Goal: Task Accomplishment & Management: Use online tool/utility

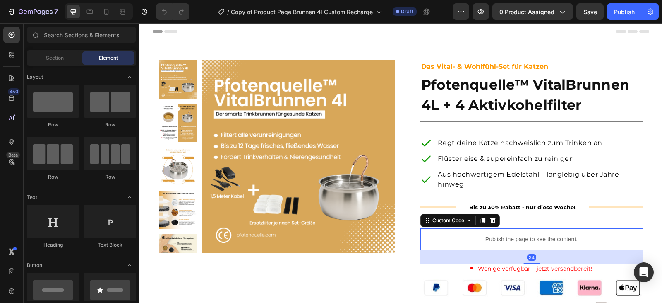
click at [506, 241] on p "Publish the page to see the content." at bounding box center [532, 239] width 223 height 9
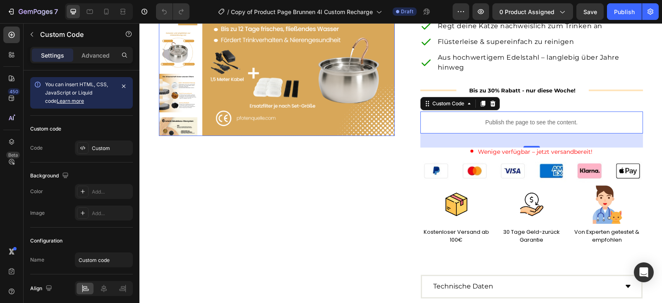
scroll to position [124, 0]
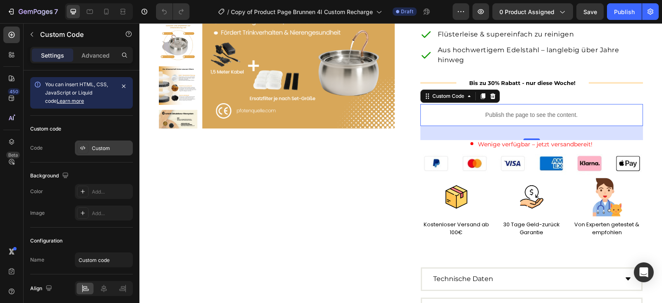
click at [93, 142] on div "Custom" at bounding box center [104, 147] width 58 height 15
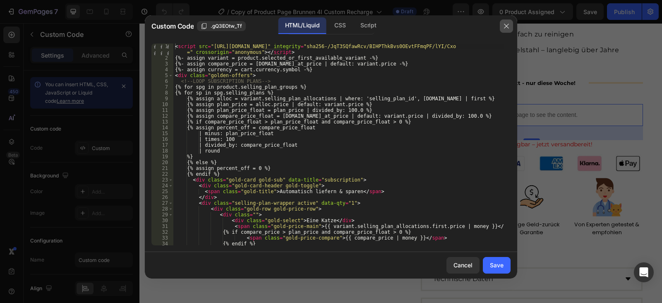
click at [509, 26] on icon "button" at bounding box center [506, 26] width 7 height 7
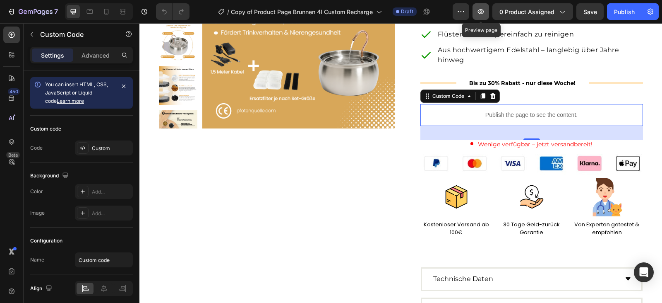
click at [484, 12] on icon "button" at bounding box center [481, 11] width 6 height 5
click at [479, 9] on icon "button" at bounding box center [481, 11] width 8 height 8
click at [96, 150] on div "Custom" at bounding box center [111, 147] width 39 height 7
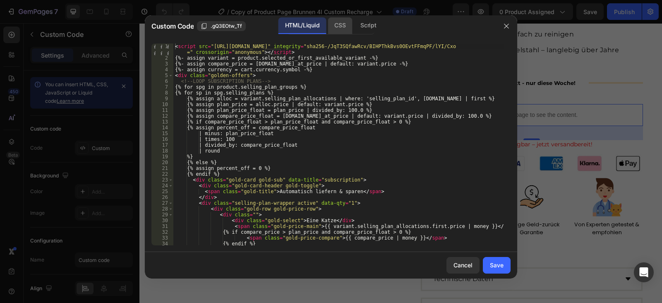
click at [354, 30] on div "CSS" at bounding box center [368, 25] width 29 height 17
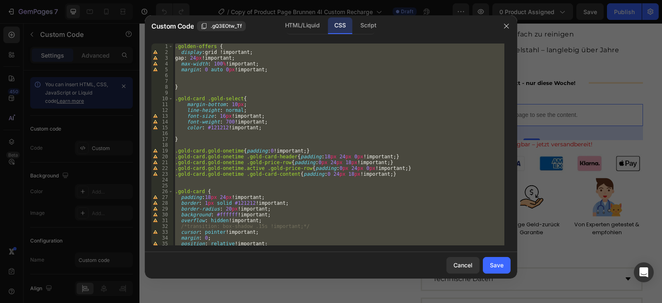
type textarea ".golden-offers .gold-card:only-child .gold-chevron { display: none !important; }"
click at [218, 180] on div ".golden-offers { display : grid !important ; gap : 24 px !important ; max-width…" at bounding box center [338, 144] width 331 height 202
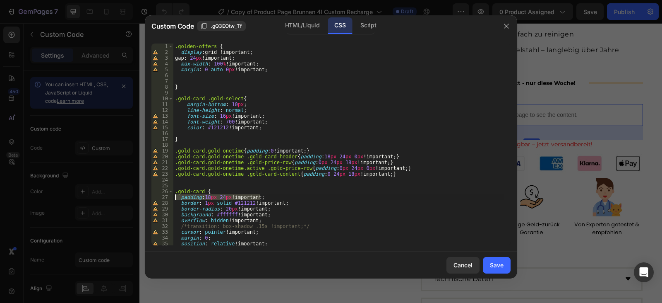
drag, startPoint x: 265, startPoint y: 195, endPoint x: 142, endPoint y: 197, distance: 123.0
click at [142, 197] on div "Custom Code .gQ3EOtw_Tf HTML/Liquid CSS Script 1 2 3 4 5 6 7 8 9 10 11 12 13 14…" at bounding box center [331, 151] width 662 height 303
type textarea "padding:18px 24px!important;"
type textarea ".gold-card {"
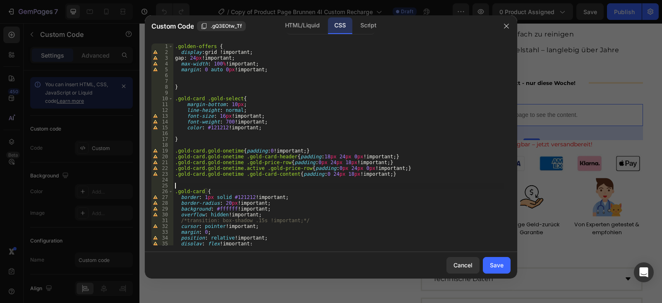
click at [193, 185] on div ".golden-offers { display : grid !important ; gap : 24 px !important ; max-width…" at bounding box center [338, 149] width 331 height 213
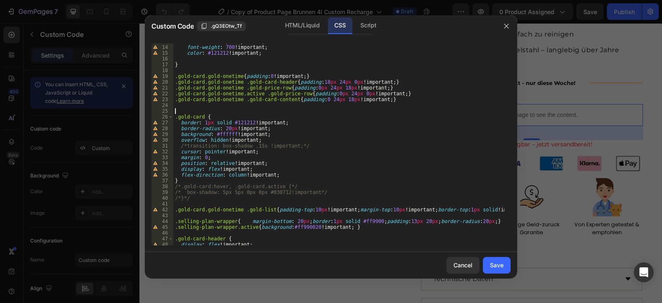
scroll to position [75, 0]
click at [213, 200] on div "font-size : 16 px !important ; font-weight : 700 !important ; color : #121212 !…" at bounding box center [338, 144] width 331 height 213
type textarea "/*}*/"
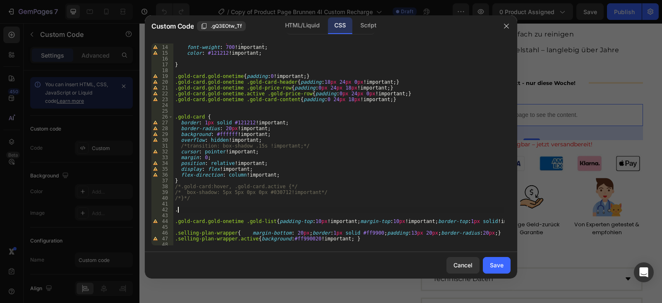
paste textarea "gold-card gold-sub"
click at [247, 209] on div "font-size : 16 px !important ; font-weight : 700 !important ; color : #121212 !…" at bounding box center [338, 144] width 331 height 213
paste textarea "gold-card-header"
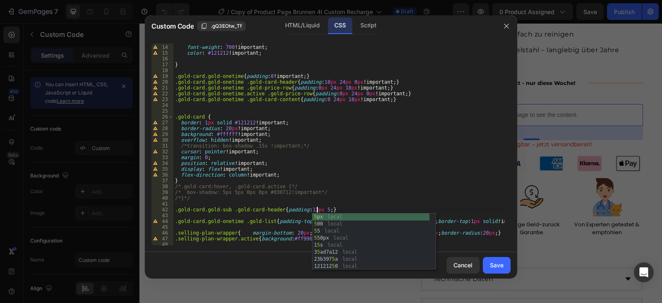
scroll to position [0, 12]
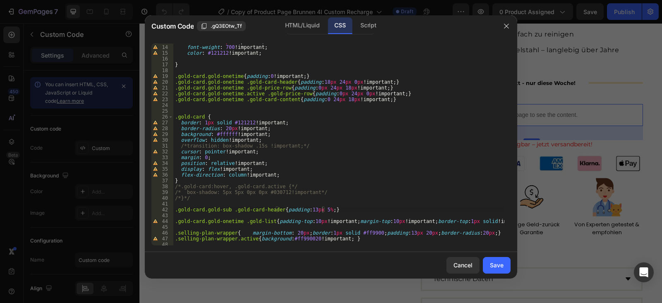
click at [322, 211] on div "font-size : 16 px !important ; font-weight : 700 !important ; color : #121212 !…" at bounding box center [338, 144] width 331 height 213
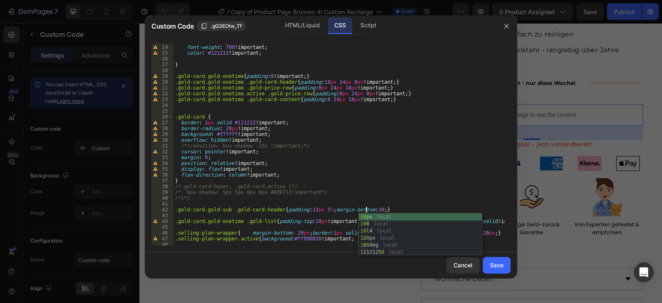
scroll to position [0, 16]
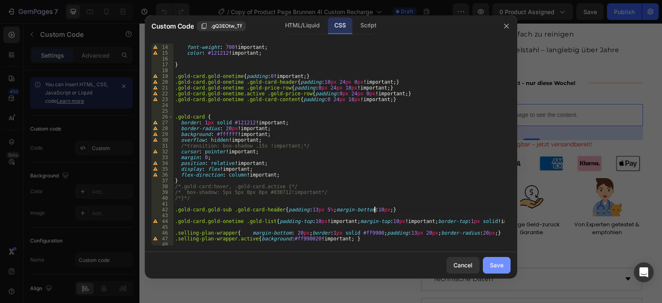
type textarea ".gold-card.gold-sub .gold-card-header{padding:13px 5%;margin-bottom:10px;}"
click at [497, 268] on div "Save" at bounding box center [497, 264] width 14 height 9
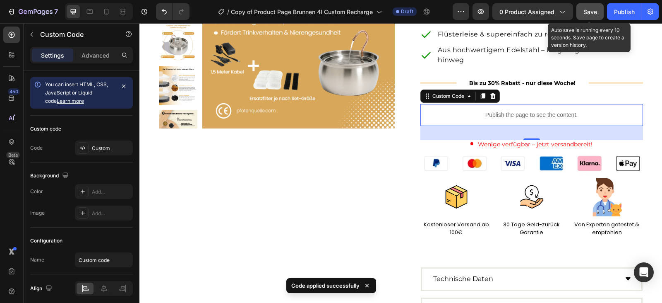
click at [586, 12] on span "Save" at bounding box center [591, 11] width 14 height 7
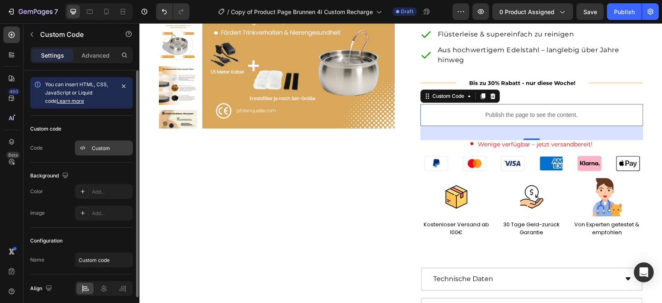
click at [102, 146] on div "Custom" at bounding box center [111, 147] width 39 height 7
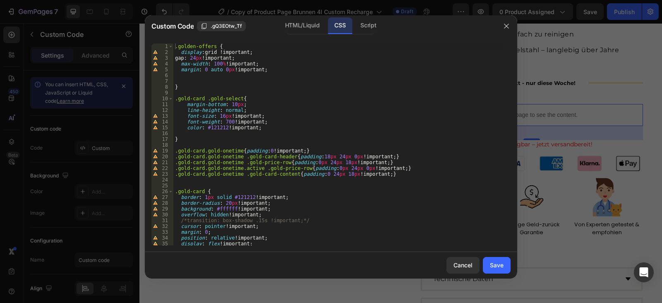
type textarea ".gold-card.gold-onetime{padding:0!important;}"
click at [412, 149] on div ".golden-offers { display : grid !important ; gap : 24 px !important ; max-width…" at bounding box center [338, 149] width 331 height 213
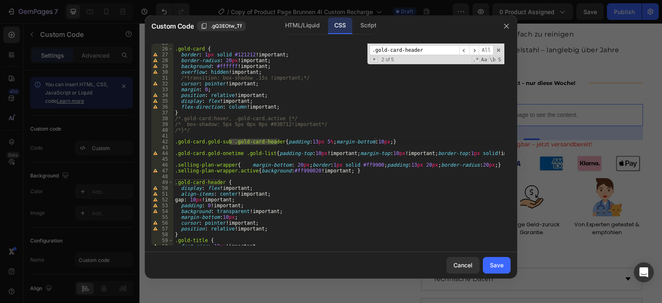
scroll to position [168, 0]
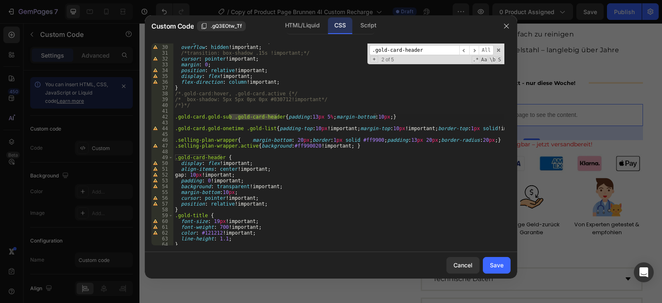
type input ".gold-card-header"
type textarea "padding: 0 !important;"
drag, startPoint x: 255, startPoint y: 179, endPoint x: 159, endPoint y: 183, distance: 95.7
click at [159, 183] on div "padding: 0 !important; 29 30 31 32 33 34 35 36 37 38 39 40 41 42 43 44 45 46 47…" at bounding box center [331, 144] width 359 height 202
type textarea "gap: 10px !important;"
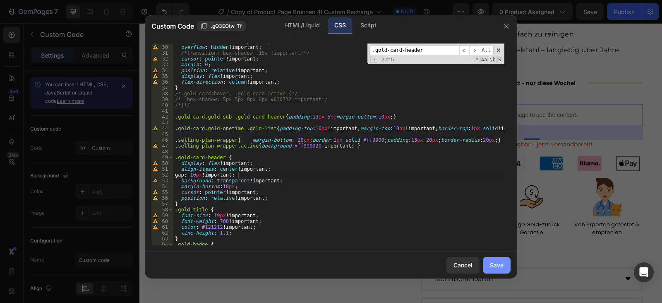
click at [498, 261] on div "Save" at bounding box center [497, 264] width 14 height 9
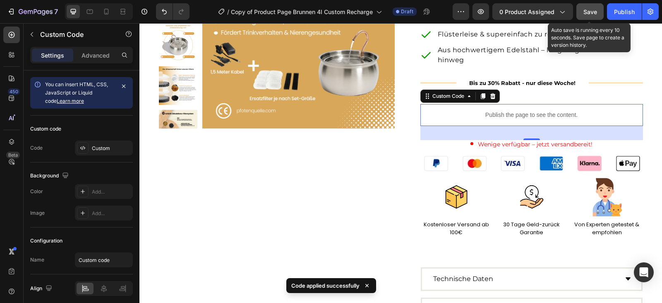
click at [589, 11] on span "Save" at bounding box center [591, 11] width 14 height 7
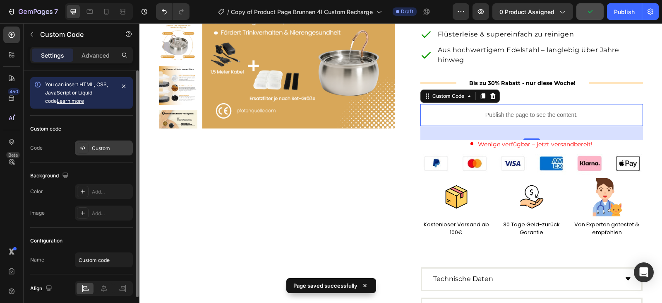
click at [108, 148] on div "Custom" at bounding box center [111, 147] width 39 height 7
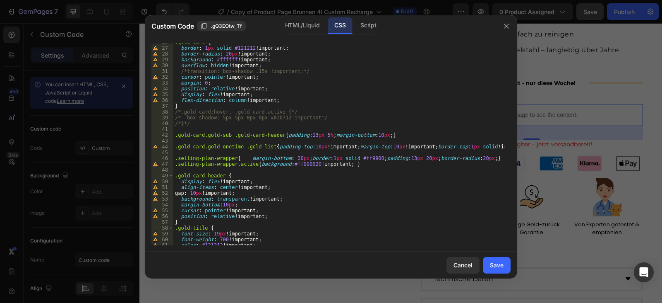
scroll to position [149, 0]
click at [320, 135] on div ".gold-card { border : 1 px solid #121212 !important ; border-radius : 20 px !im…" at bounding box center [338, 145] width 331 height 213
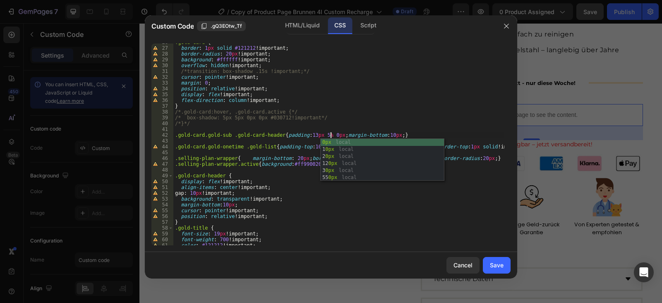
scroll to position [0, 13]
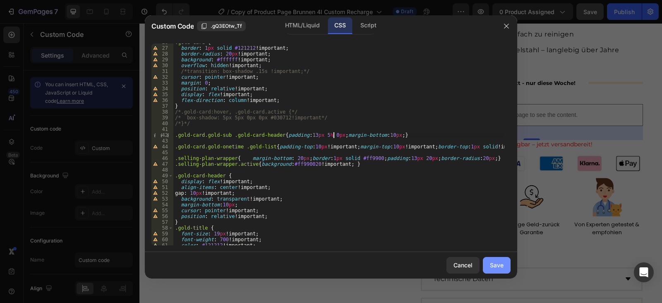
type textarea ".gold-card.gold-sub .gold-card-header{padding:13px 5% 0px;margin-bottom:10px;}"
click at [500, 263] on div "Save" at bounding box center [497, 264] width 14 height 9
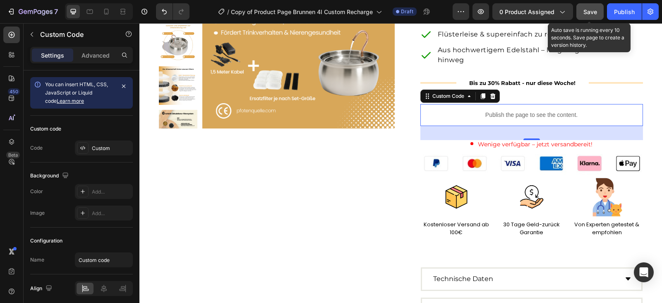
click at [589, 12] on span "Save" at bounding box center [591, 11] width 14 height 7
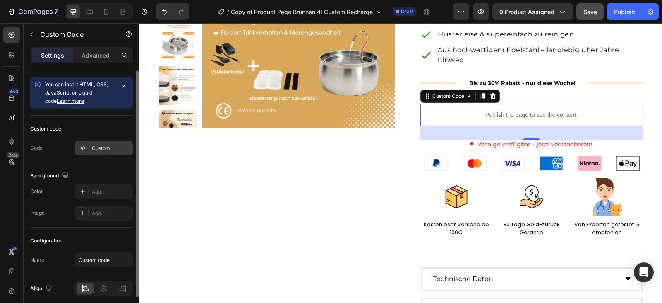
click at [113, 151] on div "Custom" at bounding box center [111, 147] width 39 height 7
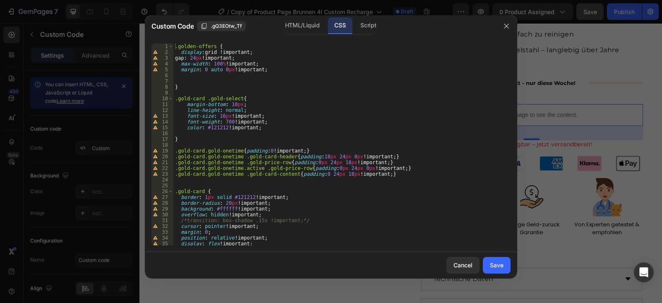
type textarea "border: 1px solid #121212 !important;"
click at [432, 195] on div ".golden-offers { display : grid !important ; gap : 24 px !important ; max-width…" at bounding box center [338, 149] width 331 height 213
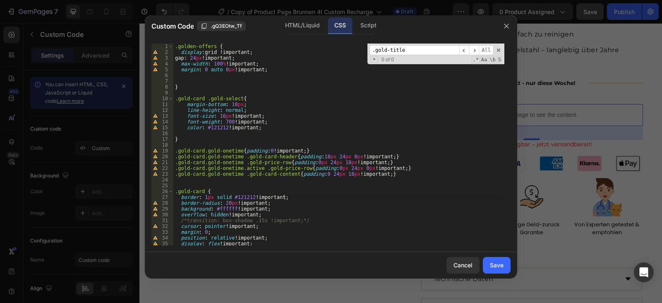
scroll to position [236, 0]
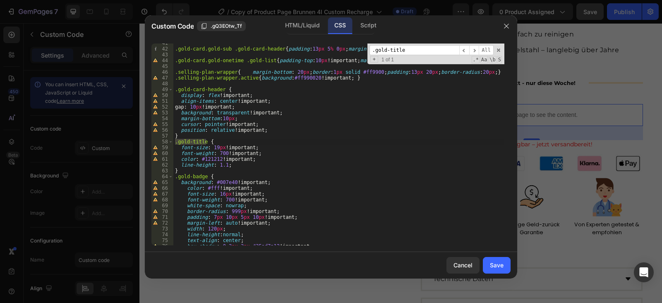
type input ".gold-title"
click at [215, 147] on div ".gold-card.gold-sub .gold-card-header { padding : 13 px 5 % 0 px ; margin-botto…" at bounding box center [338, 146] width 331 height 213
click at [275, 144] on div ".gold-card.gold-sub .gold-card-header { padding : 13 px 5 % 0 px ; margin-botto…" at bounding box center [338, 146] width 331 height 213
drag, startPoint x: 253, startPoint y: 145, endPoint x: 224, endPoint y: 148, distance: 29.1
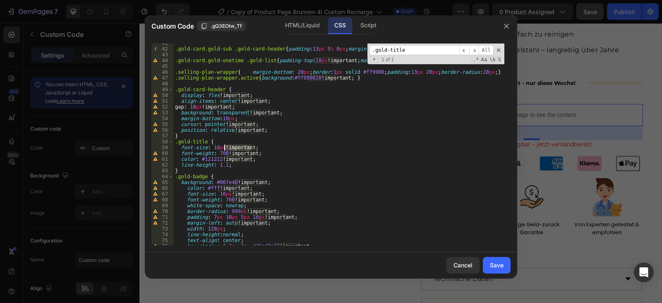
click at [224, 148] on div ".gold-card.gold-sub .gold-card-header { padding : 13 px 5 % 0 px ; margin-botto…" at bounding box center [338, 146] width 331 height 213
click at [220, 153] on div ".gold-card.gold-sub .gold-card-header { padding : 13 px 5 % 0 px ; margin-botto…" at bounding box center [338, 146] width 331 height 213
click at [272, 149] on div ".gold-card.gold-sub .gold-card-header { padding : 13 px 5 % 0 px ; margin-botto…" at bounding box center [338, 146] width 331 height 213
click at [207, 160] on div ".gold-card.gold-sub .gold-card-header { padding : 13 px 5 % 0 px ; margin-botto…" at bounding box center [338, 146] width 331 height 213
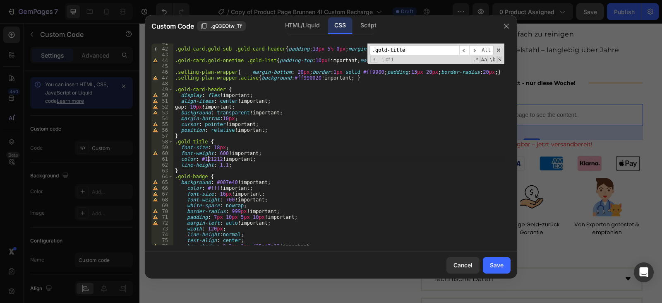
click at [207, 160] on div ".gold-card.gold-sub .gold-card-header { padding : 13 px 5 % 0 px ; margin-botto…" at bounding box center [338, 146] width 331 height 213
paste textarea "#002613"
click at [204, 158] on div ".gold-card.gold-sub .gold-card-header { padding : 13 px 5 % 0 px ; margin-botto…" at bounding box center [338, 146] width 331 height 213
click at [228, 163] on div ".gold-card.gold-sub .gold-card-header { padding : 13 px 5 % 0 px ; margin-botto…" at bounding box center [338, 146] width 331 height 213
drag, startPoint x: 225, startPoint y: 165, endPoint x: 215, endPoint y: 166, distance: 10.4
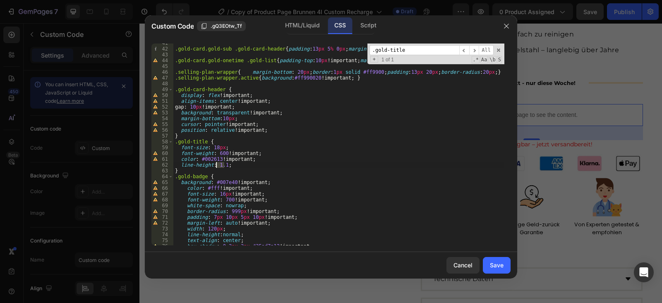
click at [215, 166] on div ".gold-card.gold-sub .gold-card-header { padding : 13 px 5 % 0 px ; margin-botto…" at bounding box center [338, 146] width 331 height 213
paste textarea "334"
type textarea "line-height: 1.334;"
click at [500, 265] on div "Save" at bounding box center [497, 264] width 14 height 9
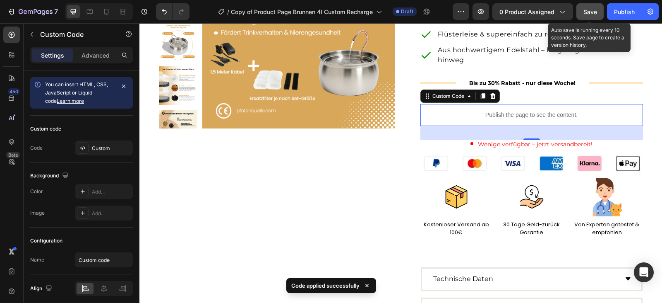
click at [594, 16] on div "Save" at bounding box center [591, 11] width 14 height 9
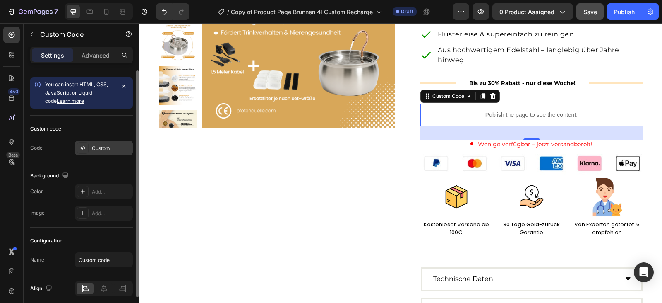
click at [104, 146] on div "Custom" at bounding box center [111, 147] width 39 height 7
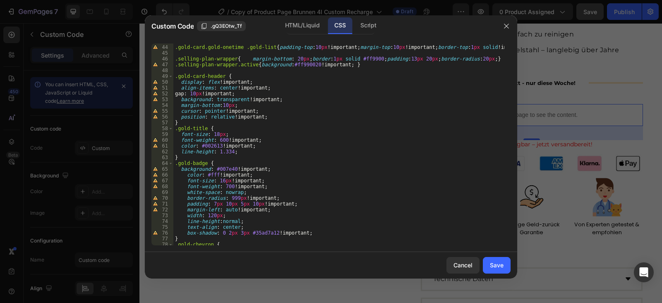
scroll to position [248, 0]
type textarea "line-height: 1.334;"
click at [252, 150] on div ".gold-card.gold-onetime .gold-list { padding-top : 10 px !important ; margin-to…" at bounding box center [338, 144] width 331 height 213
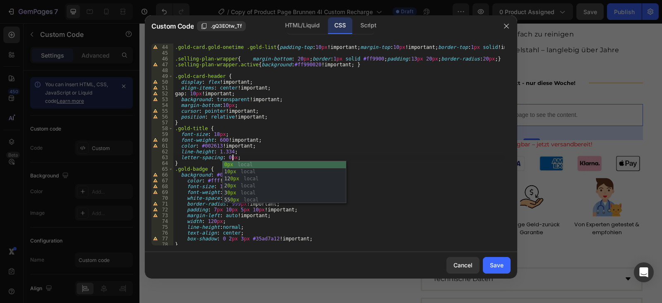
scroll to position [0, 5]
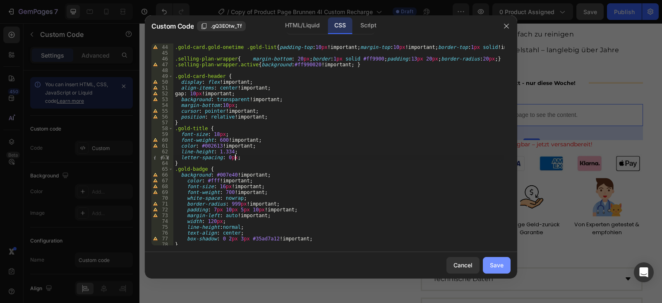
type textarea "letter-spacing: 0px;"
click at [488, 262] on button "Save" at bounding box center [497, 265] width 28 height 17
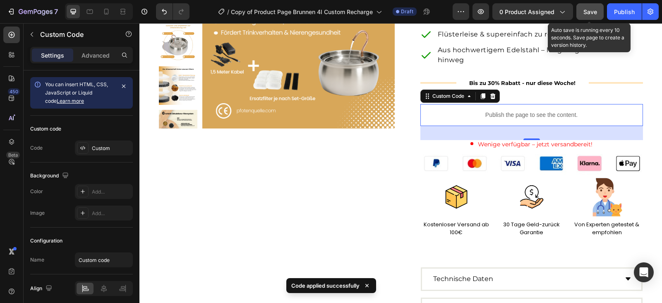
click at [590, 15] on div "Save" at bounding box center [591, 11] width 14 height 9
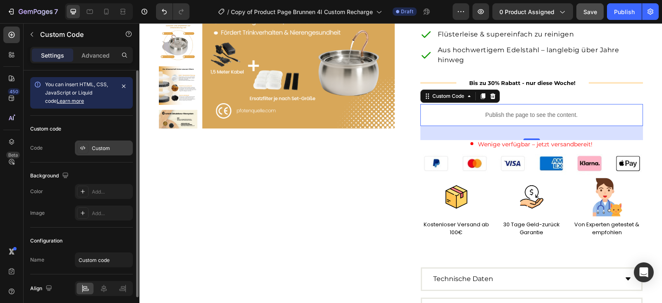
click at [111, 143] on div "Custom" at bounding box center [104, 147] width 58 height 15
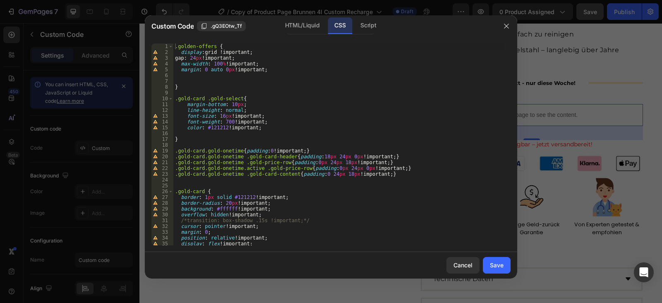
click at [291, 188] on div ".golden-offers { display : grid !important ; gap : 24 px !important ; max-width…" at bounding box center [338, 149] width 331 height 213
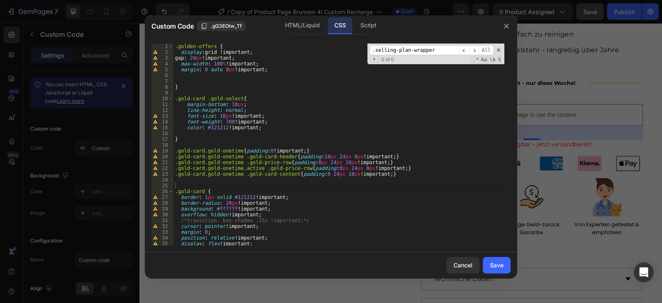
scroll to position [166, 0]
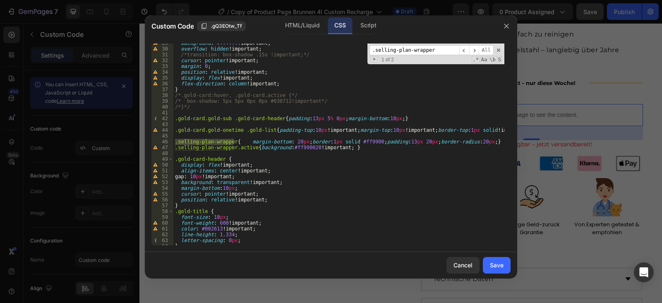
type input ".selling-plan-wrapper"
drag, startPoint x: 235, startPoint y: 142, endPoint x: 300, endPoint y: 142, distance: 65.0
click at [300, 142] on div "background : #ffffff !important ; overflow : hidden !important ; /*transition: …" at bounding box center [338, 146] width 331 height 213
type textarea ".selling-plan-wrapper{margin-left:3%;margin-right:3%;border:1px solid #ff9900;p…"
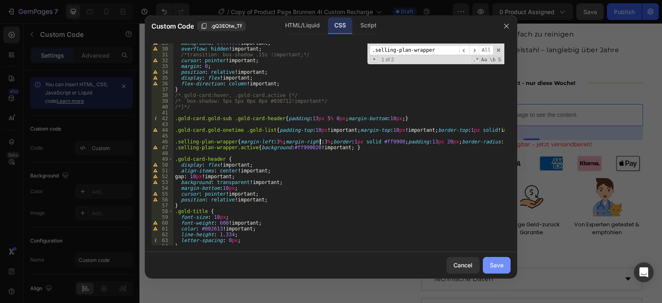
click at [493, 261] on div "Save" at bounding box center [497, 264] width 14 height 9
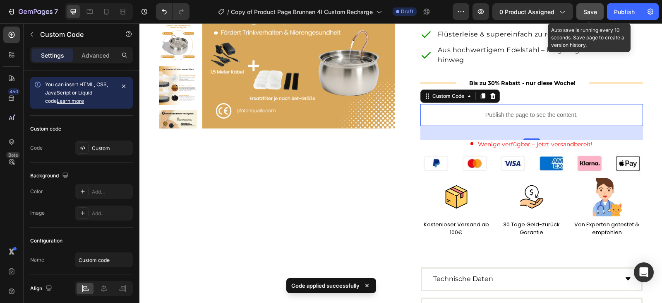
click at [601, 11] on button "Save" at bounding box center [590, 11] width 27 height 17
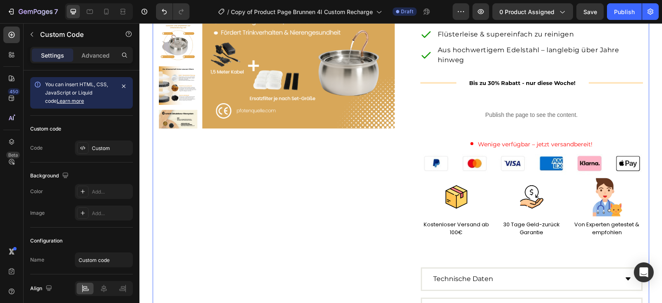
click at [337, 222] on div "Product Images Row" at bounding box center [277, 128] width 236 height 385
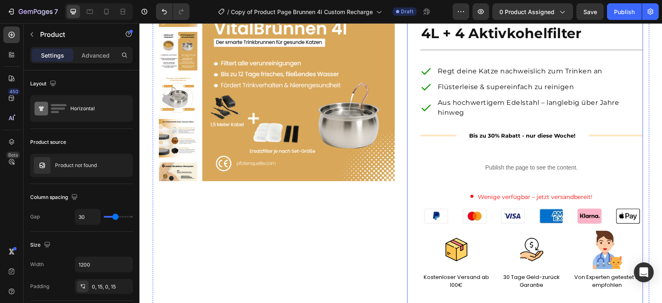
scroll to position [0, 0]
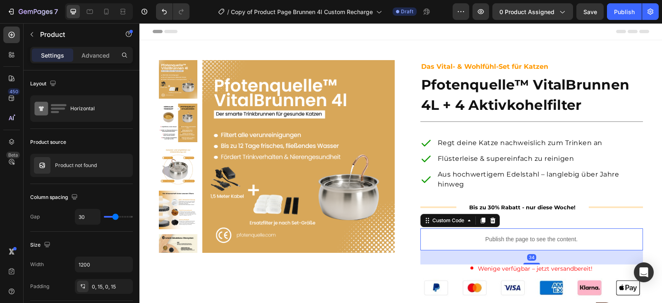
click at [521, 236] on p "Publish the page to see the content." at bounding box center [532, 239] width 223 height 9
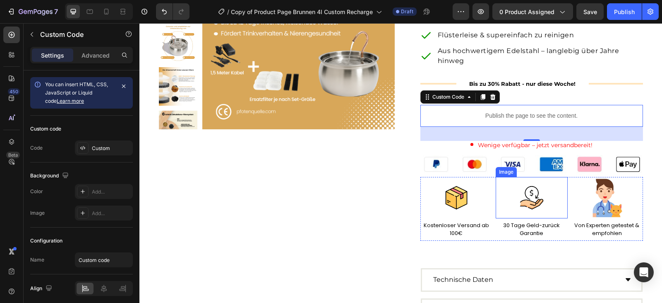
scroll to position [83, 0]
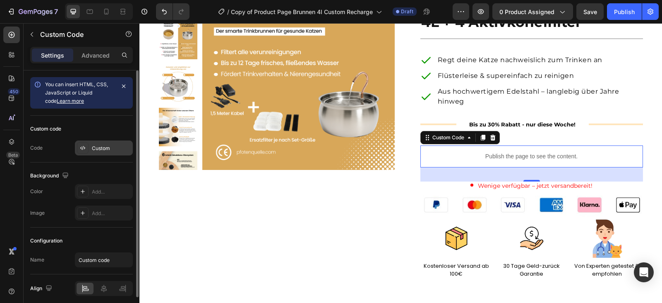
click at [96, 146] on div "Custom" at bounding box center [111, 147] width 39 height 7
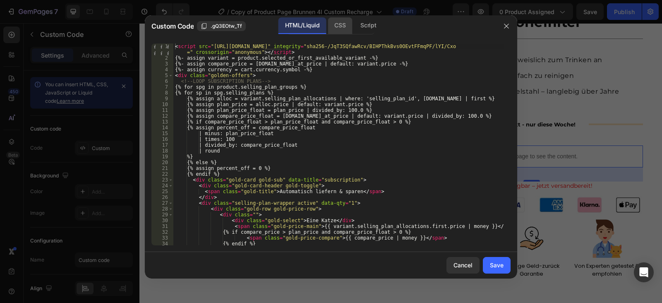
click at [354, 22] on div "CSS" at bounding box center [368, 25] width 29 height 17
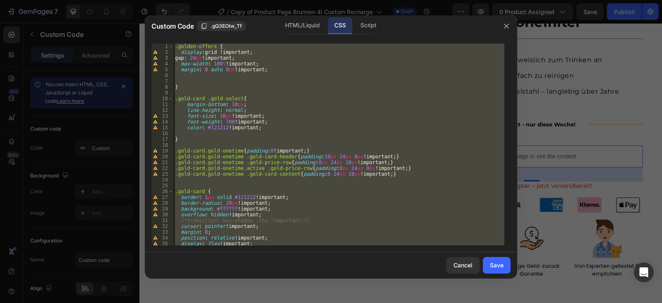
click at [373, 105] on div ".golden-offers { display : grid !important ; gap : 24 px !important ; max-width…" at bounding box center [338, 144] width 331 height 202
type textarea "margin-bottom: 10px;"
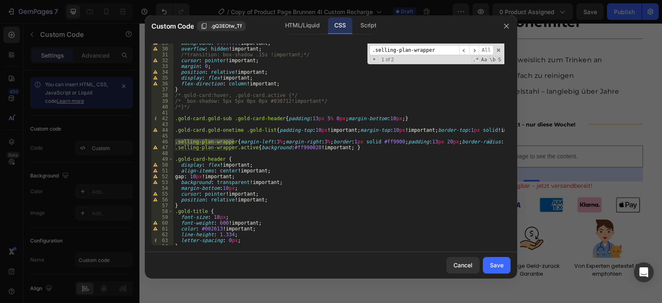
scroll to position [166, 0]
type input ".selling-plan-wrapper"
click at [412, 142] on div "background : #ffffff !important ; overflow : hidden !important ; /*transition: …" at bounding box center [338, 146] width 331 height 213
click at [428, 141] on div "background : #ffffff !important ; overflow : hidden !important ; /*transition: …" at bounding box center [338, 146] width 331 height 213
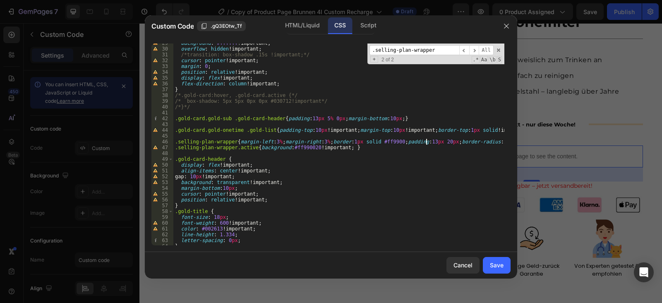
click at [428, 141] on div "background : #ffffff !important ; overflow : hidden !important ; /*transition: …" at bounding box center [338, 146] width 331 height 213
click at [373, 143] on div "background : #ffffff !important ; overflow : hidden !important ; /*transition: …" at bounding box center [338, 146] width 331 height 213
paste textarea "#e09f4"
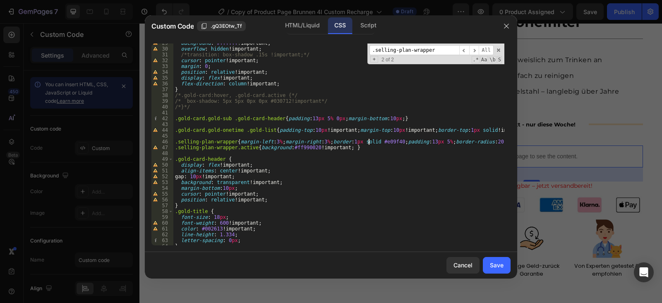
click at [302, 148] on div "background : #ffffff !important ; overflow : hidden !important ; /*transition: …" at bounding box center [338, 146] width 331 height 213
paste textarea "#e09f4"
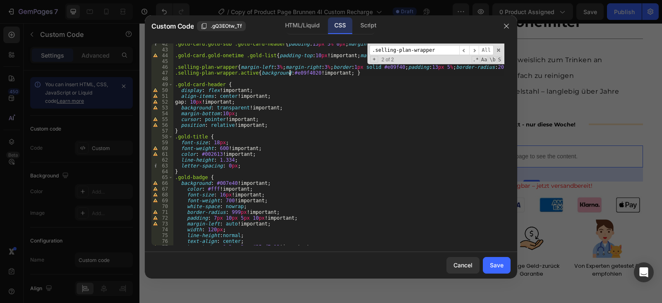
scroll to position [240, 0]
type textarea ".selling-plan-wrapper.active{background:#e09f4020!important; }"
click at [495, 265] on div "Save" at bounding box center [497, 264] width 14 height 9
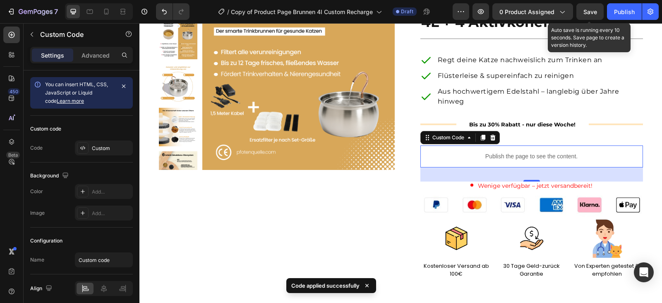
click at [591, 14] on span "Save" at bounding box center [591, 11] width 14 height 7
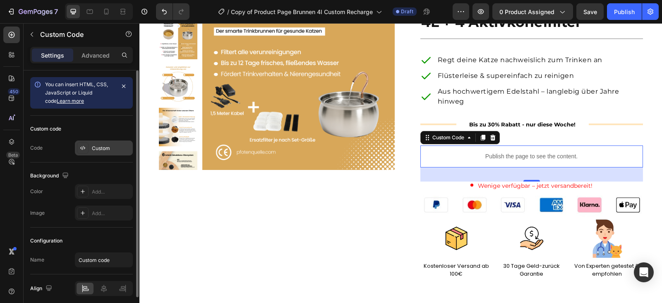
click at [100, 147] on div "Custom" at bounding box center [111, 147] width 39 height 7
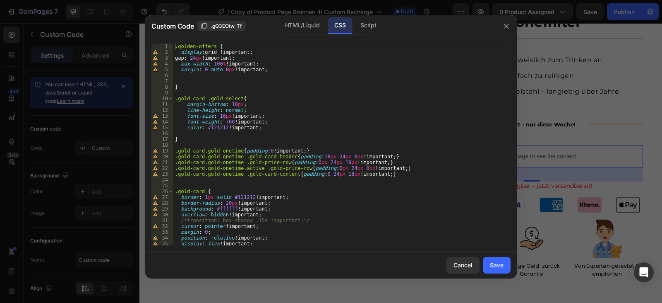
type textarea "}"
click at [350, 138] on div ".golden-offers { display : grid !important ; gap : 24 px !important ; max-width…" at bounding box center [338, 149] width 331 height 213
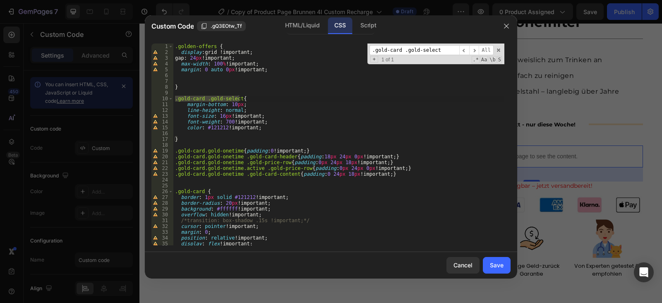
click at [403, 50] on input ".gold-card .gold-select" at bounding box center [415, 50] width 90 height 10
type input ".gold-card .gold-select"
click at [263, 108] on div ".golden-offers { display : grid !important ; gap : 24 px !important ; max-width…" at bounding box center [338, 149] width 331 height 213
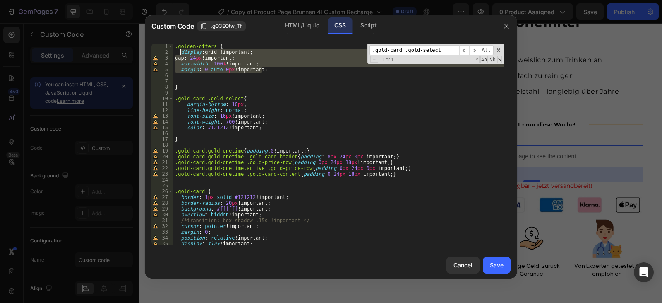
drag, startPoint x: 279, startPoint y: 69, endPoint x: 180, endPoint y: 51, distance: 101.0
click at [180, 51] on div ".golden-offers { display : grid !important ; gap : 24 px !important ; max-width…" at bounding box center [338, 149] width 331 height 213
click at [272, 129] on div ".golden-offers { display : grid !important ; gap : 24 px !important ; max-width…" at bounding box center [338, 149] width 331 height 213
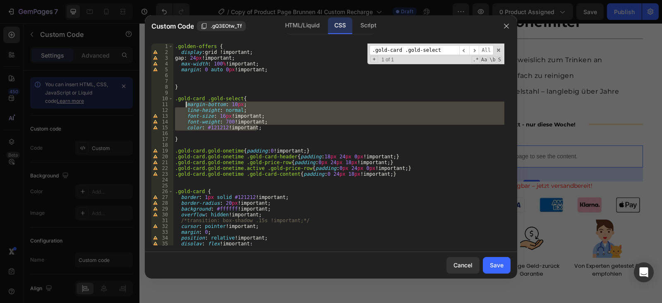
drag, startPoint x: 272, startPoint y: 129, endPoint x: 185, endPoint y: 105, distance: 89.5
click at [185, 105] on div ".golden-offers { display : grid !important ; gap : 24 px !important ; max-width…" at bounding box center [338, 149] width 331 height 213
paste textarea "letter-spacing: 0px"
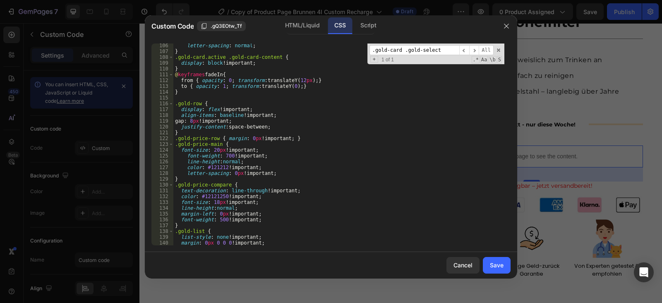
scroll to position [621, 0]
click at [232, 144] on div "letter-spacing : normal ; } .gold-card.active .gold-card-content { display : bl…" at bounding box center [338, 149] width 331 height 213
click at [218, 148] on div "letter-spacing : normal ; } .gold-card.active .gold-card-content { display : bl…" at bounding box center [338, 149] width 331 height 213
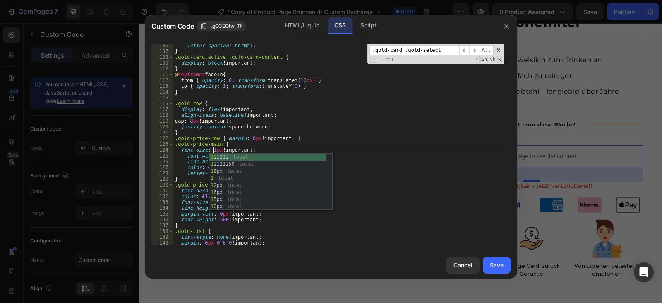
scroll to position [0, 3]
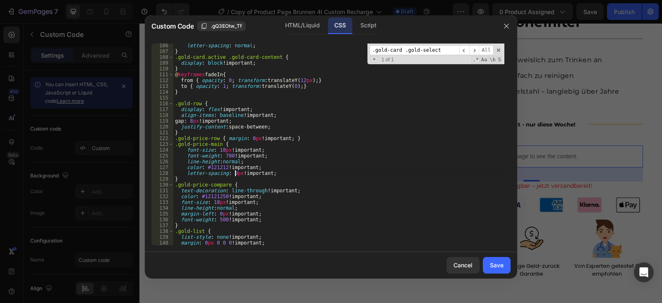
click at [229, 162] on div "letter-spacing : normal ; } .gold-card.active .gold-card-content { display : bl…" at bounding box center [338, 149] width 331 height 213
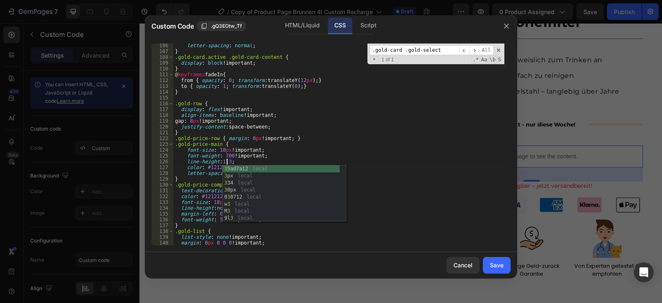
scroll to position [0, 5]
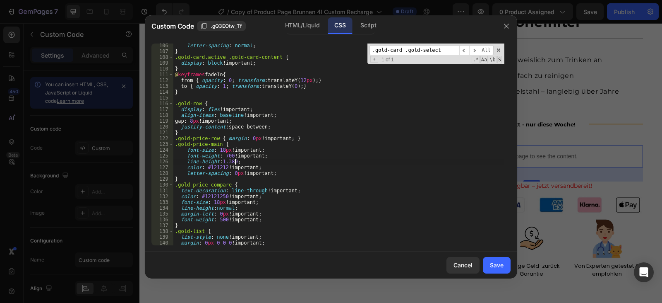
click at [263, 159] on div "letter-spacing : normal ; } .gold-card.active .gold-card-content { display : bl…" at bounding box center [338, 149] width 331 height 213
type textarea "line-height:1.389;"
click at [493, 265] on div "Save" at bounding box center [497, 264] width 14 height 9
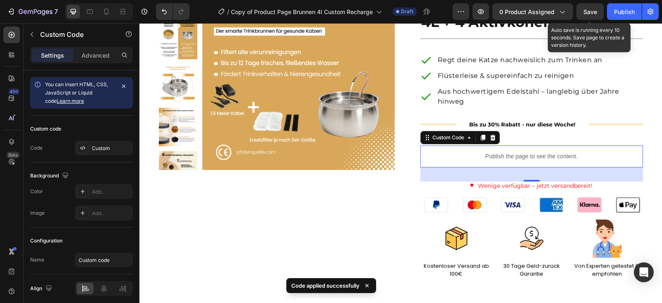
click at [596, 12] on span "Save" at bounding box center [591, 11] width 14 height 7
click at [589, 10] on span "Save" at bounding box center [591, 11] width 14 height 7
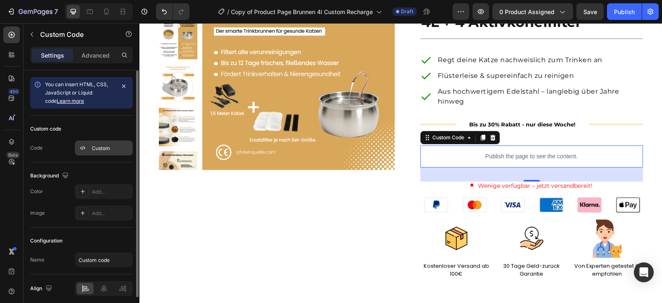
click at [105, 147] on div "Custom" at bounding box center [111, 147] width 39 height 7
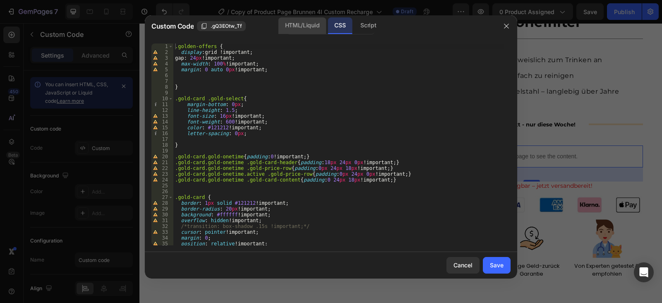
click at [304, 26] on div "HTML/Liquid" at bounding box center [303, 25] width 48 height 17
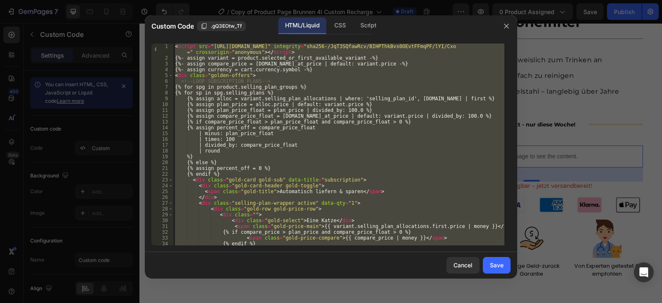
click at [385, 180] on div "< script src = "[URL][DOMAIN_NAME]" integrity = "sha256-/JqT3SQfawRcv/BIHPThkBv…" at bounding box center [338, 144] width 331 height 202
type textarea "<div class="gold-card gold-sub" data-title="subscription">"
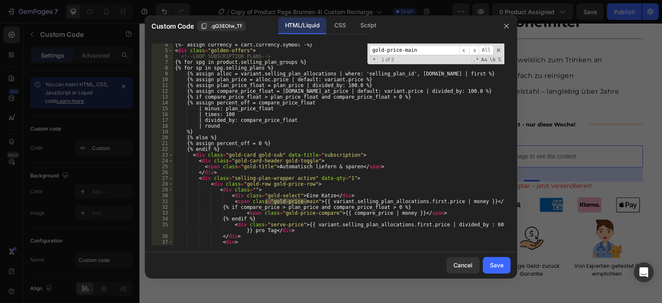
scroll to position [25, 0]
type input "gold-price-main"
type textarea "<div class="gold-select">Eine Katze</div>"
click at [348, 196] on div "{%- assign currency = cart.currency.symbol -%} < div class = "golden-offers" > …" at bounding box center [338, 148] width 331 height 213
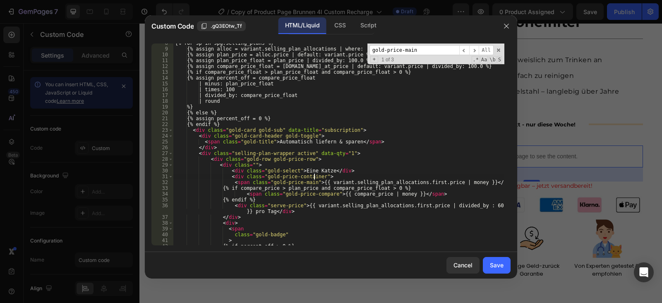
scroll to position [50, 0]
click at [272, 195] on div "{% for sp in spg.selling_plans %} {% assign alloc = variant.selling_plan_alloca…" at bounding box center [338, 146] width 331 height 213
click at [269, 199] on div "{% for sp in spg.selling_plans %} {% assign alloc = variant.selling_plan_alloca…" at bounding box center [338, 146] width 331 height 213
type textarea "{% endif %}"
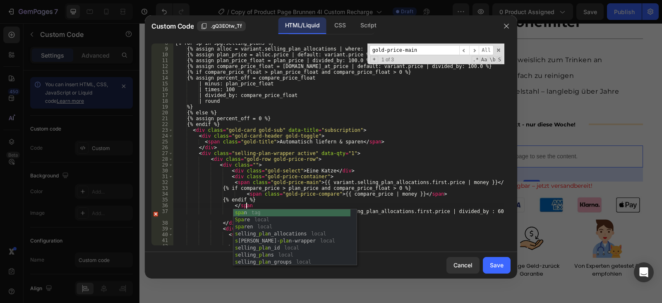
scroll to position [0, 5]
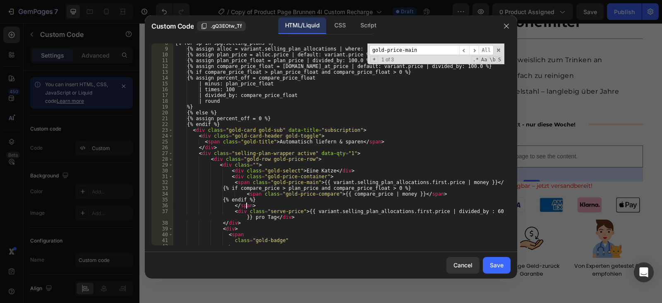
click at [241, 194] on div "{% for sp in spg.selling_plans %} {% assign alloc = variant.selling_plan_alloca…" at bounding box center [338, 146] width 331 height 213
click at [237, 185] on div "{% for sp in spg.selling_plans %} {% assign alloc = variant.selling_plan_alloca…" at bounding box center [338, 146] width 331 height 213
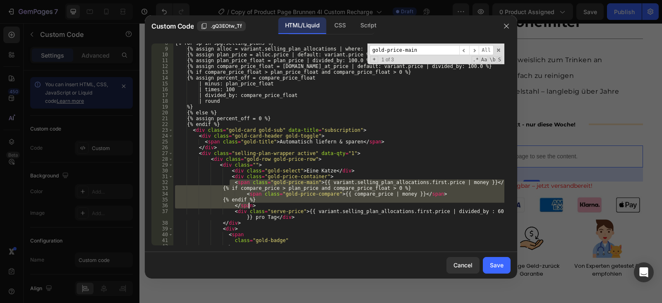
drag, startPoint x: 229, startPoint y: 182, endPoint x: 258, endPoint y: 204, distance: 36.7
click at [258, 204] on div "{% for sp in spg.selling_plans %} {% assign alloc = variant.selling_plan_alloca…" at bounding box center [338, 146] width 331 height 213
click at [272, 205] on div "{% for sp in spg.selling_plans %} {% assign alloc = variant.selling_plan_alloca…" at bounding box center [338, 144] width 331 height 202
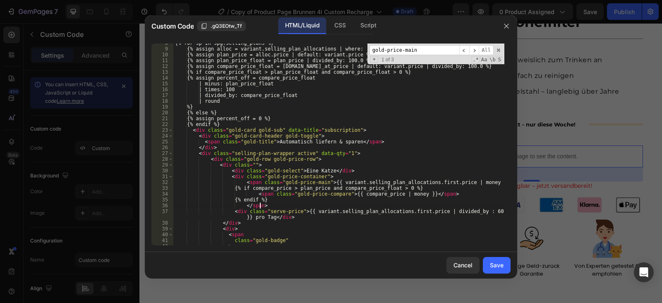
click at [265, 175] on div "{% for sp in spg.selling_plans %} {% assign alloc = variant.selling_plan_alloca…" at bounding box center [338, 146] width 331 height 213
click at [296, 176] on div "{% for sp in spg.selling_plans %} {% assign alloc = variant.selling_plan_alloca…" at bounding box center [338, 146] width 331 height 213
click at [272, 178] on div "{% for sp in spg.selling_plans %} {% assign alloc = variant.selling_plan_alloca…" at bounding box center [338, 146] width 331 height 213
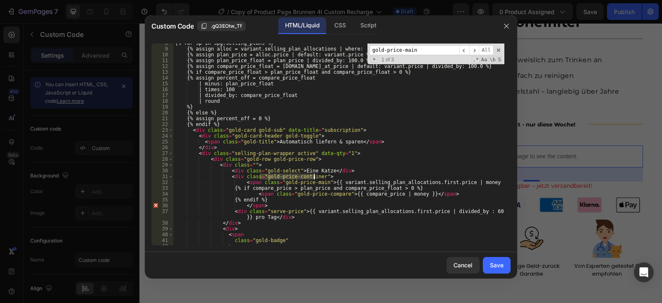
drag, startPoint x: 260, startPoint y: 177, endPoint x: 314, endPoint y: 176, distance: 53.8
click at [314, 176] on div "{% for sp in spg.selling_plans %} {% assign alloc = variant.selling_plan_alloca…" at bounding box center [338, 146] width 331 height 213
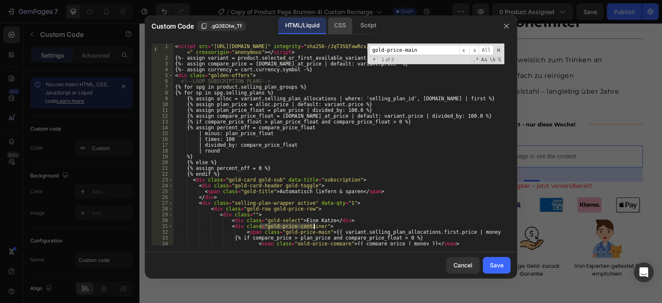
click at [354, 24] on div "CSS" at bounding box center [368, 25] width 29 height 17
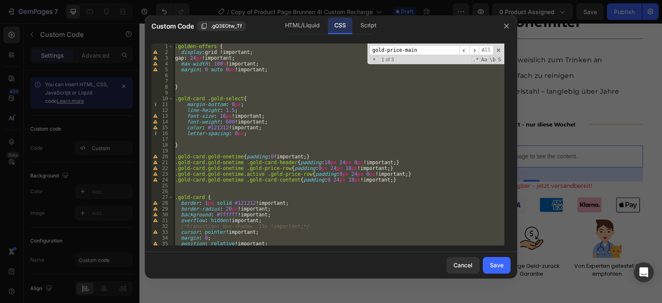
click at [200, 182] on div ".golden-offers { display : grid !important ; gap : 24 px !important ; max-width…" at bounding box center [338, 144] width 331 height 202
type textarea ".gold-card.gold-onetime .gold-card-content{padding:0 24px 18px!important;}"
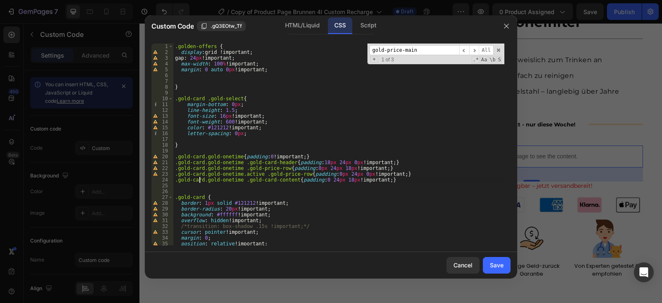
click at [200, 185] on div ".golden-offers { display : grid !important ; gap : 24 px !important ; max-width…" at bounding box center [338, 149] width 331 height 213
paste textarea "gold-price-container"
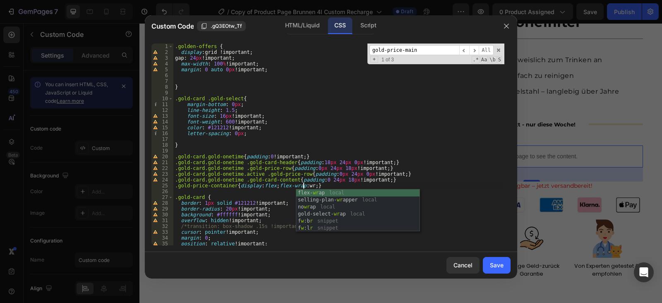
scroll to position [0, 11]
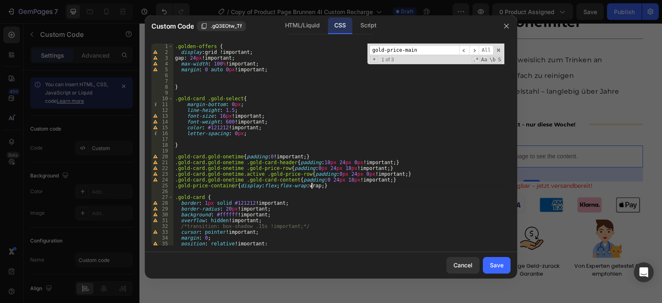
click at [311, 187] on div ".golden-offers { display : grid !important ; gap : 24 px !important ; max-width…" at bounding box center [338, 149] width 331 height 213
type textarea ".gold-price-container{display:flex;flex-wrap:wrap;gap:8px;}"
click at [499, 263] on div "Save" at bounding box center [497, 264] width 14 height 9
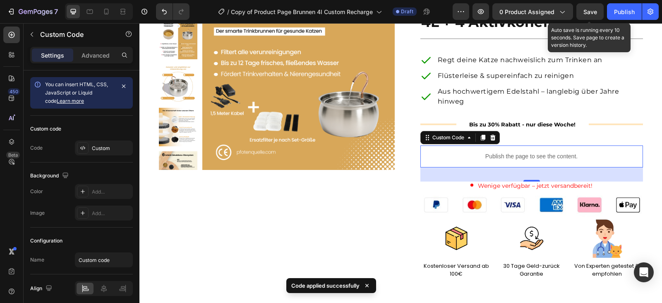
click at [592, 15] on span "Save" at bounding box center [591, 11] width 14 height 7
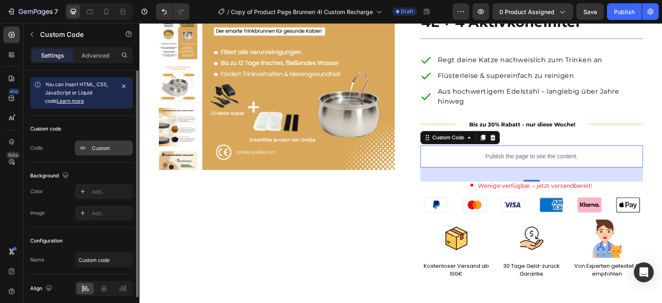
click at [96, 147] on div "Custom" at bounding box center [111, 147] width 39 height 7
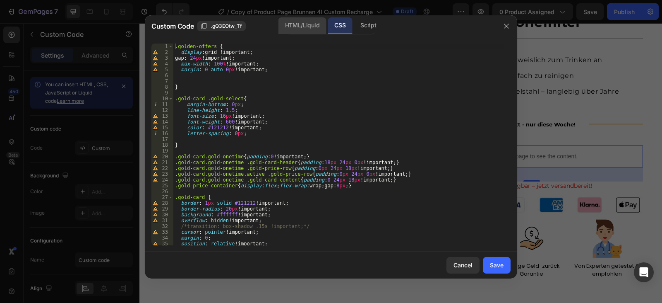
click at [293, 21] on div "HTML/Liquid" at bounding box center [303, 25] width 48 height 17
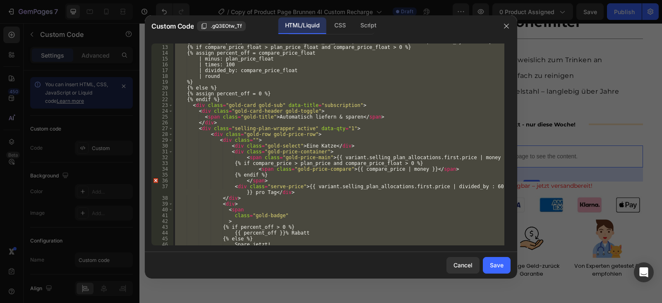
scroll to position [99, 0]
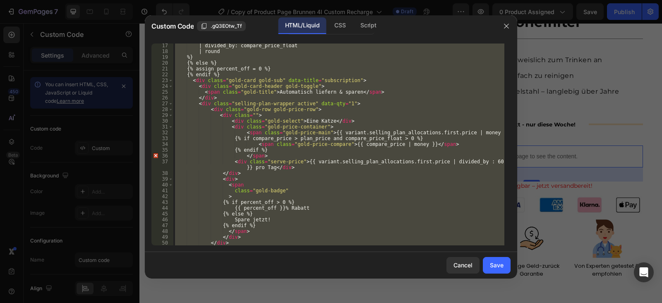
click at [260, 127] on div "| divided_by: compare_price_float | round %} {% else %} {% assign percent_off =…" at bounding box center [338, 144] width 331 height 202
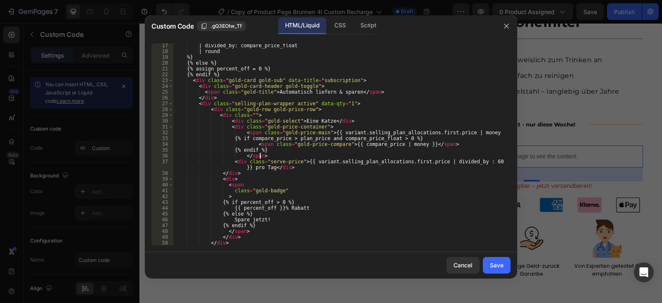
click at [270, 156] on div "| divided_by: compare_price_float | round %} {% else %} {% assign percent_off =…" at bounding box center [338, 149] width 331 height 213
type textarea "</span>"
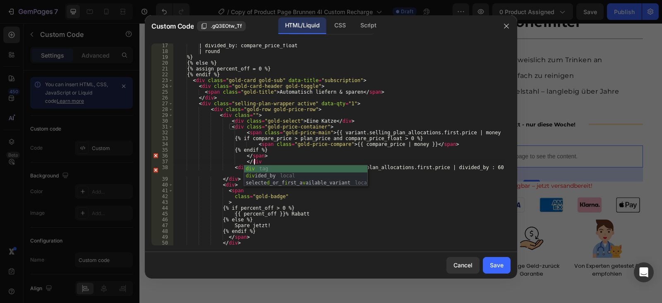
scroll to position [0, 6]
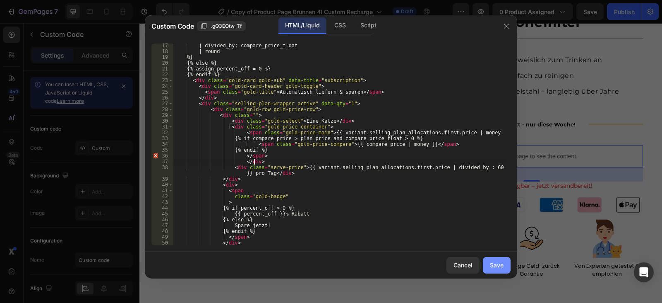
type textarea "</div>"
click at [492, 261] on div "Save" at bounding box center [497, 264] width 14 height 9
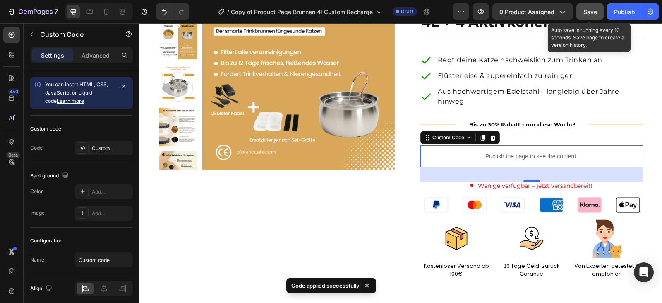
click at [599, 10] on button "Save" at bounding box center [590, 11] width 27 height 17
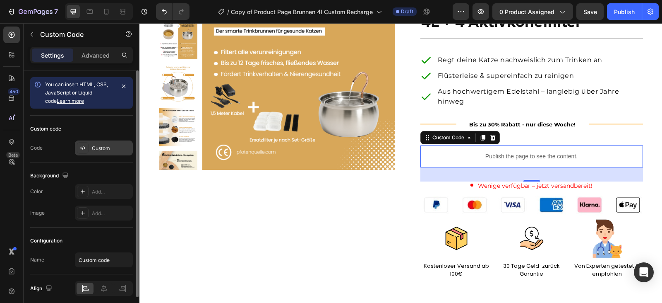
click at [104, 148] on div "Custom" at bounding box center [111, 147] width 39 height 7
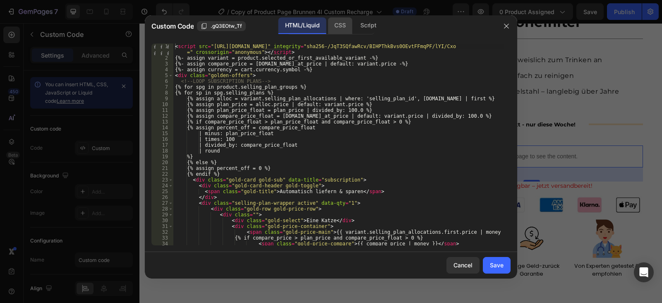
click at [354, 24] on div "CSS" at bounding box center [368, 25] width 29 height 17
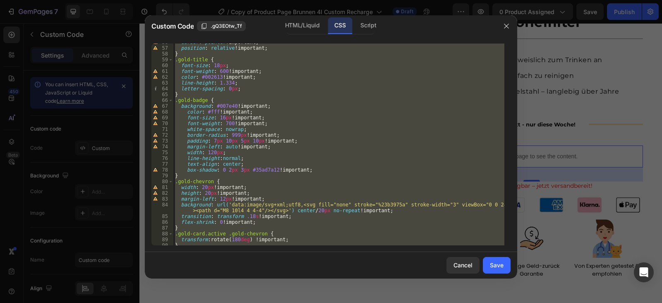
scroll to position [323, 0]
click at [280, 124] on div "cursor : pointer !important ; position : relative !important ; } .gold-title { …" at bounding box center [338, 144] width 331 height 202
type textarea "font-weight: 700 !important;"
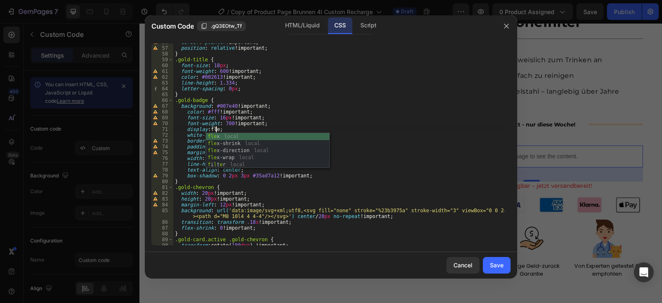
scroll to position [0, 3]
click at [288, 118] on div "cursor : pointer !important ; position : relative !important ; } .gold-title { …" at bounding box center [338, 145] width 331 height 213
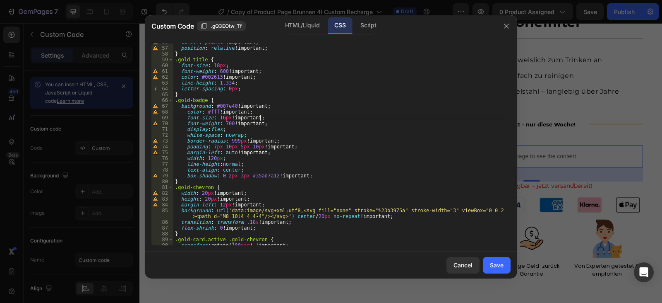
click at [238, 147] on div "cursor : pointer !important ; position : relative !important ; } .gold-title { …" at bounding box center [338, 145] width 331 height 213
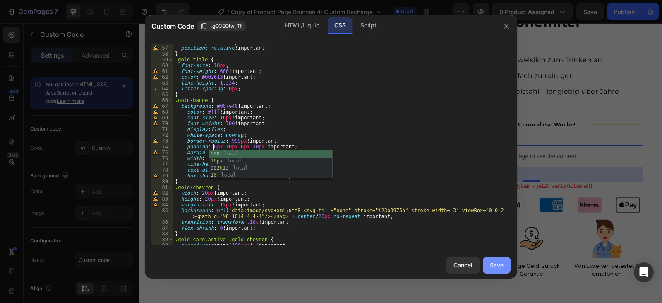
type textarea "padding: 6px 10px 6px 10px !important;"
drag, startPoint x: 494, startPoint y: 266, endPoint x: 501, endPoint y: 267, distance: 7.0
click at [495, 266] on div "Save" at bounding box center [497, 264] width 14 height 9
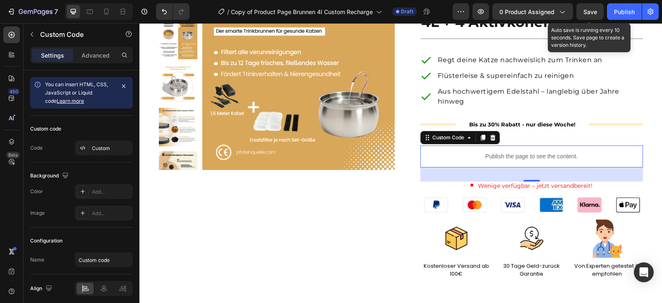
click at [590, 7] on div "Save" at bounding box center [591, 11] width 14 height 9
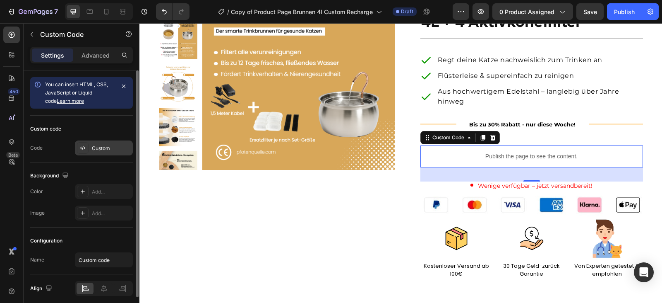
click at [113, 142] on div "Custom" at bounding box center [104, 147] width 58 height 15
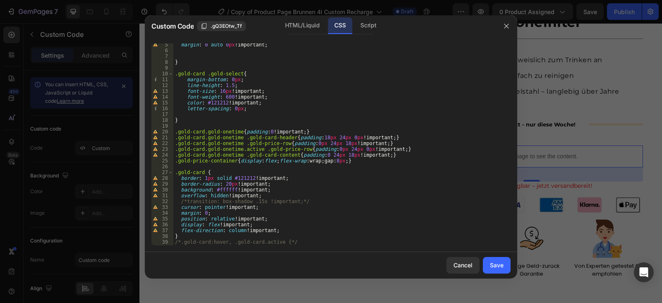
scroll to position [75, 0]
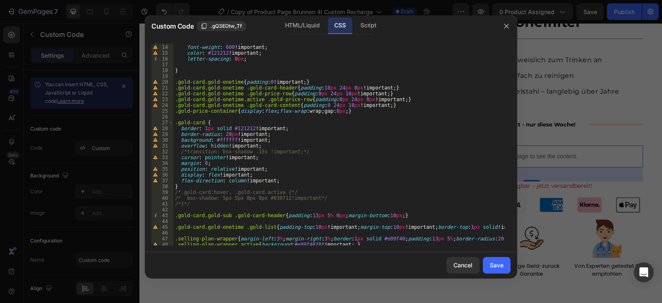
type textarea "/*transition: box-shadow .15s !important;*/"
click at [314, 151] on div "font-size : 16 px !important ; font-weight : 600 !important ; color : #121212 !…" at bounding box center [338, 144] width 331 height 213
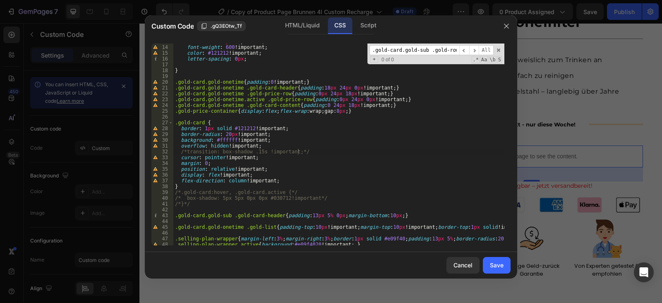
scroll to position [508, 0]
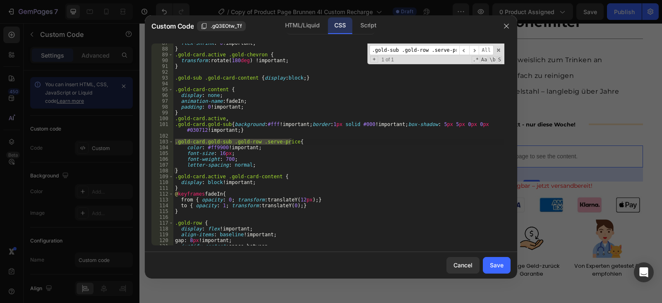
type input ".gold-card.gold-sub .gold-row .serve-price"
click at [222, 154] on div "flex-shrink : 0 !important ; } .gold-card.active .gold-chevron { transform : ro…" at bounding box center [338, 146] width 331 height 213
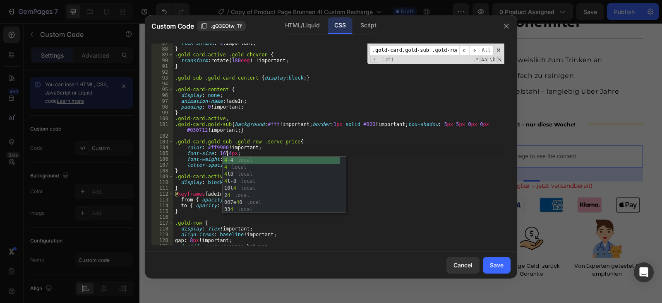
scroll to position [0, 4]
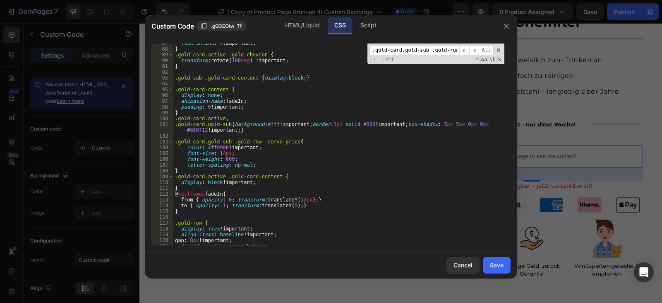
click at [243, 159] on div "flex-shrink : 0 !important ; } .gold-card.active .gold-chevron { transform : ro…" at bounding box center [338, 146] width 331 height 213
click at [238, 153] on div "flex-shrink : 0 !important ; } .gold-card.active .gold-chevron { transform : ro…" at bounding box center [338, 146] width 331 height 213
click at [240, 156] on div "flex-shrink : 0 !important ; } .gold-card.active .gold-chevron { transform : ro…" at bounding box center [338, 146] width 331 height 213
type textarea "font-weight: 600;"
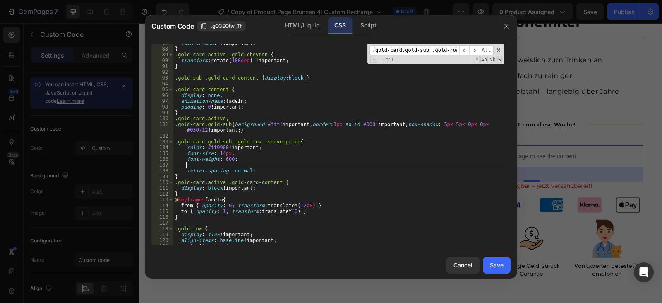
type textarea "."
paste textarea "1.438"
type textarea "line-height:1.438;"
click at [502, 265] on div "Save" at bounding box center [497, 264] width 14 height 9
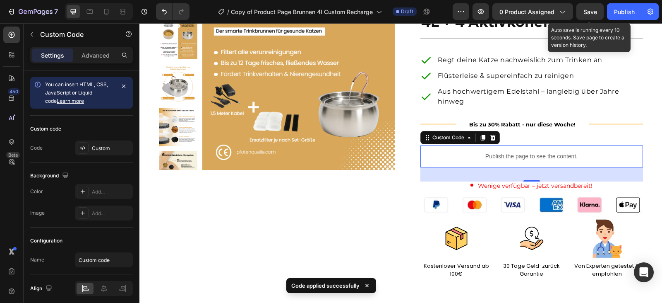
click at [596, 12] on span "Save" at bounding box center [591, 11] width 14 height 7
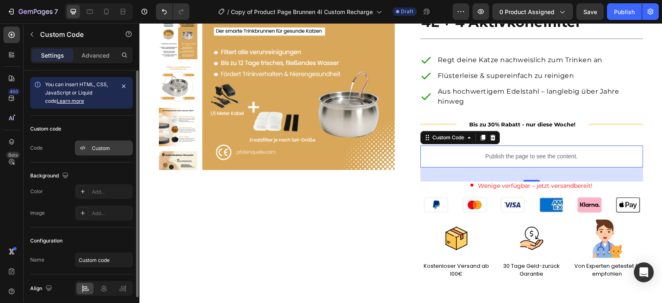
click at [106, 149] on div "Custom" at bounding box center [111, 147] width 39 height 7
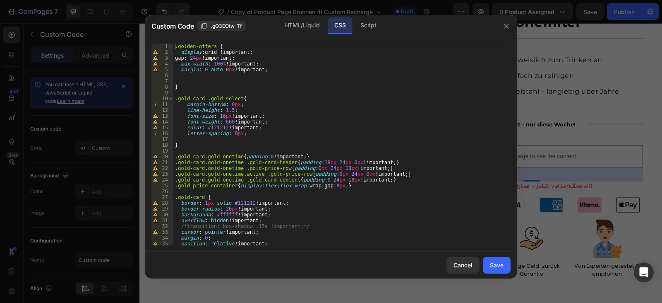
type textarea "letter-spacing: 0px;"
click at [354, 132] on div ".golden-offers { display : grid !important ; gap : 24 px !important ; max-width…" at bounding box center [338, 149] width 331 height 213
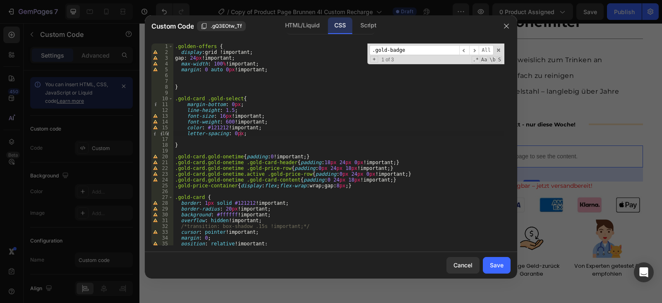
scroll to position [282, 0]
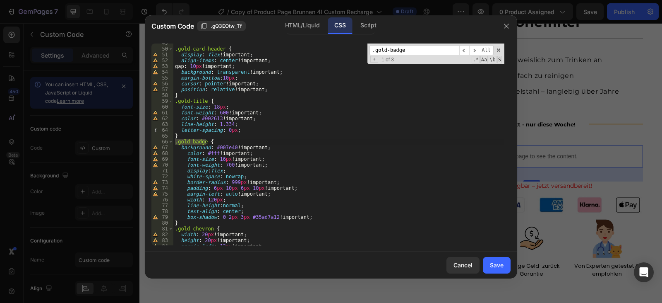
type input ".gold-badge"
click at [227, 188] on div ".gold-card-header { display : flex !important ; align-items : center !important…" at bounding box center [338, 146] width 331 height 213
click at [214, 188] on div ".gold-card-header { display : flex !important ; align-items : center !important…" at bounding box center [338, 146] width 331 height 213
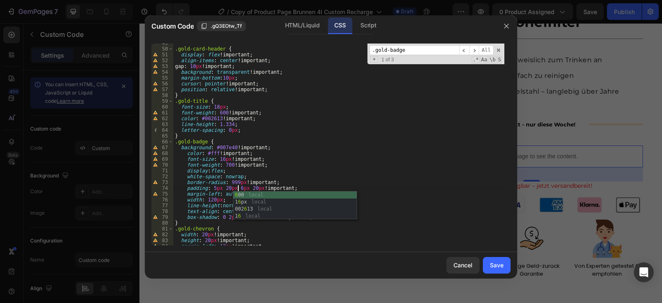
scroll to position [0, 5]
click at [208, 201] on div ".gold-card-header { display : flex !important ; align-items : center !important…" at bounding box center [338, 146] width 331 height 213
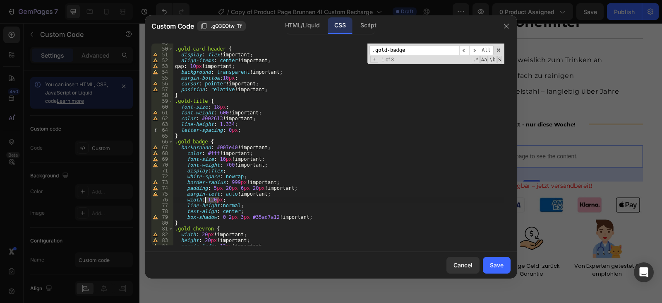
click at [208, 201] on div ".gold-card-header { display : flex !important ; align-items : center !important…" at bounding box center [338, 146] width 331 height 213
type textarea "width: fit-content;"
click at [498, 263] on div "Save" at bounding box center [497, 264] width 14 height 9
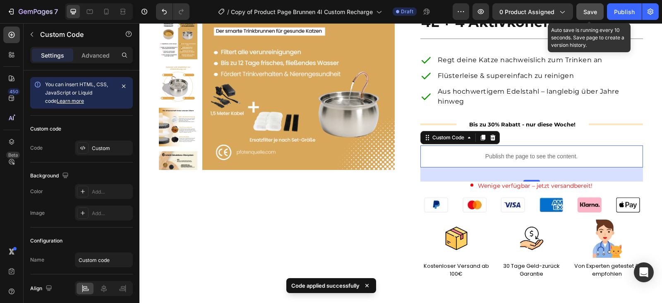
click at [583, 8] on button "Save" at bounding box center [590, 11] width 27 height 17
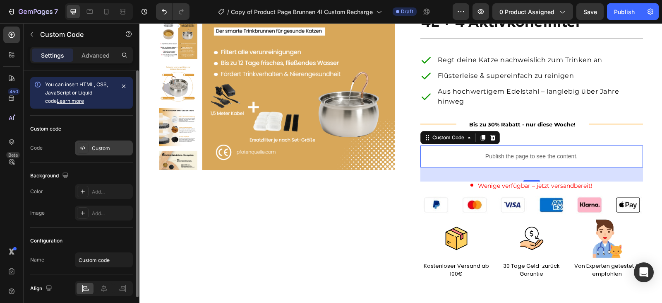
click at [100, 146] on div "Custom" at bounding box center [111, 147] width 39 height 7
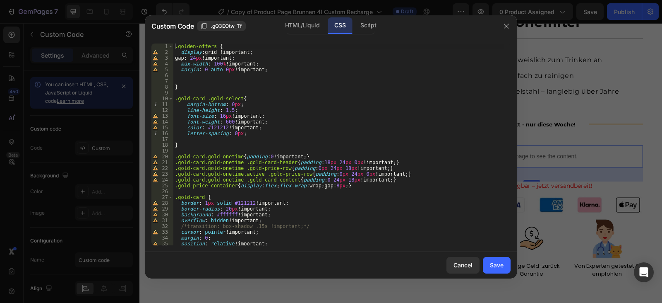
click at [326, 150] on div ".golden-offers { display : grid !important ; gap : 24 px !important ; max-width…" at bounding box center [338, 149] width 331 height 213
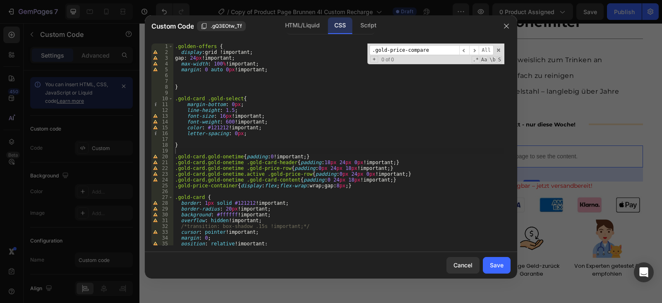
scroll to position [676, 0]
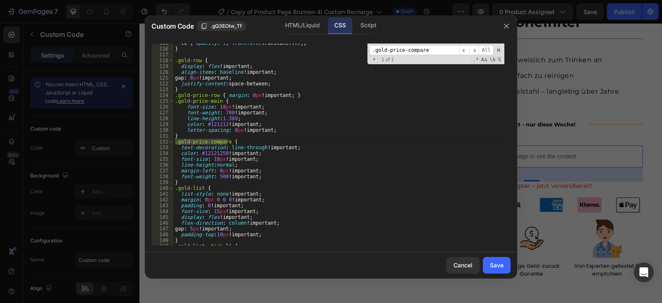
type input ".gold-price-compare"
click at [215, 159] on div "to { opacity : 1 ; transform : translateY( 0 ) ; } } .gold-row { display : flex…" at bounding box center [338, 146] width 331 height 213
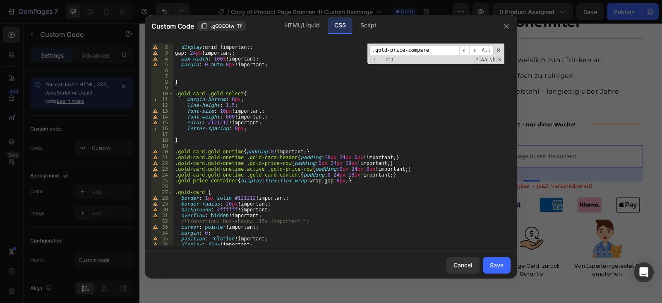
scroll to position [0, 0]
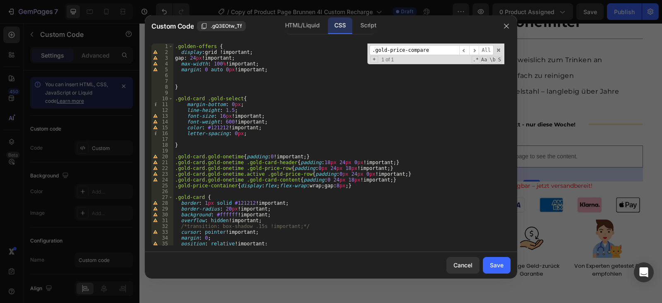
click at [369, 113] on div ".golden-offers { display : grid !important ; gap : 24 px !important ; max-width…" at bounding box center [338, 149] width 331 height 213
type textarea "line-height: 1.5; font-size: 16px !important;"
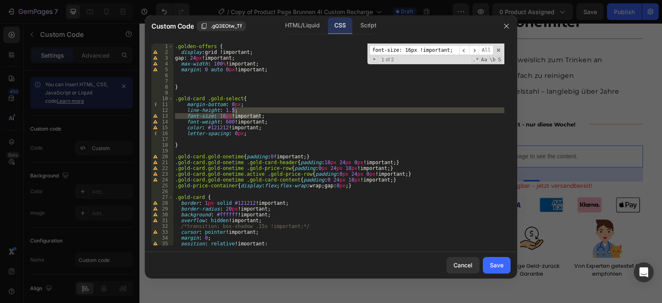
paste input ".gold-price-container"
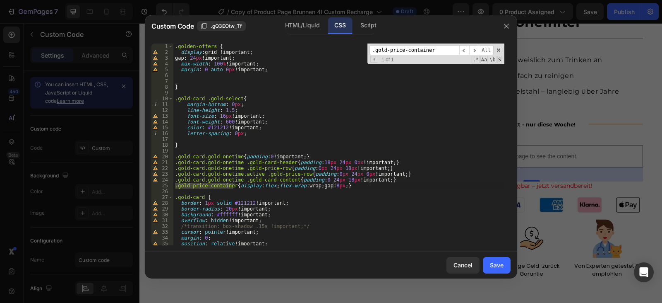
type input ".gold-price-container"
click at [324, 187] on div ".golden-offers { display : grid !important ; gap : 24 px !important ; max-width…" at bounding box center [338, 149] width 331 height 213
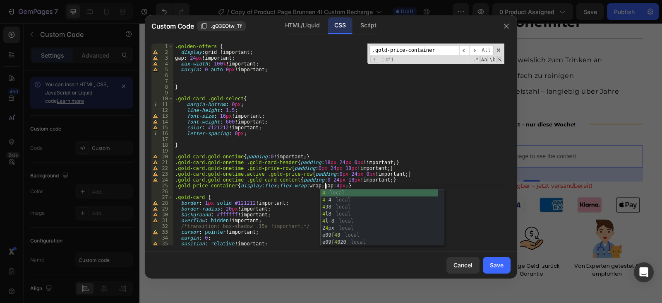
scroll to position [0, 12]
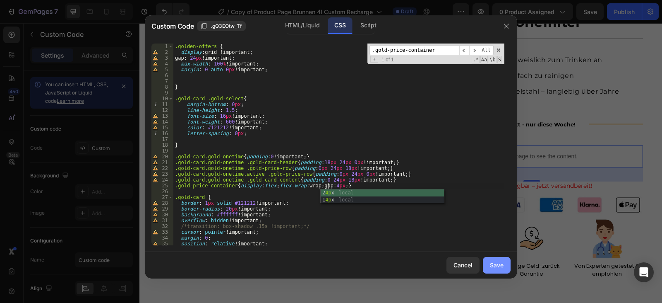
type textarea ".gold-price-container{display:flex;flex-wrap:wrap;gap:4px;}"
click at [501, 266] on div "Save" at bounding box center [497, 264] width 14 height 9
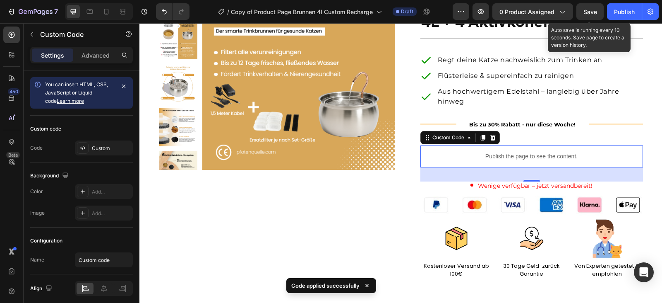
click at [595, 8] on span "Save" at bounding box center [591, 11] width 14 height 7
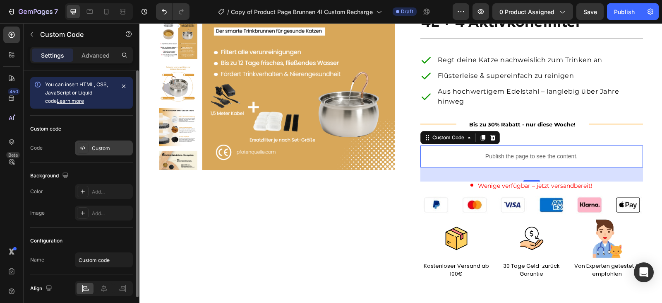
click at [99, 147] on div "Custom" at bounding box center [111, 147] width 39 height 7
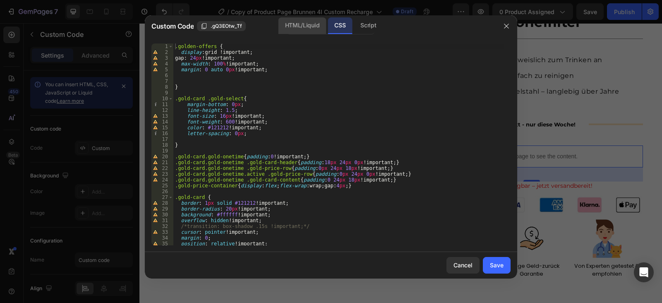
click at [303, 25] on div "HTML/Liquid" at bounding box center [303, 25] width 48 height 17
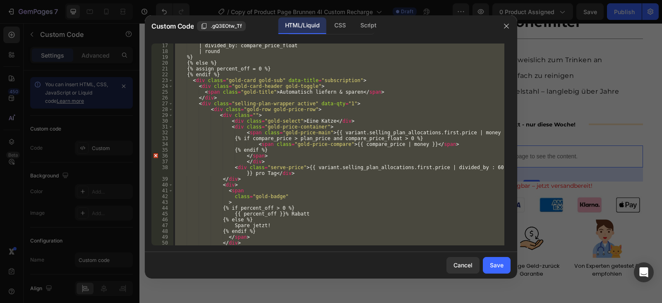
scroll to position [124, 0]
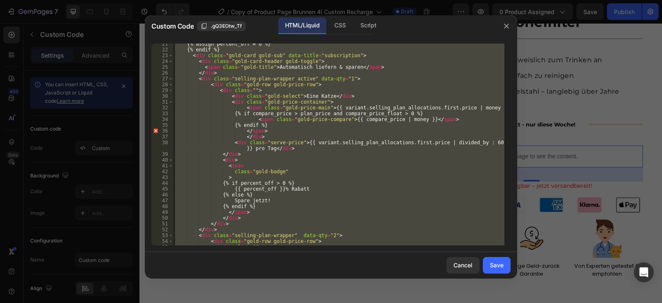
click at [293, 187] on div "{% assign percent_off = 0 %} {% endif %} < div class = "gold-card gold-sub" dat…" at bounding box center [338, 144] width 331 height 202
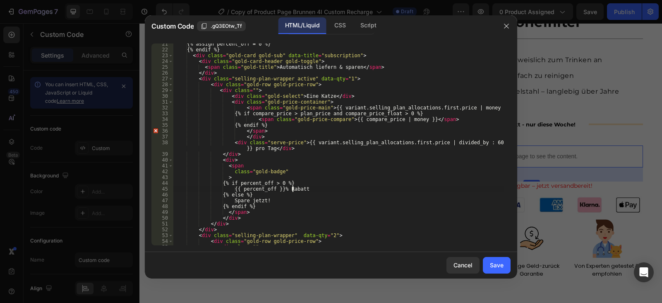
click at [293, 187] on div "{% assign percent_off = 0 %} {% endif %} < div class = "gold-card gold-sub" dat…" at bounding box center [338, 147] width 331 height 213
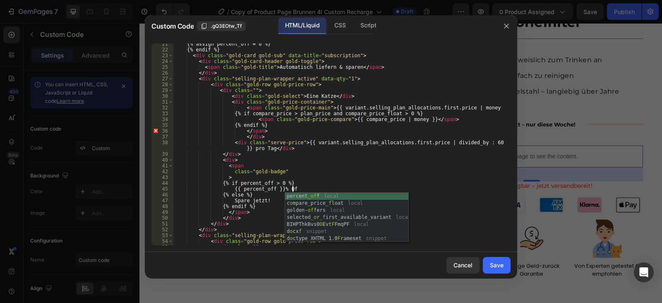
scroll to position [0, 10]
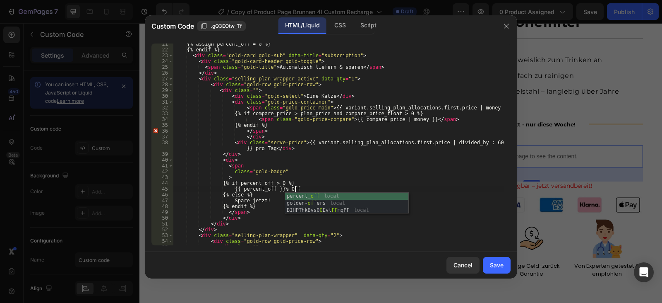
click at [317, 187] on div "{% assign percent_off = 0 %} {% endif %} < div class = "gold-card gold-sub" dat…" at bounding box center [338, 147] width 331 height 213
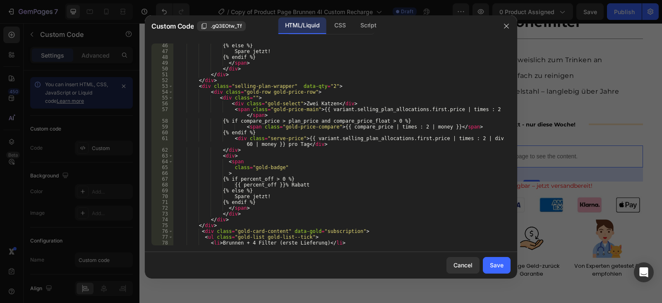
scroll to position [273, 0]
click at [289, 183] on div "{% else %} Spare jetzt! {% endif %} </ span > </ div > </ div > </ div > < div …" at bounding box center [338, 149] width 331 height 213
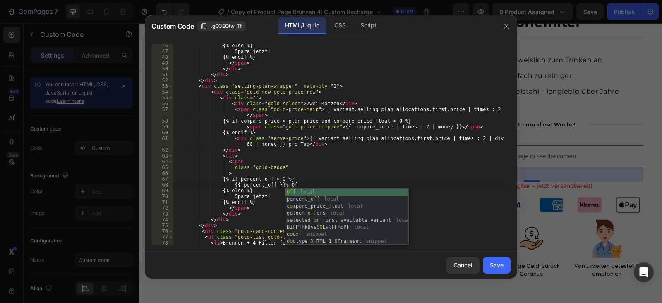
scroll to position [0, 10]
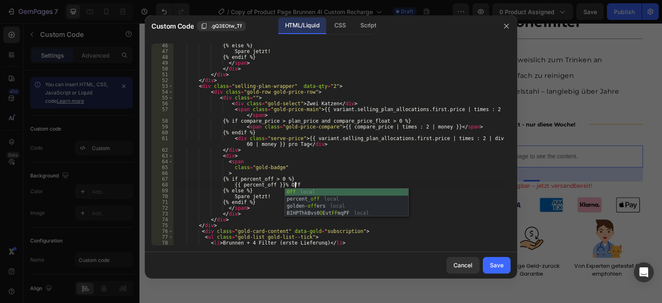
click at [350, 182] on div "{% else %} Spare jetzt! {% endif %} </ span > </ div > </ div > </ div > < div …" at bounding box center [338, 149] width 331 height 213
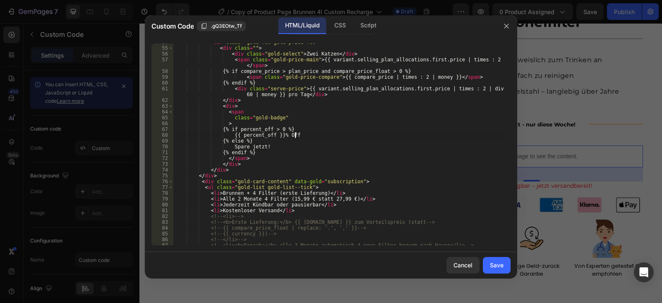
scroll to position [373, 0]
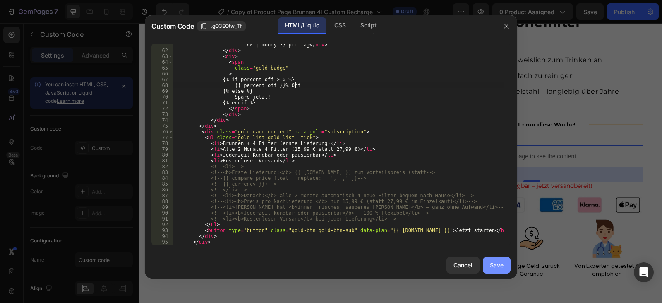
type textarea "{{ percent_off }}% Off"
click at [491, 264] on div "Save" at bounding box center [497, 264] width 14 height 9
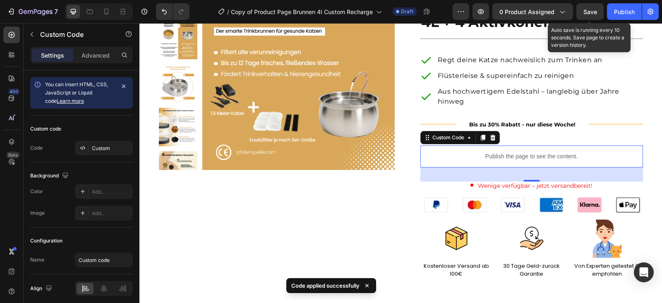
click at [585, 10] on span "Save" at bounding box center [591, 11] width 14 height 7
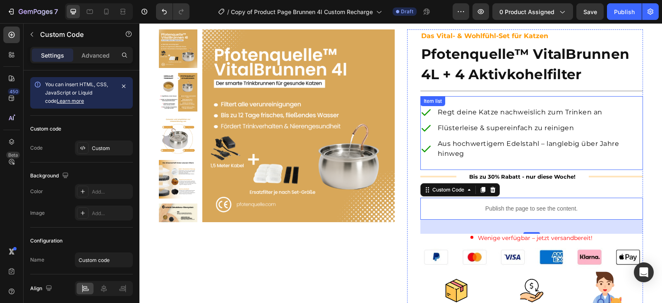
scroll to position [0, 0]
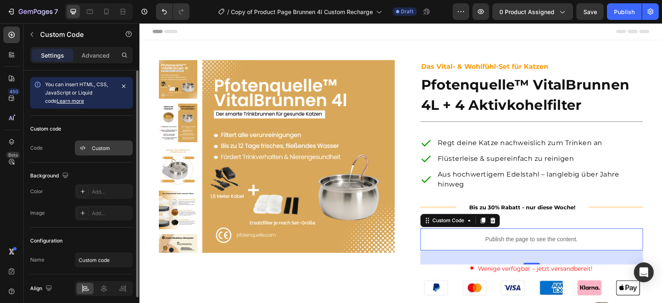
click at [112, 144] on div "Custom" at bounding box center [104, 147] width 58 height 15
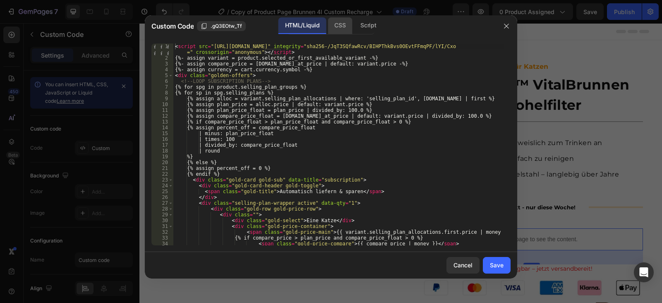
click at [354, 25] on div "CSS" at bounding box center [368, 25] width 29 height 17
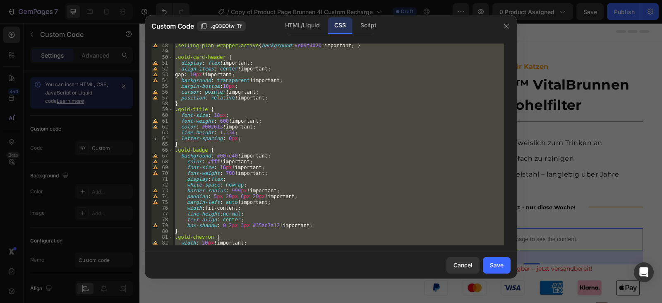
scroll to position [298, 0]
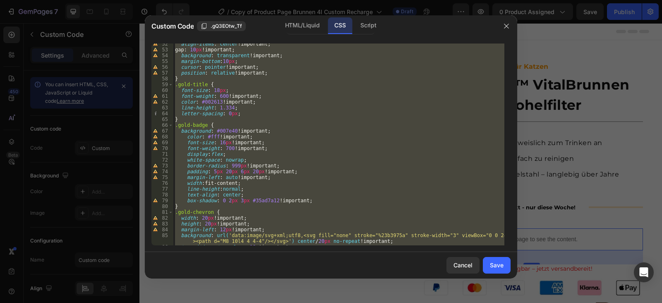
click at [222, 140] on div "align-items : center !important ; gap : 10 px !important ; background : transpa…" at bounding box center [338, 144] width 331 height 202
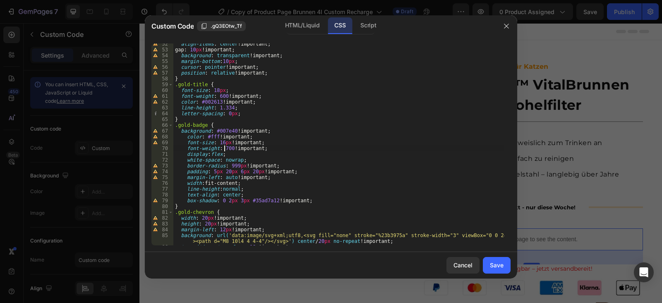
click at [224, 147] on div "align-items : center !important ; gap : 10 px !important ; background : transpa…" at bounding box center [338, 147] width 331 height 213
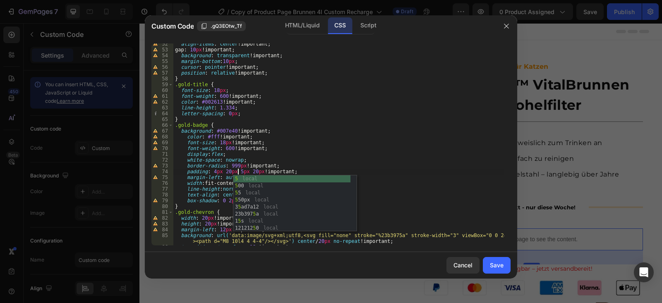
scroll to position [0, 5]
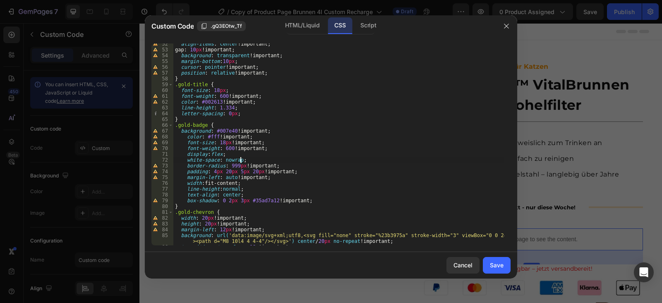
click at [305, 161] on div "align-items : center !important ; gap : 10 px !important ; background : transpa…" at bounding box center [338, 147] width 331 height 213
type textarea "white-space: nowrap;"
click at [495, 265] on div "Save" at bounding box center [497, 264] width 14 height 9
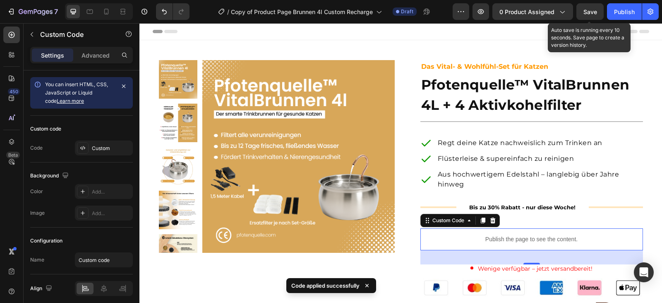
click at [592, 12] on span "Save" at bounding box center [591, 11] width 14 height 7
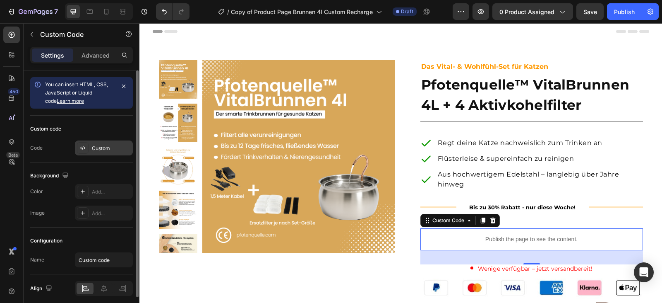
click at [108, 147] on div "Custom" at bounding box center [111, 147] width 39 height 7
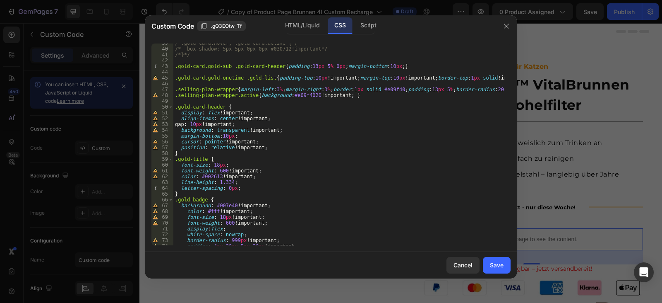
scroll to position [323, 0]
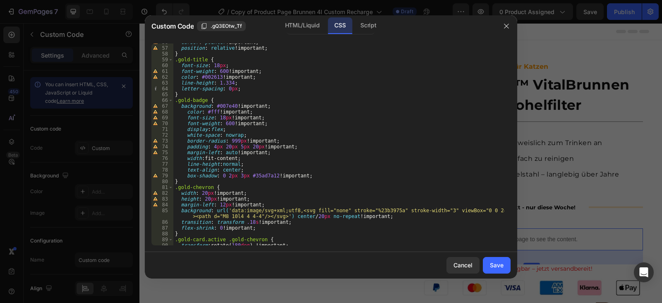
type textarea "white-space: nowrap;"
click at [274, 135] on div "cursor : pointer !important ; position : relative !important ; } .gold-title { …" at bounding box center [338, 145] width 331 height 213
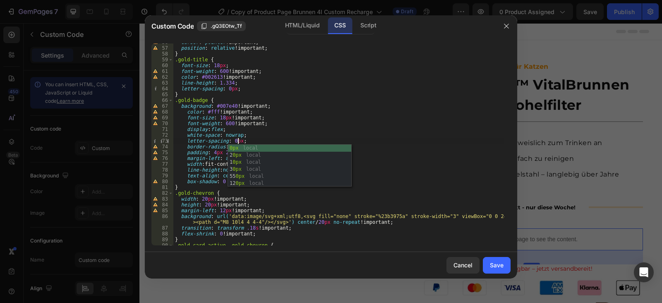
scroll to position [0, 5]
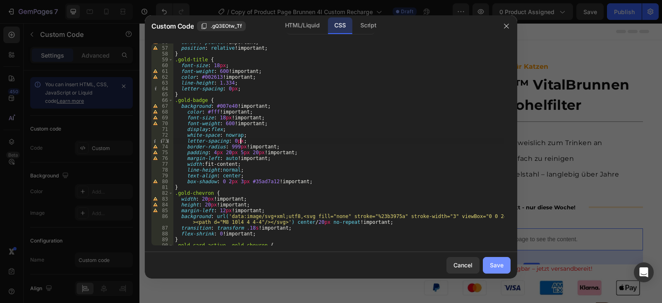
type textarea "letter-spacing: 0px;"
click at [495, 265] on div "Save" at bounding box center [497, 264] width 14 height 9
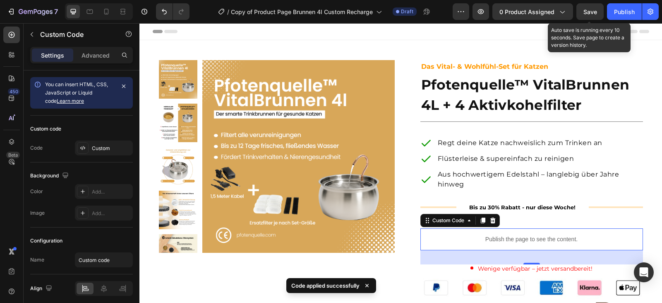
click at [594, 10] on span "Save" at bounding box center [591, 11] width 14 height 7
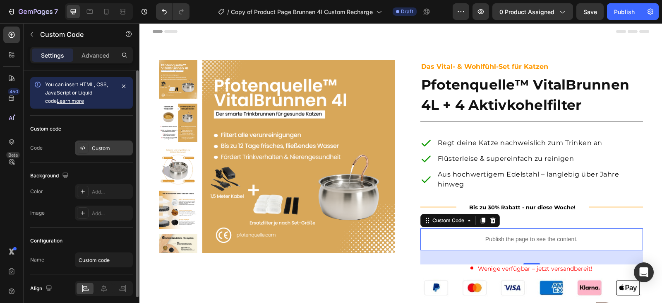
click at [116, 142] on div "Custom" at bounding box center [104, 147] width 58 height 15
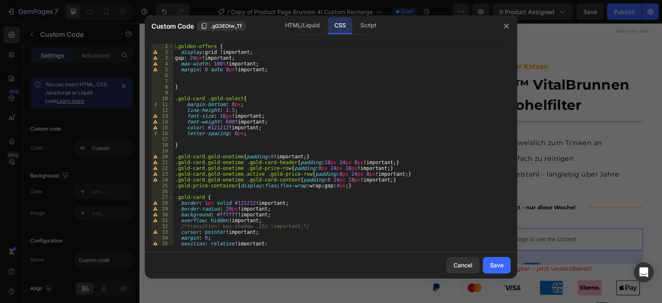
click at [282, 141] on div ".golden-offers { display : grid !important ; gap : 24 px !important ; max-width…" at bounding box center [338, 149] width 331 height 213
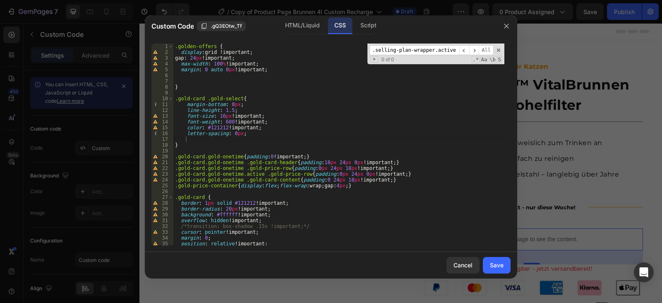
scroll to position [178, 0]
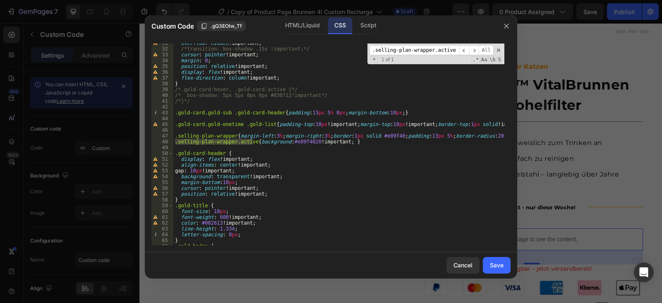
type input ".selling-plan-wrapper.active"
type textarea ".selling-plan-wrapper{margin-left:3%;margin-right:3%;border:1px solid #e09f40;p…"
click at [494, 137] on div "overflow : hidden !important ; /*transition: box-shadow .15s !important;*/ curs…" at bounding box center [338, 146] width 331 height 213
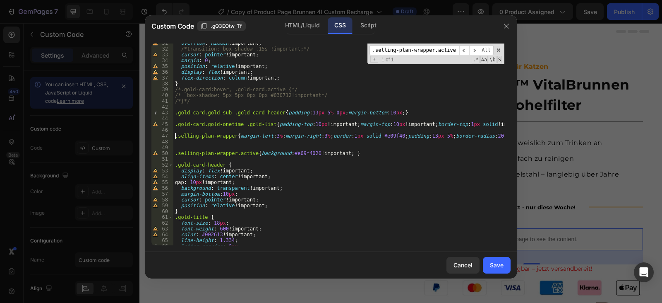
paste textarea ".selling-plan-wrapper.active"
type textarea ".selling-plan-wrapper{margin-left:3%;margin-right:3%;border:1px solid #e09f40;p…"
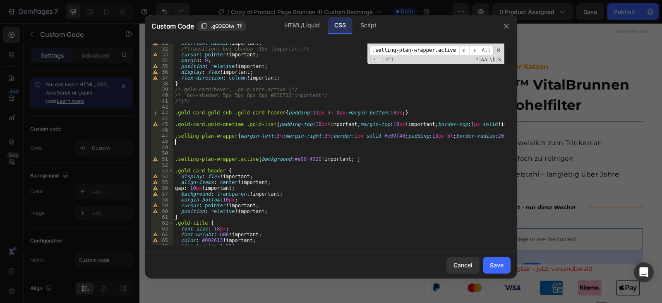
paste textarea ".selling-plan-wrapper{margin-left:3%;margin-right:3%;border:1px solid #e09f40;p…"
paste textarea ".selling-plan-wrapper"
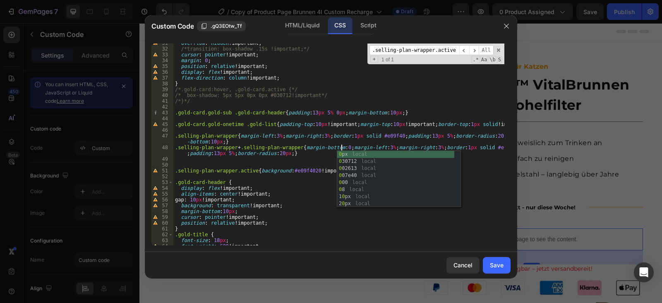
scroll to position [0, 14]
click at [487, 179] on div "overflow : hidden !important ; /*transition: box-shadow .15s !important;*/ curs…" at bounding box center [338, 146] width 331 height 213
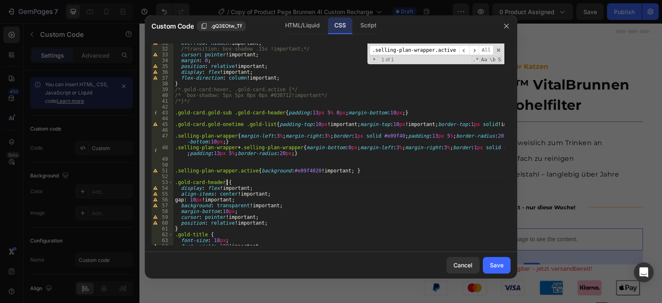
scroll to position [0, 4]
type textarea ".gold-card-header {"
click at [497, 267] on div "Save" at bounding box center [497, 264] width 14 height 9
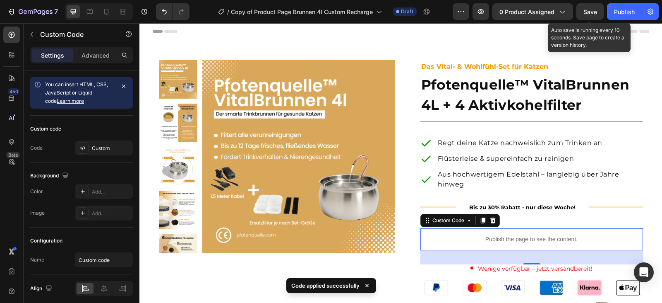
click at [589, 14] on span "Save" at bounding box center [591, 11] width 14 height 7
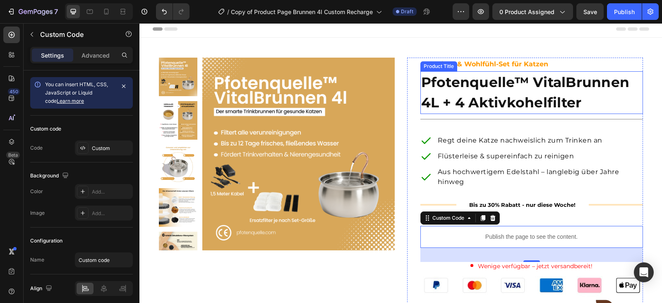
scroll to position [41, 0]
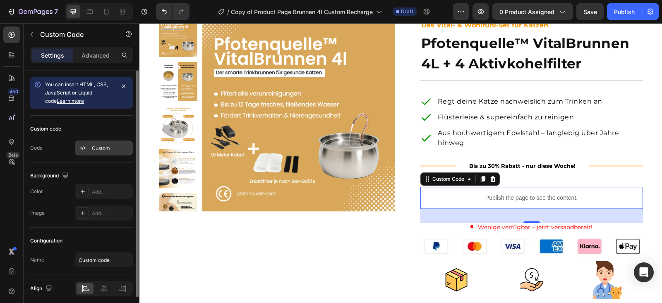
click at [96, 149] on div "Custom" at bounding box center [111, 147] width 39 height 7
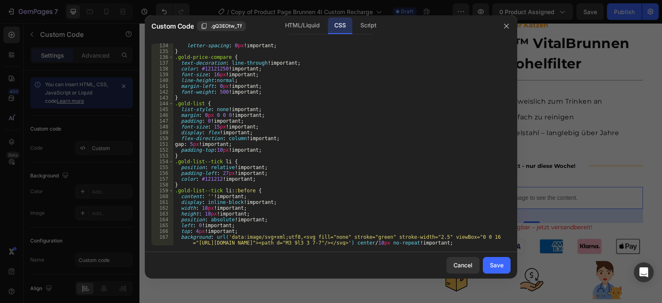
scroll to position [795, 0]
click at [216, 116] on div "letter-spacing : 0 px !important ; } .gold-price-compare { text-decoration : li…" at bounding box center [338, 149] width 331 height 213
click at [305, 111] on div "letter-spacing : 0 px !important ; } .gold-price-compare { text-decoration : li…" at bounding box center [338, 149] width 331 height 213
type textarea "list-style: none !important;"
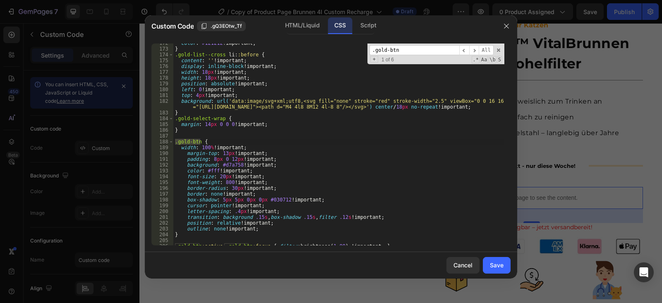
scroll to position [1024, 0]
type input ".gold-btn"
type textarea "margin-top: 13px !important;"
drag, startPoint x: 269, startPoint y: 154, endPoint x: 139, endPoint y: 156, distance: 129.2
click at [139, 156] on div "Custom Code .gQ3EOtw_Tf HTML/Liquid CSS Script margin-top: 13px !important; 172…" at bounding box center [331, 151] width 662 height 303
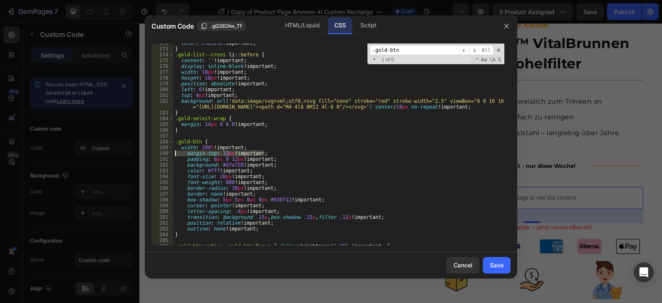
scroll to position [0, 0]
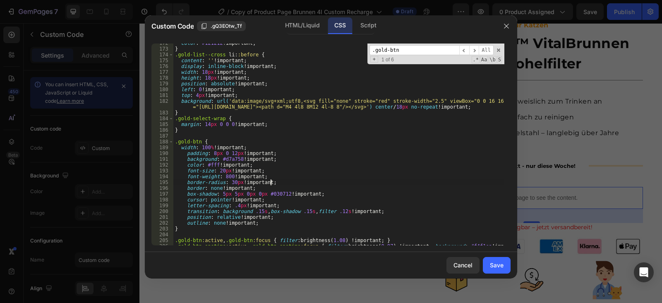
click at [283, 181] on div "color : #121212 !important ; } .gold-list--cross li : :before { content : ' ' !…" at bounding box center [338, 149] width 331 height 219
type textarea "border-radius: 30px !important;"
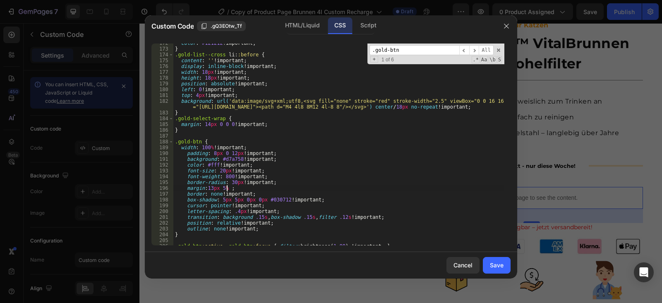
scroll to position [0, 4]
click at [228, 188] on div "color : #121212 !important ; } .gold-list--cross li : :before { content : ' ' !…" at bounding box center [338, 146] width 331 height 213
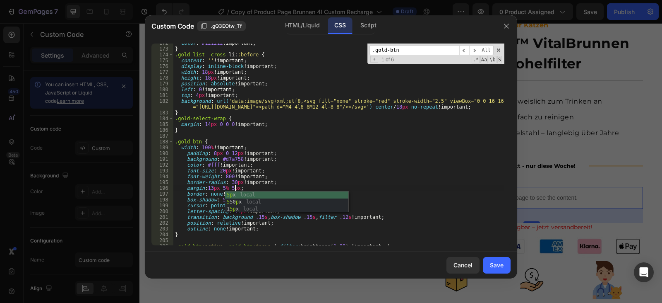
scroll to position [0, 5]
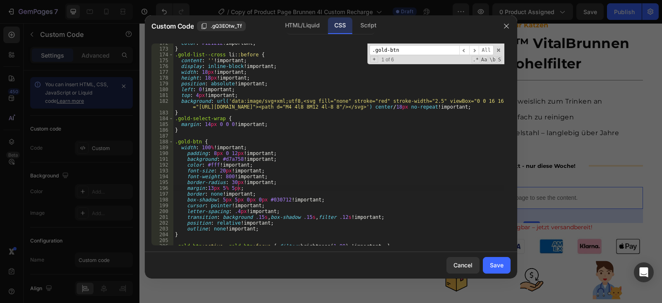
click at [314, 142] on div "color : #121212 !important ; } .gold-list--cross li : :before { content : ' ' !…" at bounding box center [338, 146] width 331 height 213
type textarea ".gold-btn {"
paste input "list"
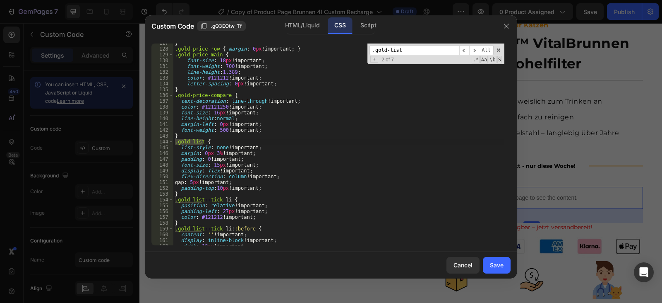
scroll to position [757, 0]
type input ".gold-list"
click at [496, 260] on button "Save" at bounding box center [497, 265] width 28 height 17
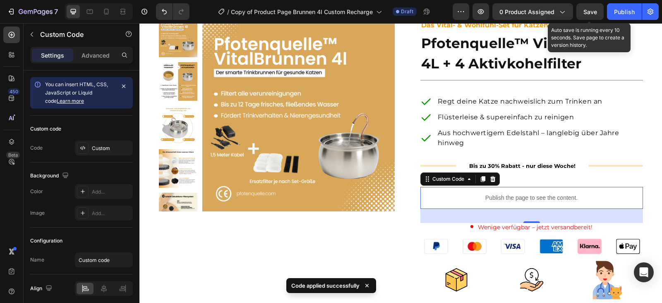
click at [585, 12] on span "Save" at bounding box center [591, 11] width 14 height 7
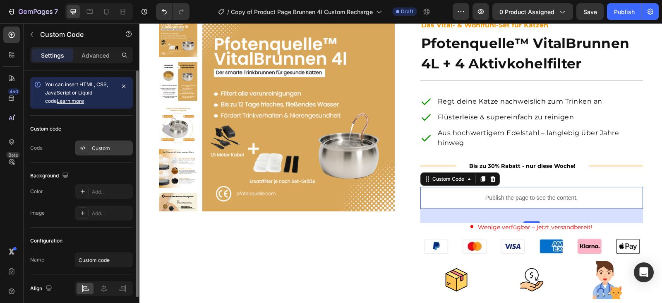
click at [98, 147] on div "Custom" at bounding box center [111, 147] width 39 height 7
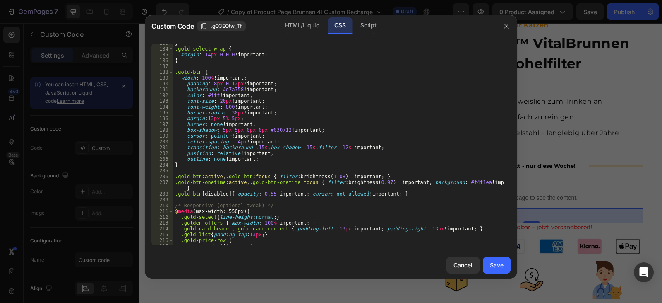
scroll to position [1093, 0]
click at [224, 105] on div "} .gold-select-wrap { margin : 14 px 0 0 0 !important ; } .gold-btn { width : 1…" at bounding box center [338, 146] width 331 height 213
click at [229, 119] on div "} .gold-select-wrap { margin : 14 px 0 0 0 !important ; } .gold-btn { width : 1…" at bounding box center [338, 146] width 331 height 213
click at [302, 109] on div "} .gold-select-wrap { margin : 14 px 0 0 0 !important ; } .gold-btn { width : 1…" at bounding box center [338, 146] width 331 height 213
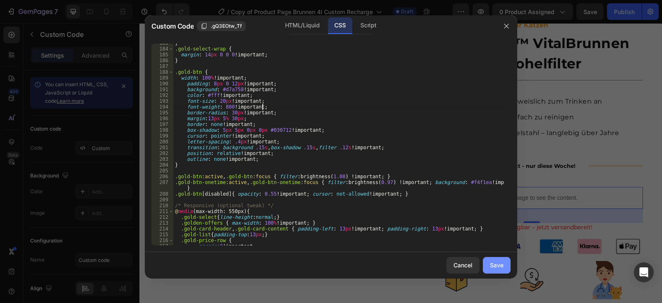
type textarea "font-weight: 800 !important;"
click at [503, 263] on div "Save" at bounding box center [497, 264] width 14 height 9
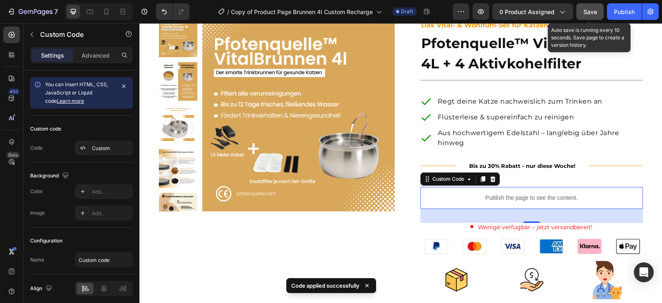
click at [590, 6] on button "Save" at bounding box center [590, 11] width 27 height 17
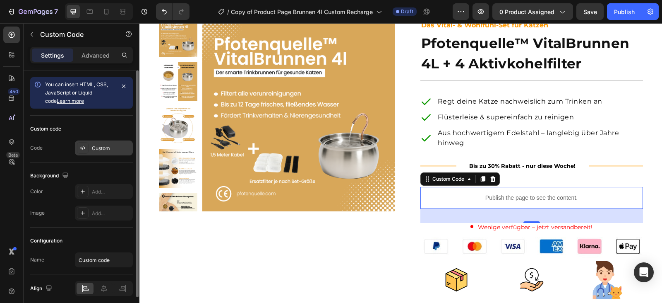
click at [103, 146] on div "Custom" at bounding box center [111, 147] width 39 height 7
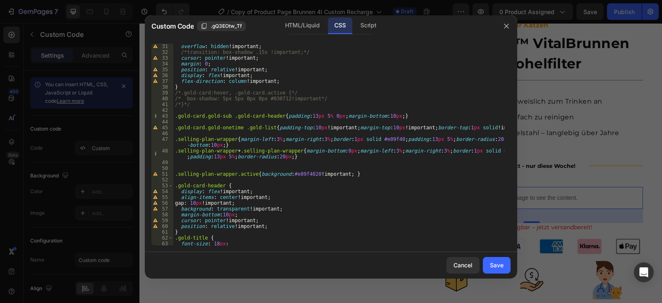
scroll to position [199, 0]
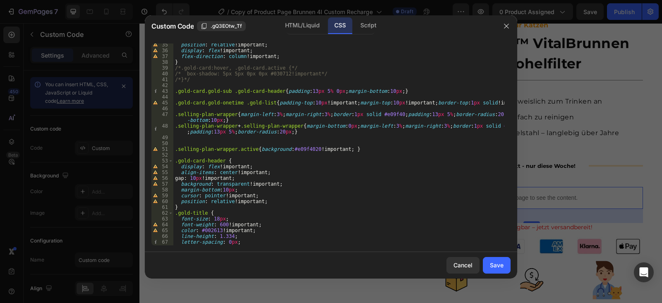
type textarea ".selling-plan-wrapper + .selling-plan-wrapper{margin-bottom:0px;margin-left:3%;…"
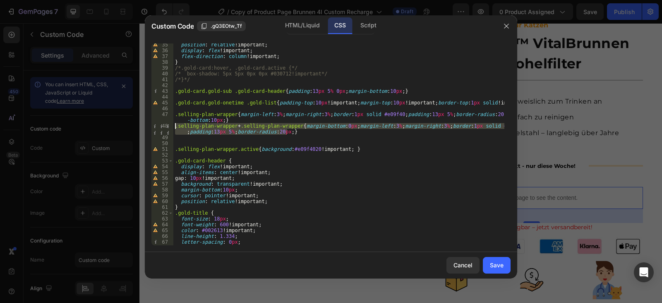
drag, startPoint x: 296, startPoint y: 132, endPoint x: 154, endPoint y: 127, distance: 141.3
click at [154, 127] on div ".selling-plan-wrapper + .selling-plan-wrapper{margin-bottom:0px;margin-left:3%;…" at bounding box center [331, 144] width 359 height 202
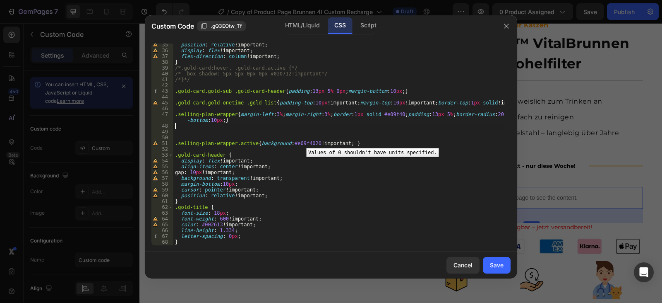
type textarea ".selling-plan-wrapper{margin-left:3%;margin-right:3%;border:1px solid #e09f40;p…"
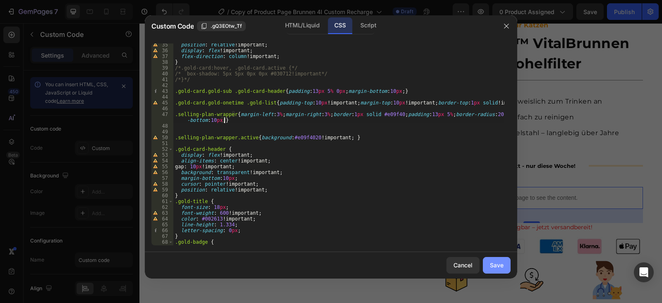
click at [500, 261] on div "Save" at bounding box center [497, 264] width 14 height 9
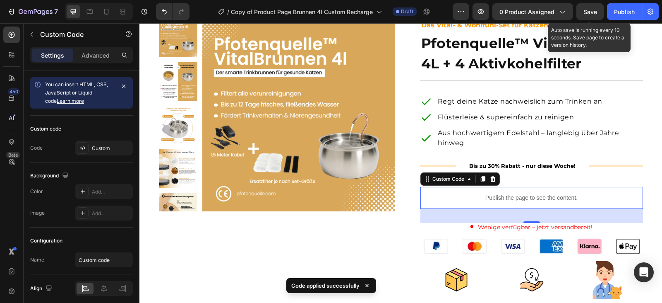
click at [592, 10] on span "Save" at bounding box center [591, 11] width 14 height 7
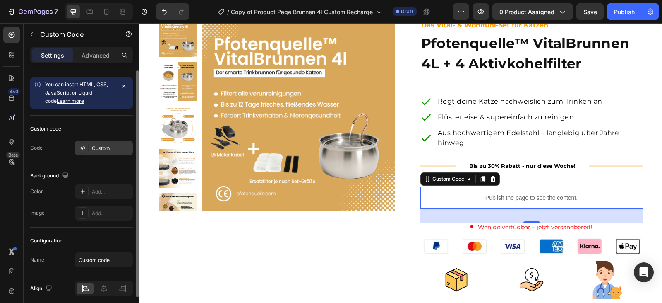
click at [101, 144] on div "Custom" at bounding box center [104, 147] width 58 height 15
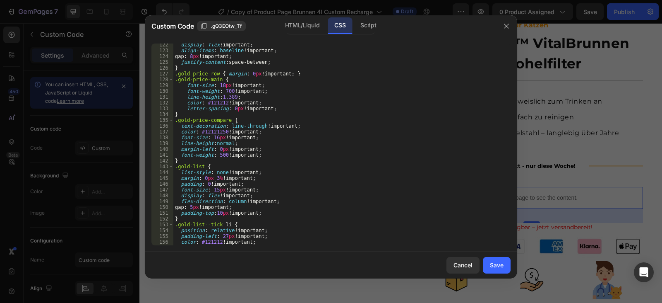
scroll to position [745, 0]
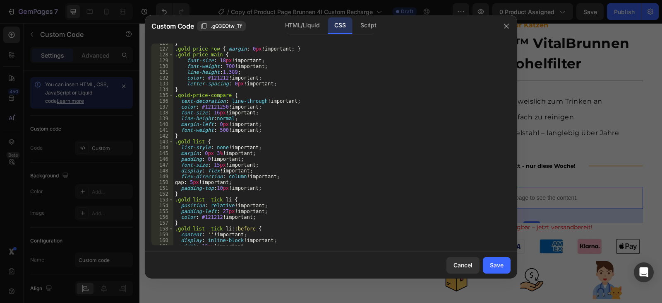
type textarea ".gold-list {"
click at [334, 139] on div "} .gold-price-row { margin : 0 px !important ; } .gold-price-main { font-size :…" at bounding box center [338, 146] width 331 height 213
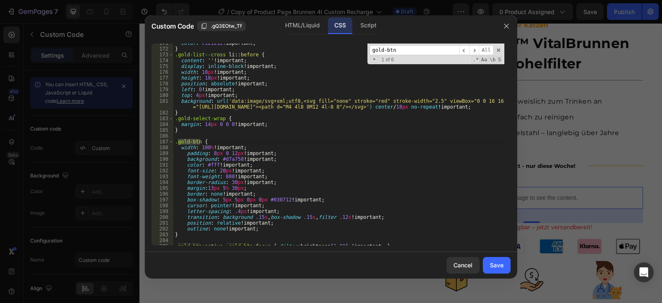
scroll to position [1012, 0]
type input "gold-btn"
click at [495, 264] on div "Save" at bounding box center [497, 264] width 14 height 9
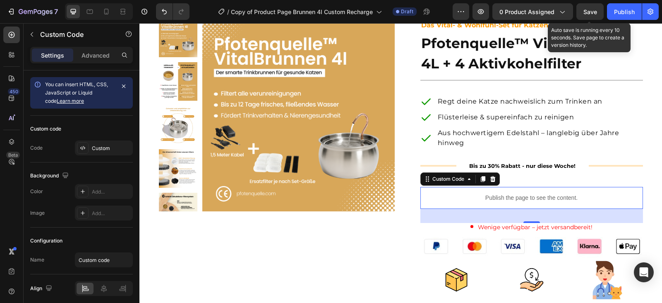
click at [592, 10] on span "Save" at bounding box center [591, 11] width 14 height 7
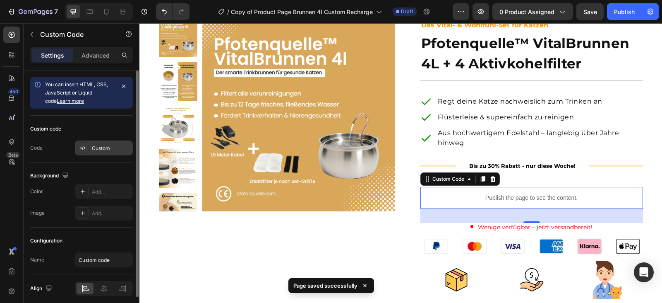
click at [108, 149] on div "Custom" at bounding box center [111, 147] width 39 height 7
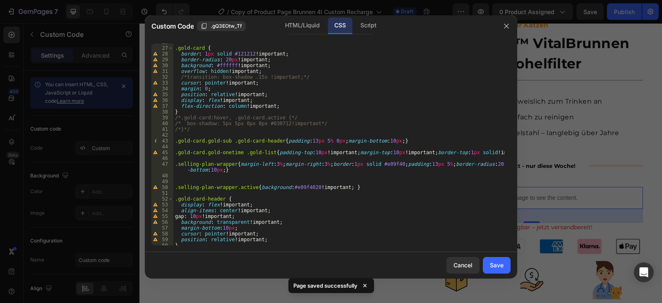
scroll to position [224, 0]
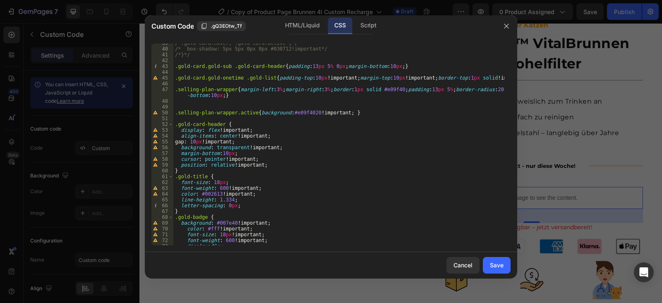
type textarea "cursor: pointer !important;"
click at [359, 157] on div "/*.gold-card:hover, .gold-card.active {*/ /* box-shadow: 5px 5px 0px 0px #03071…" at bounding box center [338, 146] width 331 height 213
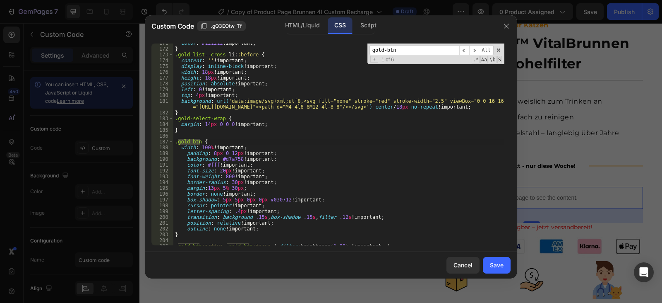
scroll to position [1037, 0]
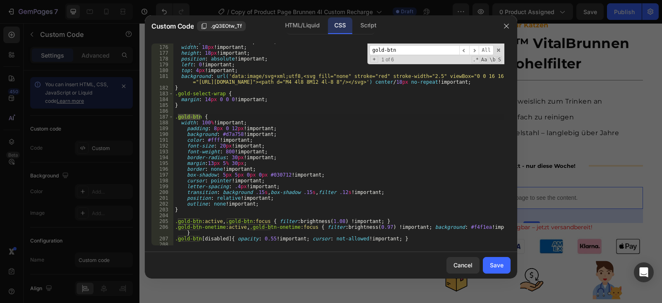
type input "gold-btn"
click at [238, 165] on div "display : inline-block !important ; width : 18 px !important ; height : 18 px !…" at bounding box center [338, 144] width 331 height 213
type textarea "margin:13px 5% 30px!important;"
click at [500, 270] on button "Save" at bounding box center [497, 265] width 28 height 17
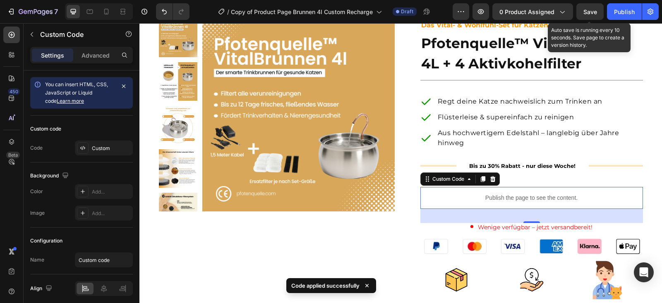
click at [584, 11] on span "Save" at bounding box center [591, 11] width 14 height 7
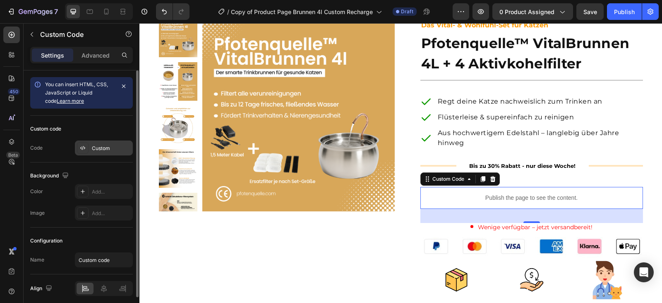
click at [96, 149] on div "Custom" at bounding box center [111, 147] width 39 height 7
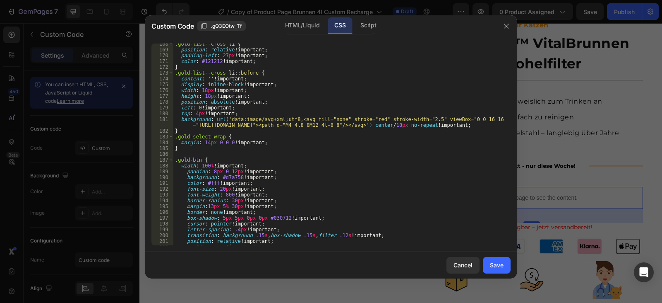
scroll to position [1043, 0]
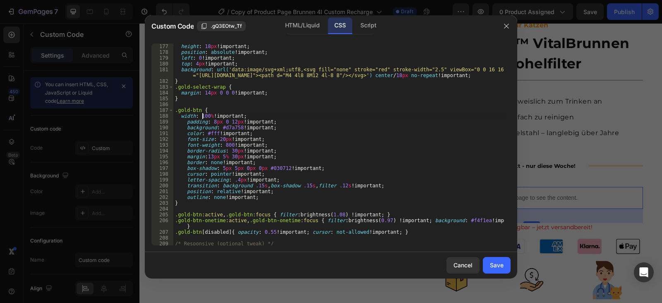
click at [202, 116] on div "height : 18 px !important ; position : absolute !important ; left : 0 !importan…" at bounding box center [338, 149] width 331 height 213
click at [207, 118] on div "height : 18 px !important ; position : absolute !important ; left : 0 !importan…" at bounding box center [338, 149] width 331 height 213
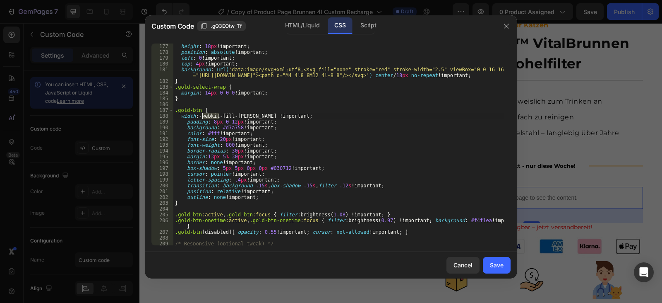
click at [245, 116] on div "height : 18 px !important ; position : absolute !important ; left : 0 !importan…" at bounding box center [338, 149] width 331 height 213
paste textarea "-webkit-fill-available"
click at [181, 117] on div "height : 18 px !important ; position : absolute !important ; left : 0 !importan…" at bounding box center [338, 149] width 331 height 213
type textarea "width: -webkit-fill-available !important;"
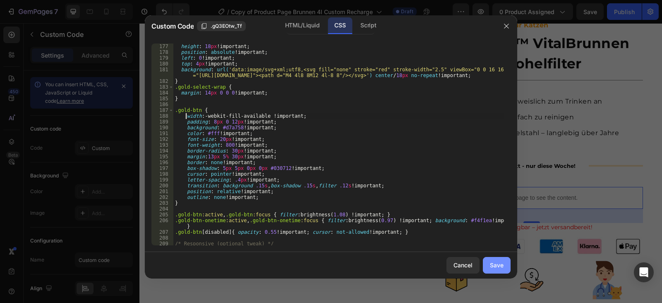
click at [504, 267] on button "Save" at bounding box center [497, 265] width 28 height 17
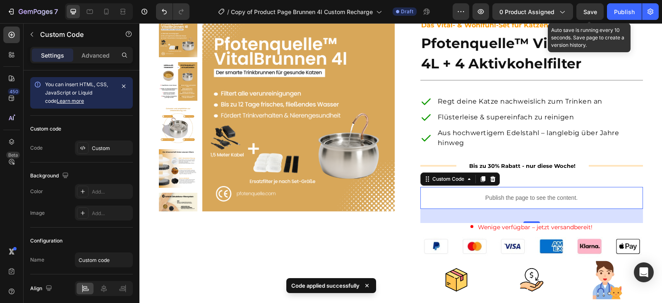
click at [595, 14] on span "Save" at bounding box center [591, 11] width 14 height 7
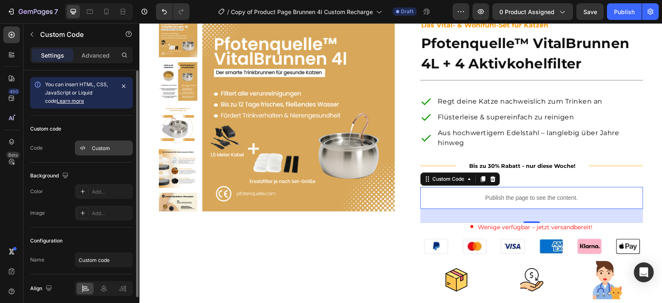
click at [105, 149] on div "Custom" at bounding box center [111, 147] width 39 height 7
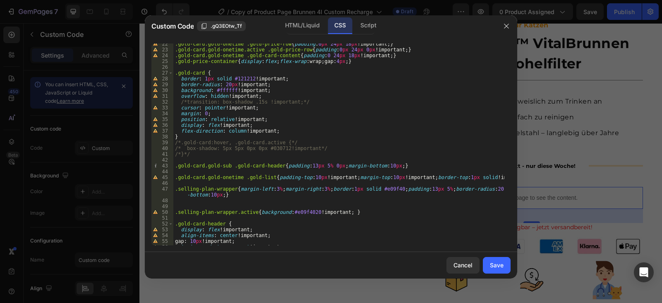
scroll to position [174, 0]
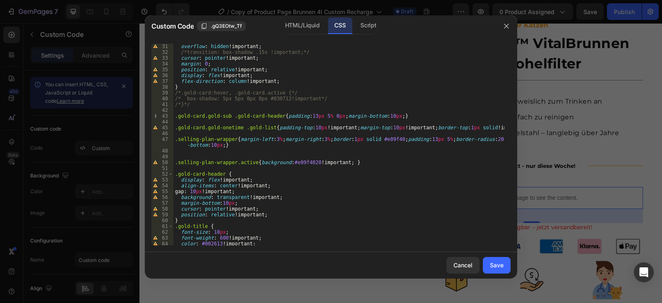
type textarea ".selling-plan-wrapper{margin-left:3%;margin-right:3%;border:1px solid #e09f40;p…"
drag, startPoint x: 241, startPoint y: 145, endPoint x: 149, endPoint y: 137, distance: 92.3
click at [149, 137] on div ".selling-plan-wrapper{margin-left:3%;margin-right:3%;border:1px solid #e09f40;p…" at bounding box center [331, 144] width 373 height 215
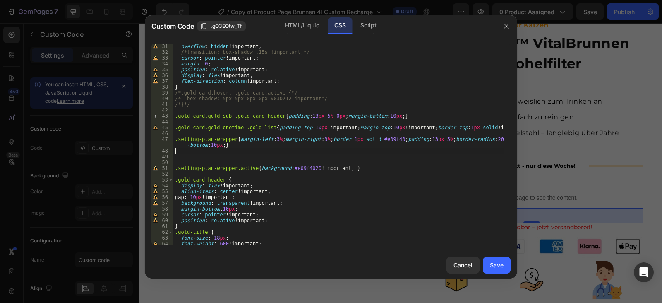
paste textarea ".selling-plan-wrapper{margin-left:3%;margin-right:3%;border:1px solid #e09f40;p…"
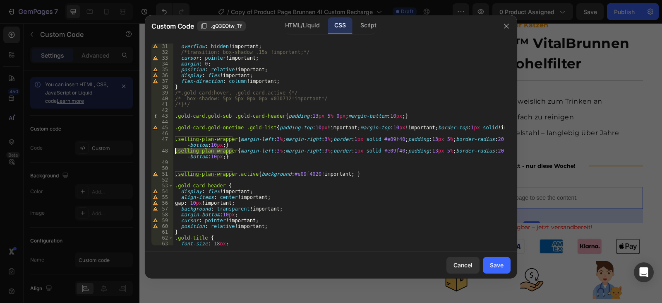
drag, startPoint x: 232, startPoint y: 150, endPoint x: 169, endPoint y: 151, distance: 62.9
click at [169, 151] on div ".selling-plan-wrapper{margin-left:3%;margin-right:3%;border:1px solid #e09f40;p…" at bounding box center [331, 144] width 359 height 202
paste textarea ".selling-plan-wrapper"
click at [282, 157] on div "overflow : hidden !important ; /*transition: box-shadow .15s !important;*/ curs…" at bounding box center [338, 149] width 331 height 213
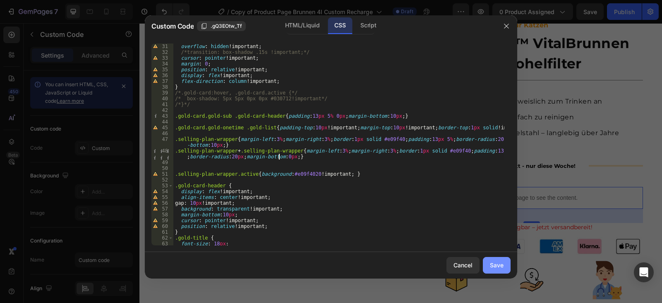
type textarea ".selling-plan-wrapper + .selling-plan-wrapper{margin-left:3%;margin-right:3%;bo…"
click at [495, 259] on button "Save" at bounding box center [497, 265] width 28 height 17
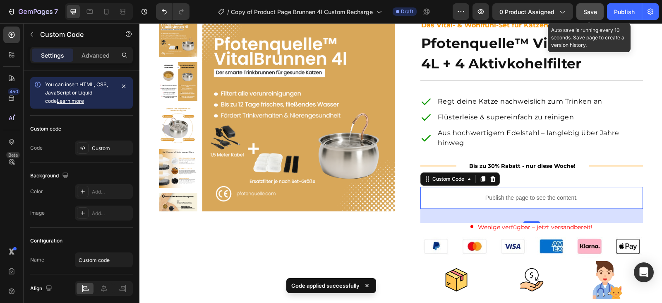
click at [599, 17] on button "Save" at bounding box center [590, 11] width 27 height 17
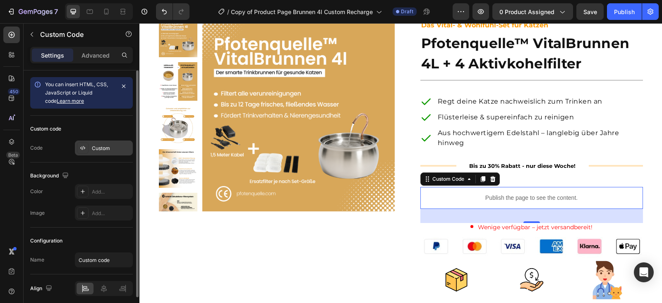
click at [107, 150] on div "Custom" at bounding box center [111, 147] width 39 height 7
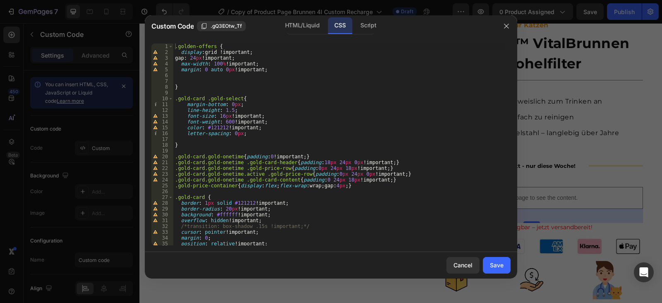
type textarea "color: #121212 !important;"
click at [323, 125] on div ".golden-offers { display : grid !important ; gap : 24 px !important ; max-width…" at bounding box center [338, 149] width 331 height 213
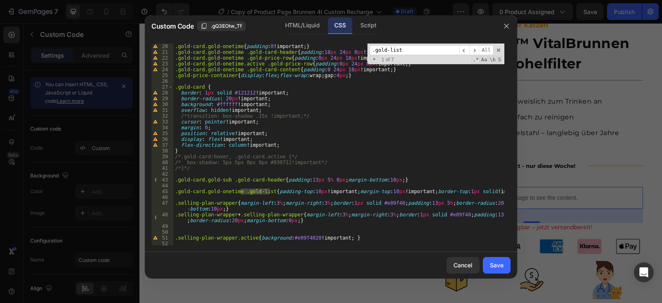
scroll to position [160, 0]
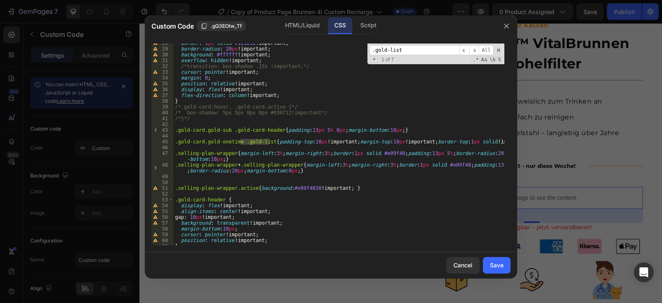
click at [414, 49] on input ".gold-list" at bounding box center [415, 50] width 90 height 10
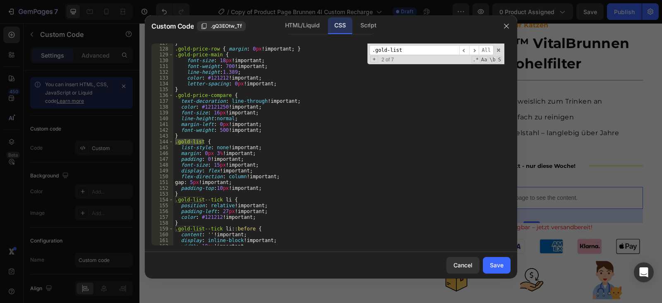
scroll to position [757, 0]
type input ".gold-list"
click at [198, 183] on div "} .gold-price-row { margin : 0 px !important ; } .gold-price-main { font-size :…" at bounding box center [338, 146] width 331 height 213
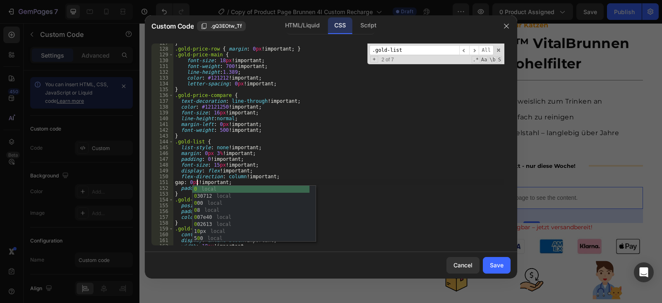
scroll to position [0, 2]
click at [284, 157] on div "} .gold-price-row { margin : 0 px !important ; } .gold-price-main { font-size :…" at bounding box center [338, 146] width 331 height 213
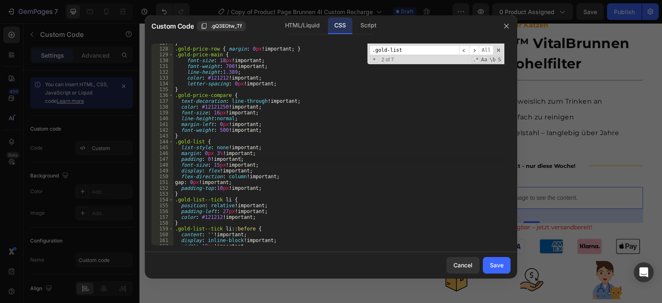
scroll to position [782, 0]
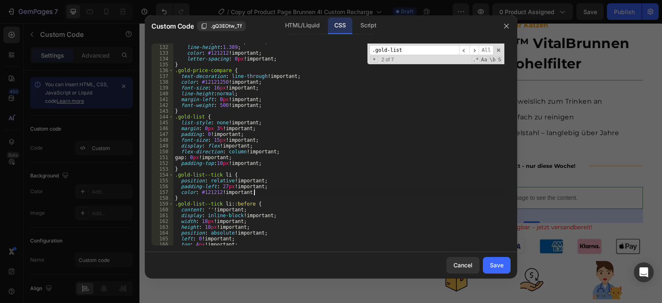
click at [286, 191] on div "font-weight : 700 !important ; line-height : 1.389 ; color : #121212 !important…" at bounding box center [338, 144] width 331 height 213
type textarea "color: #121212 !important;"
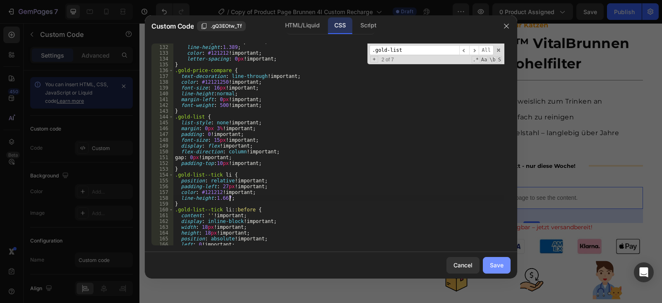
type textarea "line-height:1.667;"
click at [496, 262] on div "Save" at bounding box center [497, 264] width 14 height 9
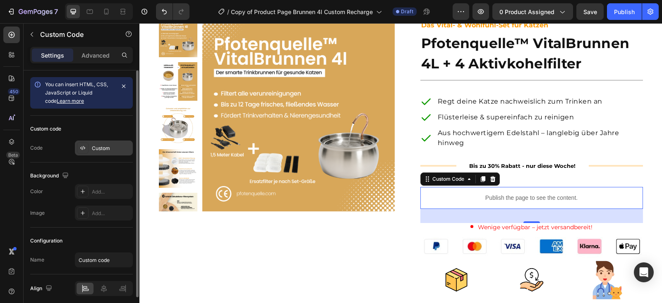
click at [108, 142] on div "Custom" at bounding box center [104, 147] width 58 height 15
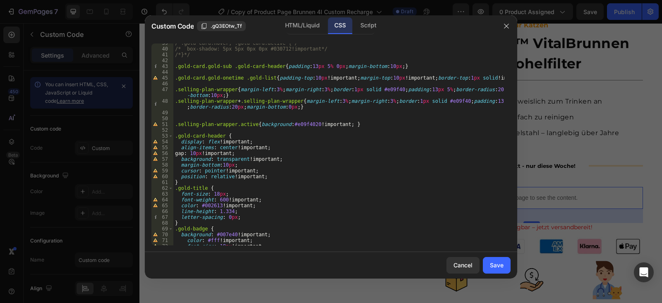
scroll to position [298, 0]
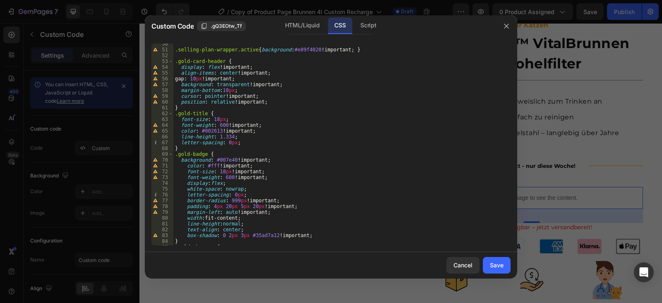
type textarea "font-size: 18px;"
click at [335, 117] on div ".selling-plan-wrapper.active { background : #e09f4020 !important ; } .gold-card…" at bounding box center [338, 147] width 331 height 213
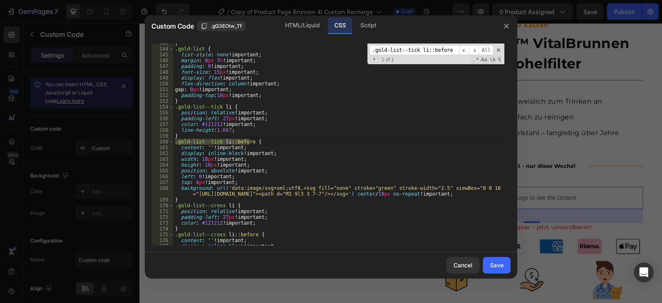
scroll to position [850, 0]
type input ".gold-list--tick li::before"
click at [196, 176] on div "} .gold-list { list-style : none !important ; margin : 0 px 3 % !important ; pa…" at bounding box center [338, 146] width 331 height 213
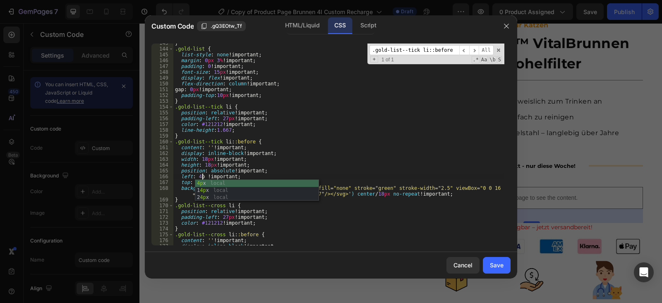
scroll to position [0, 2]
click at [203, 156] on div "} .gold-list { list-style : none !important ; margin : 0 px 3 % !important ; pa…" at bounding box center [338, 146] width 331 height 213
click at [205, 160] on div "} .gold-list { list-style : none !important ; margin : 0 px 3 % !important ; pa…" at bounding box center [338, 146] width 331 height 213
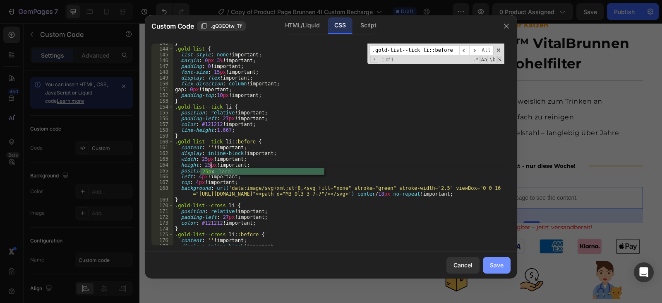
type textarea "height: 25px !important;"
click at [495, 262] on div "Save" at bounding box center [497, 264] width 14 height 9
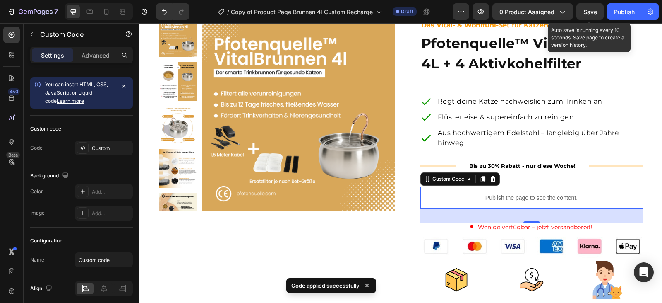
click at [591, 13] on span "Save" at bounding box center [591, 11] width 14 height 7
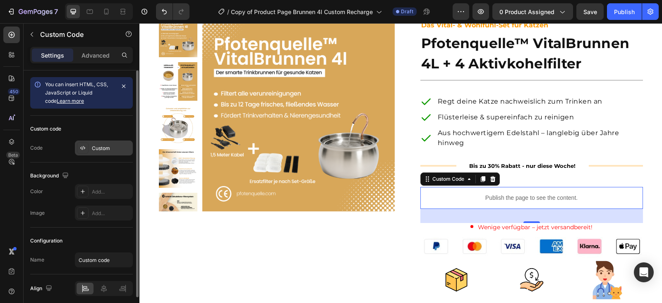
click at [96, 153] on div "Custom" at bounding box center [104, 147] width 58 height 15
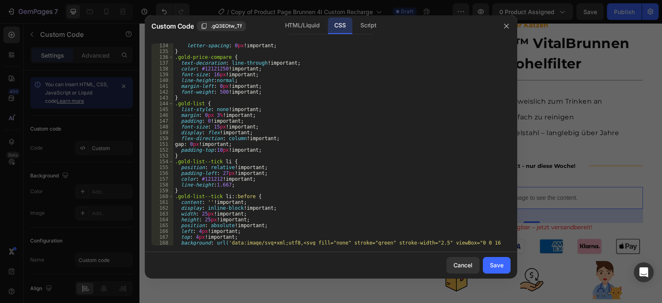
scroll to position [844, 0]
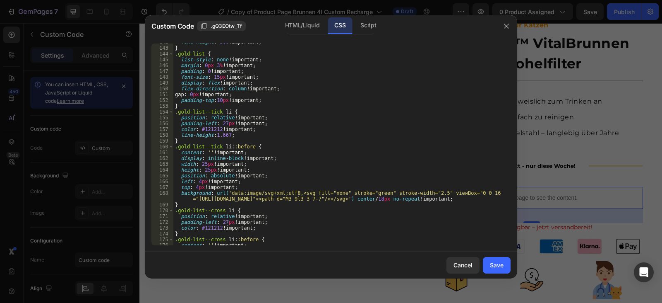
click at [201, 183] on div "font-weight : 500 !important ; } .gold-list { list-style : none !important ; ma…" at bounding box center [338, 145] width 331 height 213
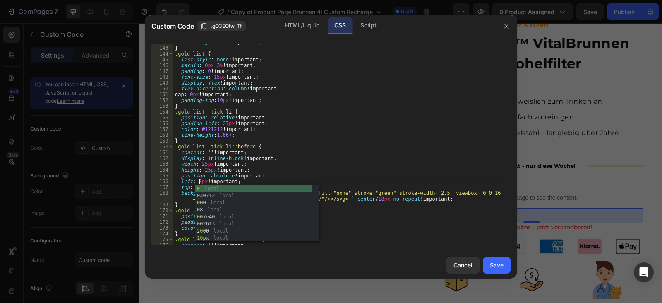
scroll to position [0, 2]
click at [305, 156] on div "font-weight : 500 !important ; } .gold-list { list-style : none !important ; ma…" at bounding box center [338, 145] width 331 height 213
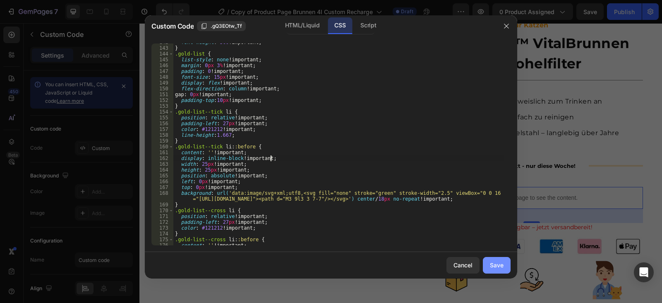
type textarea "display: inline-block !important;"
click at [505, 267] on button "Save" at bounding box center [497, 265] width 28 height 17
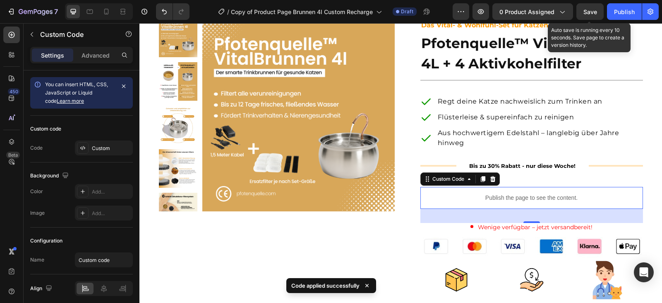
click at [587, 11] on span "Save" at bounding box center [591, 11] width 14 height 7
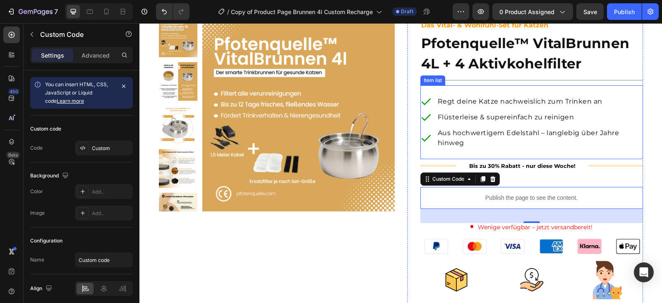
scroll to position [0, 0]
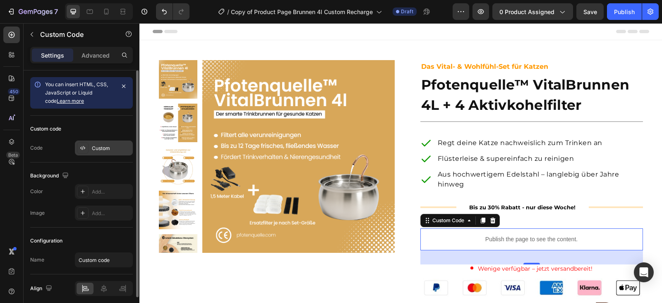
click at [114, 146] on div "Custom" at bounding box center [111, 147] width 39 height 7
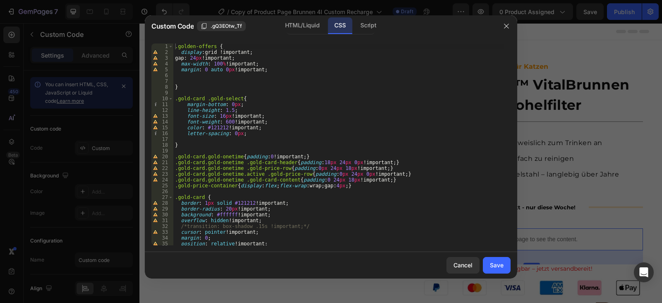
type textarea "color: #121212 !important;"
click at [318, 130] on div ".golden-offers { display : grid !important ; gap : 24 px !important ; max-width…" at bounding box center [338, 149] width 331 height 213
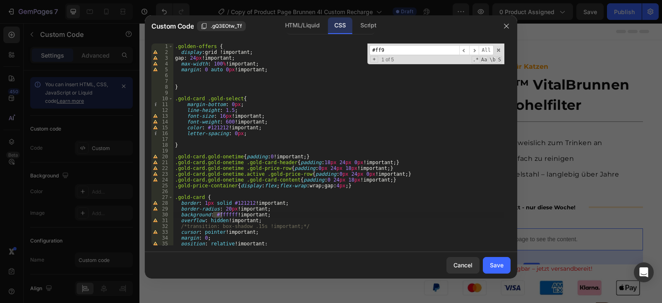
scroll to position [548, 0]
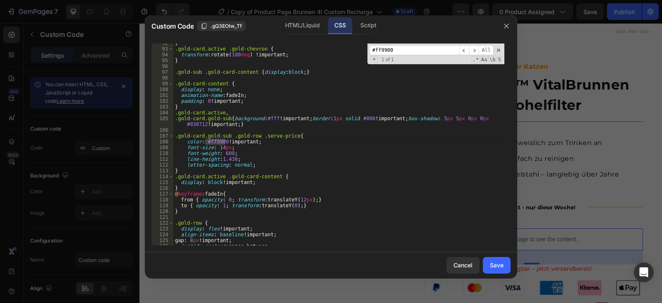
type input "#ff9900"
click at [216, 138] on div "} .gold-card.active .gold-chevron { transform : rotate( 180 deg ) !important ; …" at bounding box center [338, 146] width 331 height 213
click at [215, 141] on div "} .gold-card.active .gold-chevron { transform : rotate( 180 deg ) !important ; …" at bounding box center [338, 146] width 331 height 213
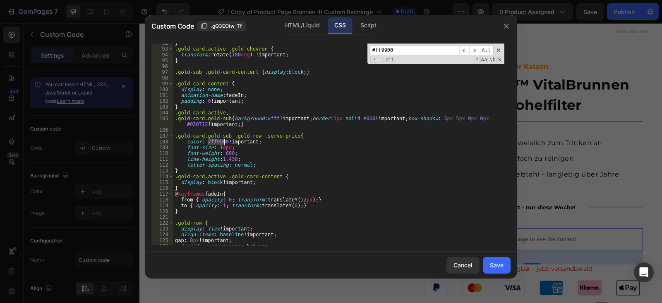
paste textarea "#E09F4"
click at [210, 144] on div "} .gold-card.active .gold-chevron { transform : rotate( 180 deg ) !important ; …" at bounding box center [338, 146] width 331 height 213
type textarea "color: #E09F40 !important;"
click at [502, 267] on div "Save" at bounding box center [497, 264] width 14 height 9
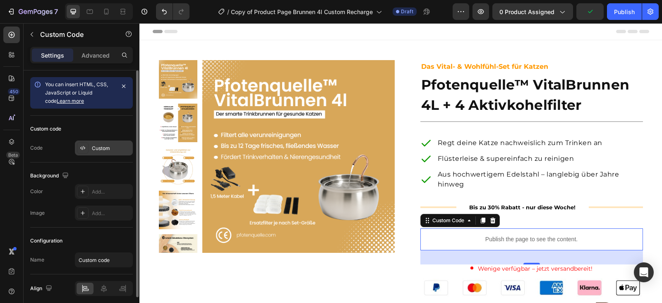
click at [107, 149] on div "Custom" at bounding box center [111, 147] width 39 height 7
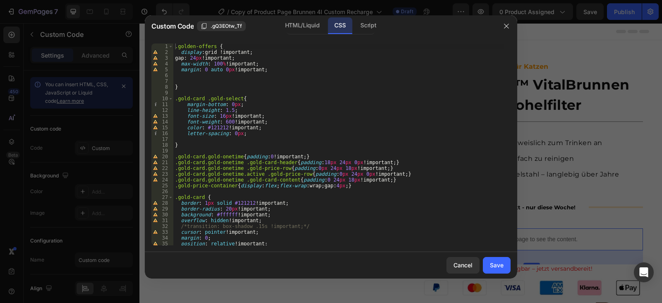
click at [346, 149] on div ".golden-offers { display : grid !important ; gap : 24 px !important ; max-width…" at bounding box center [338, 149] width 331 height 213
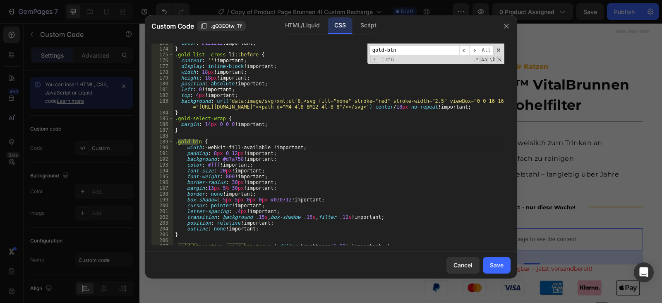
scroll to position [1029, 0]
type input "gold-btn"
click at [230, 159] on div "color : #121212 !important ; } .gold-list--cross li : :before { content : ' ' !…" at bounding box center [338, 146] width 331 height 213
paste textarea "#E09F40"
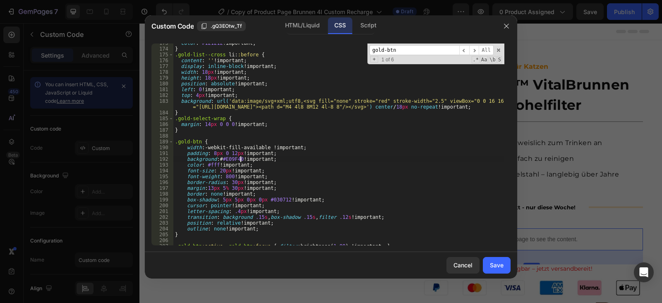
click at [225, 158] on div "color : #121212 !important ; } .gold-list--cross li : :before { content : ' ' !…" at bounding box center [338, 146] width 331 height 213
type textarea "background: #E09F40 !important;"
click at [424, 48] on input "gold-btn" at bounding box center [415, 50] width 90 height 10
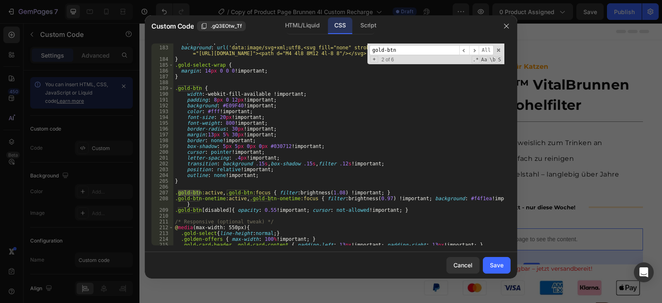
scroll to position [1107, 0]
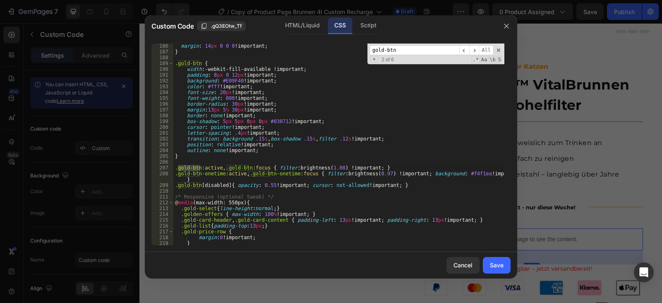
click at [419, 51] on input "gold-btn" at bounding box center [415, 50] width 90 height 10
click at [505, 269] on button "Save" at bounding box center [497, 265] width 28 height 17
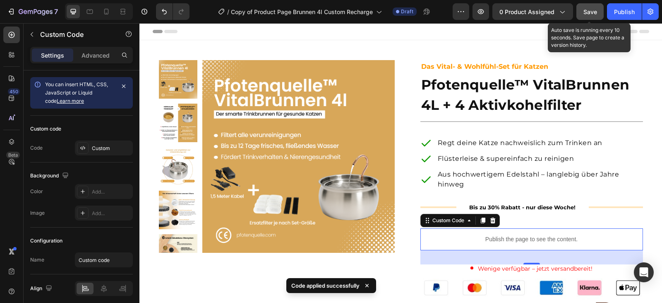
click at [597, 16] on button "Save" at bounding box center [590, 11] width 27 height 17
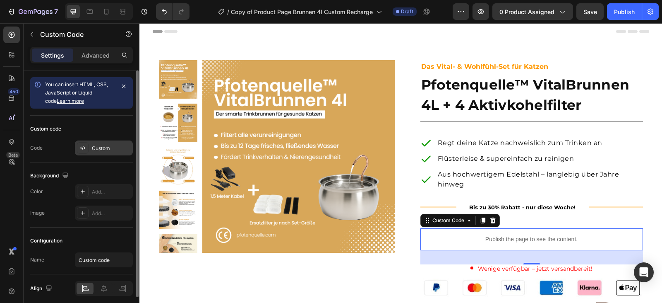
click at [101, 146] on div "Custom" at bounding box center [111, 147] width 39 height 7
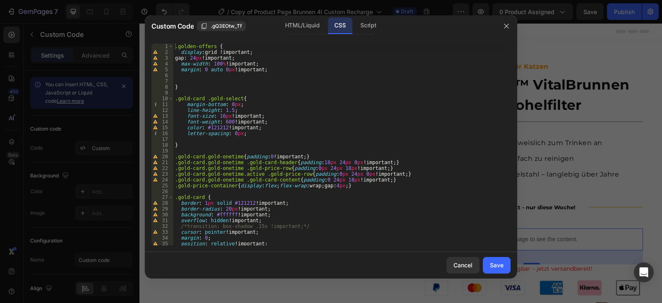
type textarea "color: #121212 !important;"
click at [341, 130] on div ".golden-offers { display : grid !important ; gap : 24 px !important ; max-width…" at bounding box center [338, 149] width 331 height 213
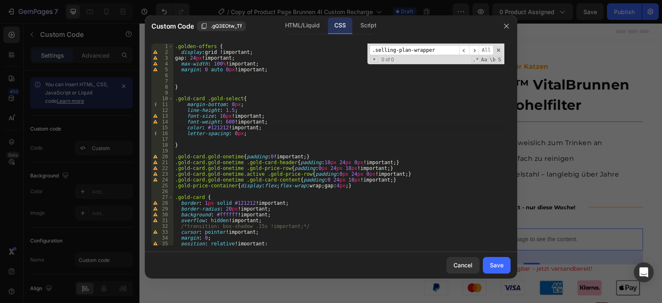
scroll to position [172, 0]
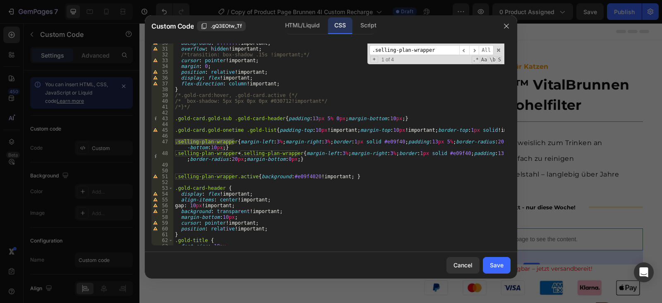
type input ".selling-plan-wrapper"
click at [376, 142] on div "background : #ffffff !important ; overflow : hidden !important ; /*transition: …" at bounding box center [338, 146] width 331 height 213
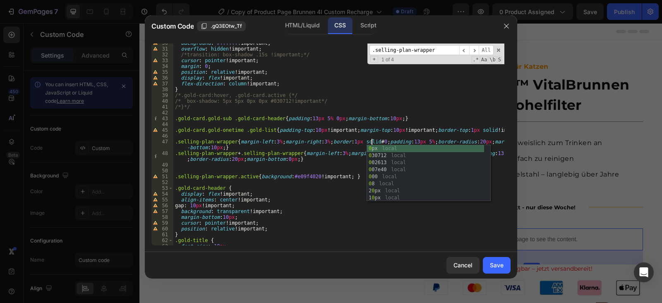
scroll to position [0, 17]
type textarea ".selling-plan-wrapper{margin-left:3%;margin-right:3%;border:1px solid #000;padd…"
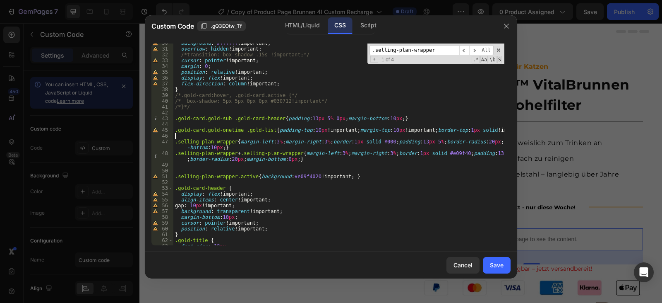
click at [392, 137] on div "background : #ffffff !important ; overflow : hidden !important ; /*transition: …" at bounding box center [338, 146] width 331 height 213
click at [500, 262] on div "Save" at bounding box center [497, 264] width 14 height 9
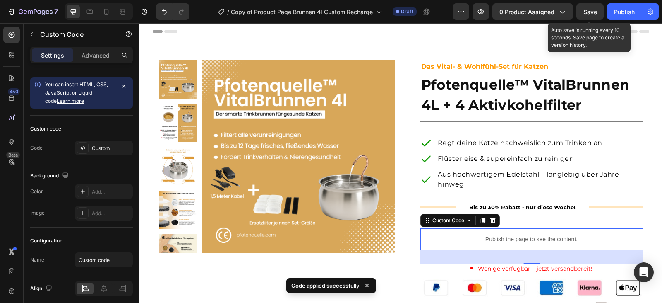
click at [588, 14] on span "Save" at bounding box center [591, 11] width 14 height 7
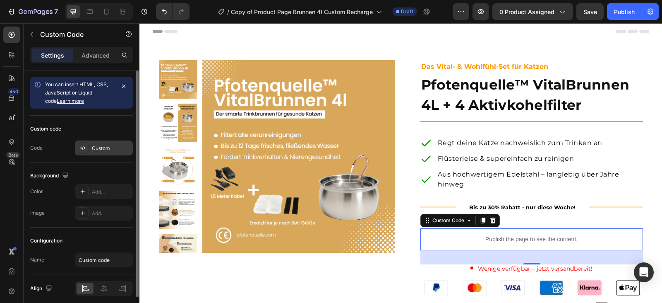
click at [115, 145] on div "Custom" at bounding box center [111, 147] width 39 height 7
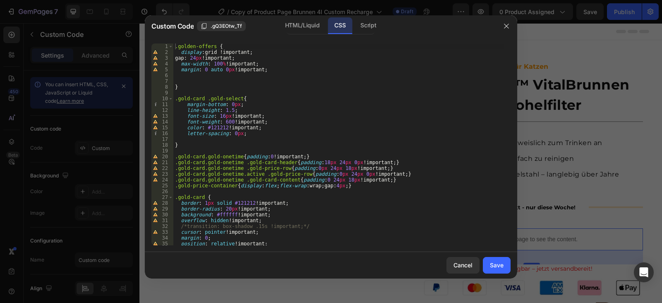
type textarea "}"
click at [364, 142] on div ".golden-offers { display : grid !important ; gap : 24 px !important ; max-width…" at bounding box center [338, 149] width 331 height 213
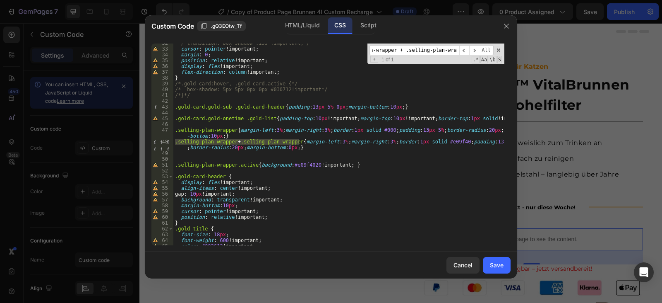
scroll to position [183, 0]
type input ".selling-plan-wrapper + .selling-plan-wrapper"
click at [440, 142] on div "/*transition: box-shadow .15s !important;*/ cursor : pointer !important ; margi…" at bounding box center [338, 146] width 331 height 213
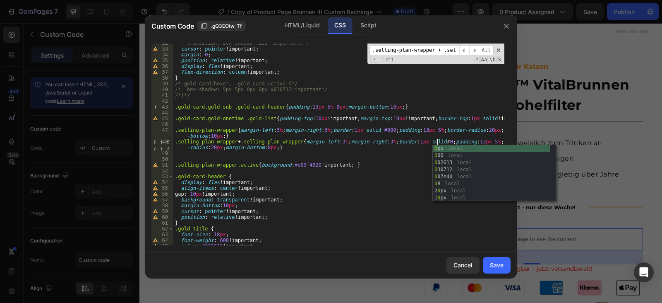
scroll to position [0, 22]
type textarea ".selling-plan-wrapper + .selling-plan-wrapper{margin-left:3%;margin-right:3%;bo…"
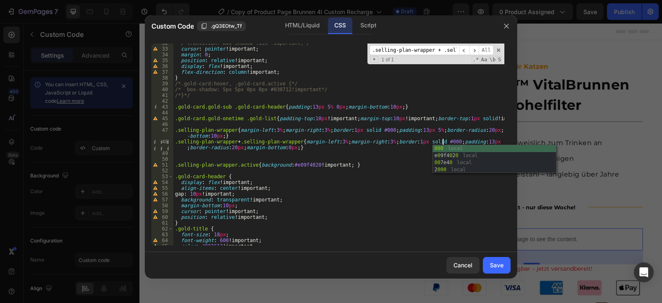
click at [416, 155] on div "/*transition: box-shadow .15s !important;*/ cursor : pointer !important ; margi…" at bounding box center [338, 146] width 331 height 213
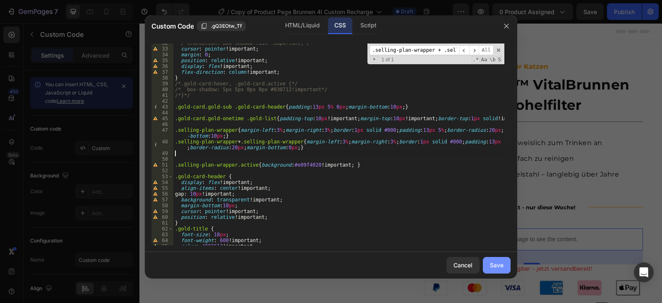
click at [503, 267] on div "Save" at bounding box center [497, 264] width 14 height 9
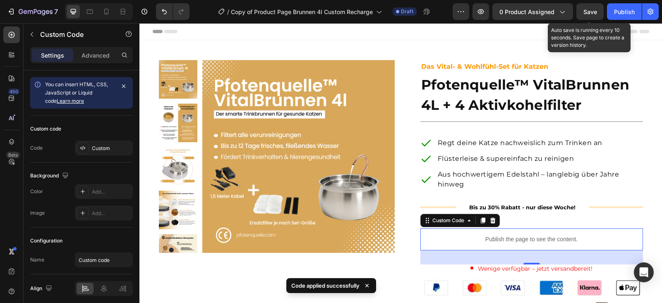
click at [592, 12] on span "Save" at bounding box center [591, 11] width 14 height 7
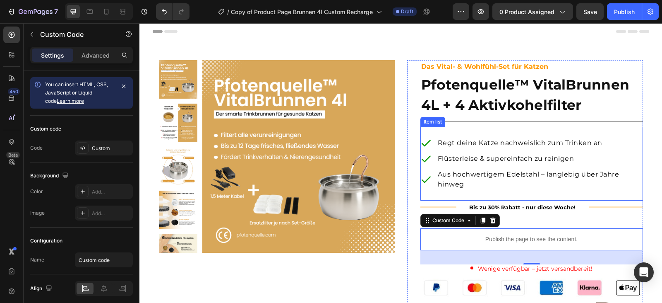
scroll to position [166, 0]
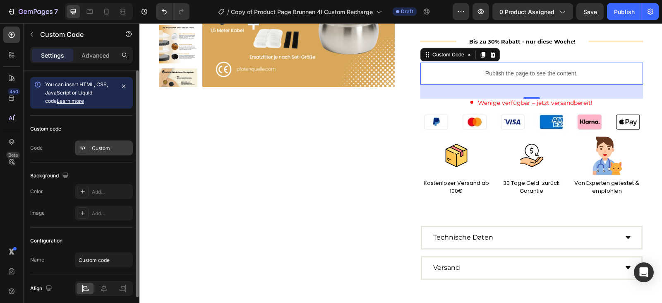
click at [100, 149] on div "Custom" at bounding box center [111, 147] width 39 height 7
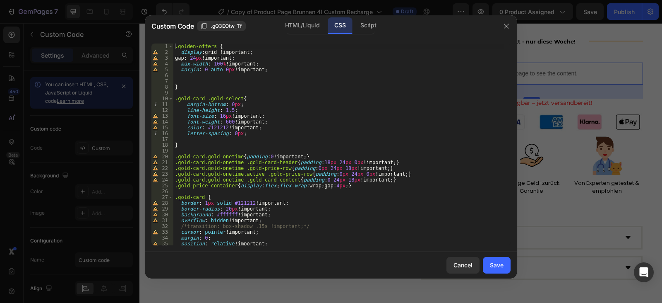
type textarea "}"
click at [394, 144] on div ".golden-offers { display : grid !important ; gap : 24 px !important ; max-width…" at bounding box center [338, 149] width 331 height 213
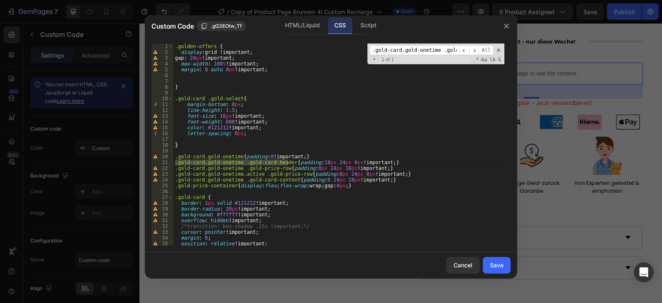
scroll to position [0, 27]
type input ".gold-card.gold-onetime .gold-card-header"
click at [319, 164] on div ".golden-offers { display : grid !important ; gap : 24 px !important ; max-width…" at bounding box center [338, 149] width 331 height 213
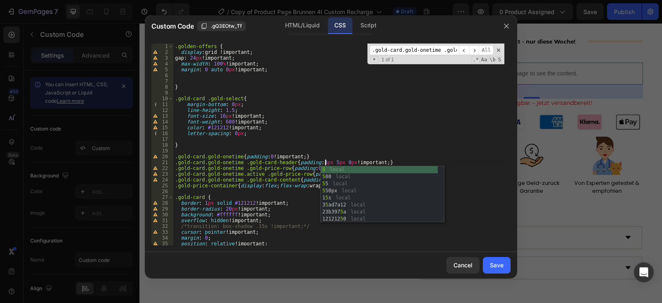
scroll to position [0, 12]
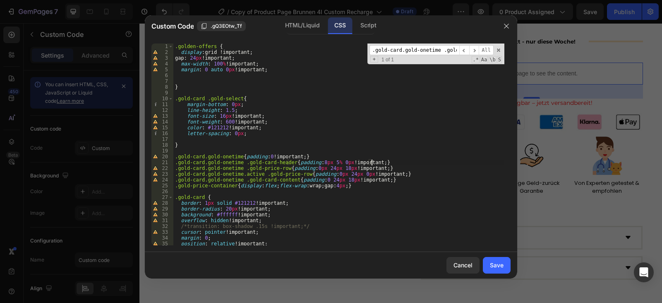
click at [390, 163] on div ".golden-offers { display : grid !important ; gap : 24 px !important ; max-width…" at bounding box center [338, 149] width 331 height 213
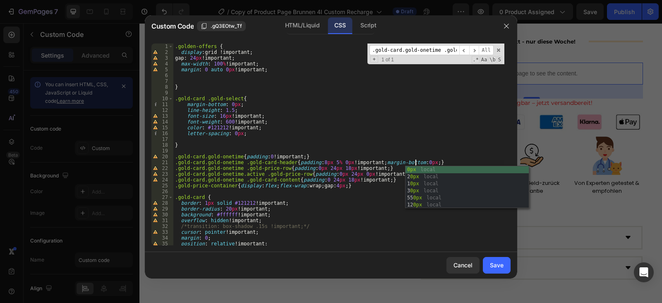
scroll to position [0, 20]
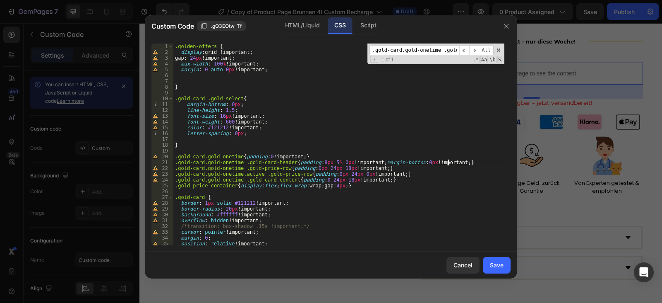
click at [471, 164] on div ".golden-offers { display : grid !important ; gap : 24 px !important ; max-width…" at bounding box center [338, 149] width 331 height 213
type textarea ".gold-card.gold-onetime .gold-card-header{padding:8px 5% 0px!important;margin-b…"
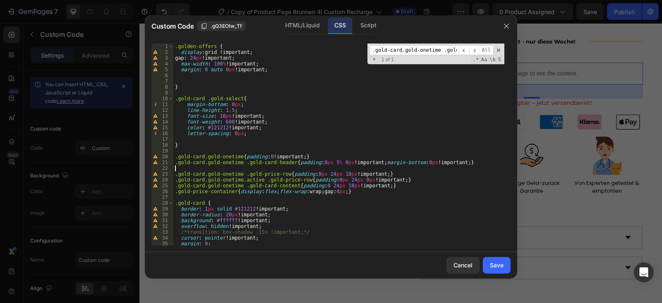
paste textarea ".gold-card.gold-onetime .gold-card-header{padding:8px 5% 0px!important;margin-b…"
click at [286, 170] on div ".golden-offers { display : grid !important ; gap : 24 px !important ; max-width…" at bounding box center [338, 149] width 331 height 213
paste textarea "gold-title"
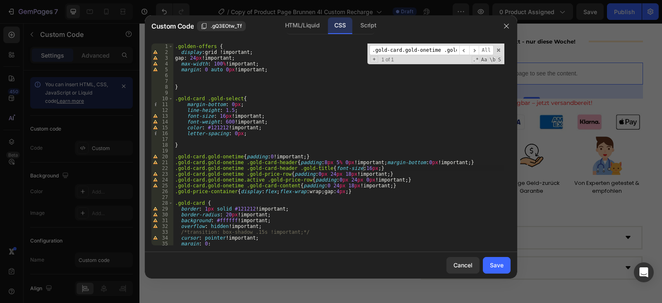
click at [362, 168] on div ".golden-offers { display : grid !important ; gap : 24 px !important ; max-width…" at bounding box center [338, 149] width 331 height 213
click at [363, 168] on div ".golden-offers { display : grid !important ; gap : 24 px !important ; max-width…" at bounding box center [338, 149] width 331 height 213
click at [406, 168] on div ".golden-offers { display : grid !important ; gap : 24 px !important ; max-width…" at bounding box center [338, 149] width 331 height 213
type textarea ".gold-card.gold-onetime .gold-card-header .gold-title{font-size:16px;line-heigh…"
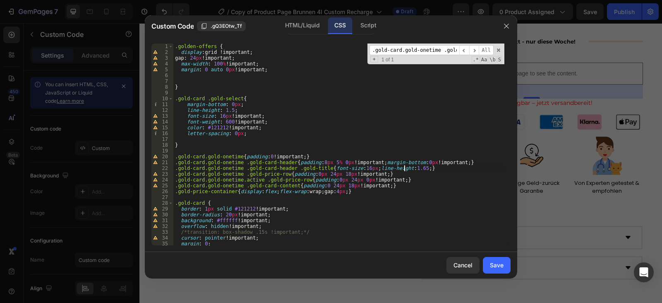
scroll to position [0, 19]
click at [498, 256] on div "Cancel Save" at bounding box center [331, 265] width 373 height 26
click at [501, 264] on div "Save" at bounding box center [497, 264] width 14 height 9
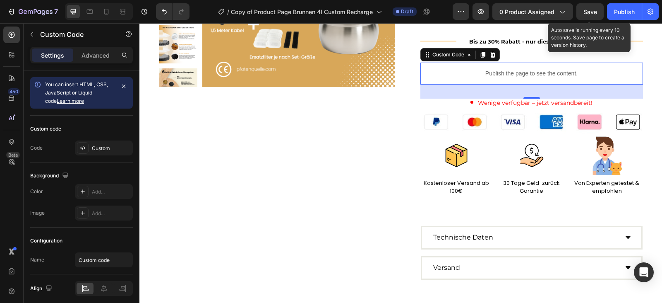
click at [590, 12] on span "Save" at bounding box center [591, 11] width 14 height 7
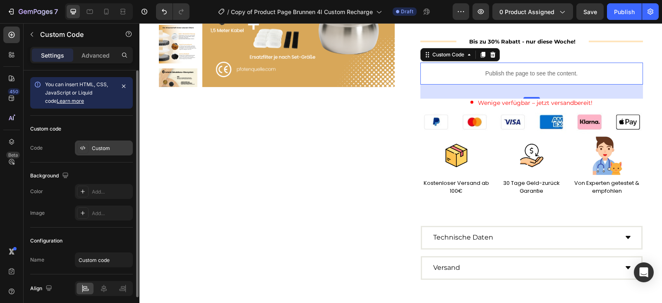
click at [105, 145] on div "Custom" at bounding box center [111, 147] width 39 height 7
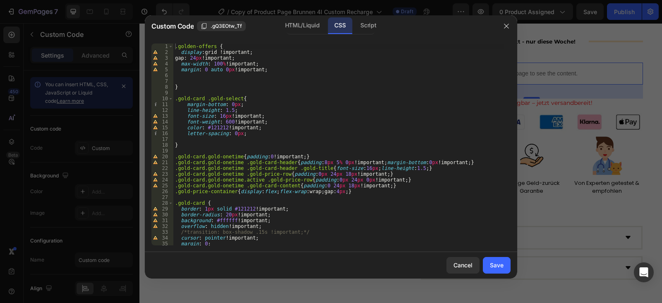
type textarea "}"
click at [337, 146] on div ".golden-offers { display : grid !important ; gap : 24 px !important ; max-width…" at bounding box center [338, 149] width 331 height 213
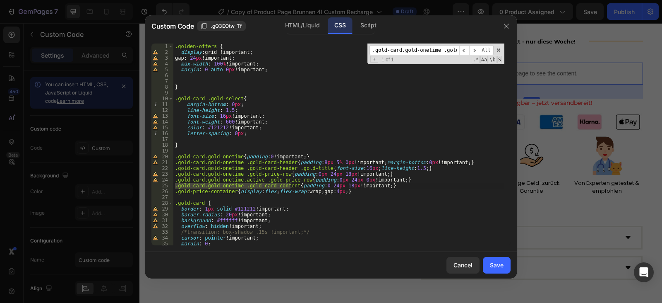
scroll to position [0, 30]
type input ".gold-card.gold-onetime .gold-card-content"
click at [323, 185] on div ".golden-offers { display : grid !important ; gap : 24 px !important ; max-width…" at bounding box center [338, 149] width 331 height 213
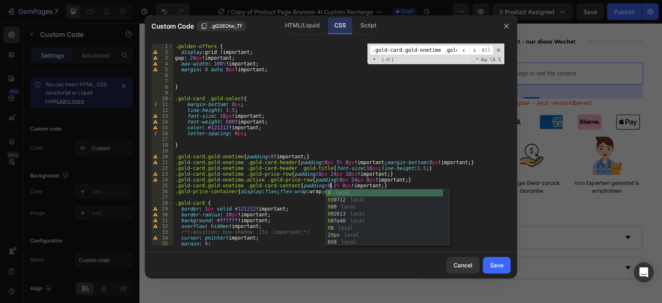
scroll to position [0, 13]
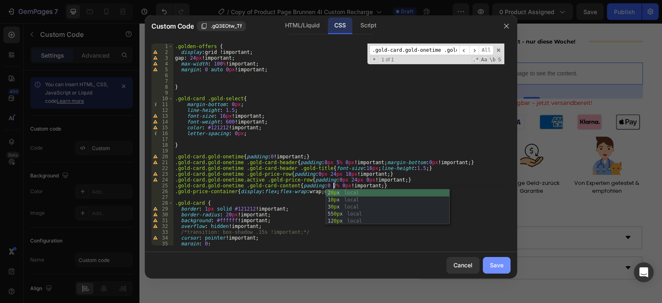
type textarea ".gold-card.gold-onetime .gold-card-content{padding:0 2% 0px!important;}"
click at [495, 261] on div "Save" at bounding box center [497, 264] width 14 height 9
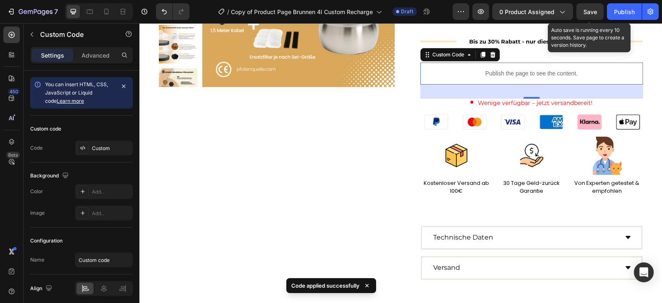
click at [589, 12] on span "Save" at bounding box center [591, 11] width 14 height 7
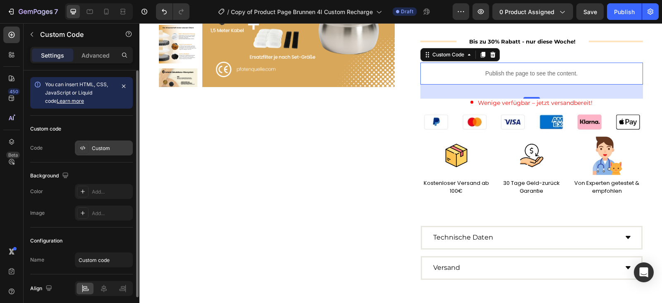
click at [113, 141] on div "Custom" at bounding box center [104, 147] width 58 height 15
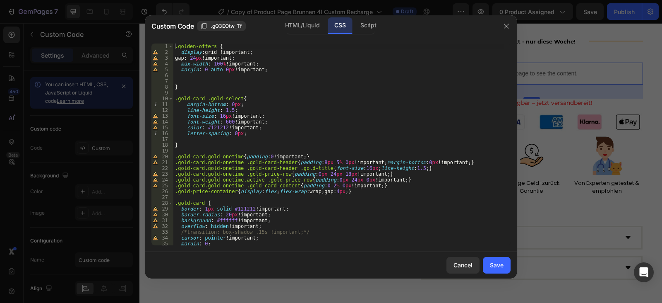
type textarea "}"
click at [329, 145] on div ".golden-offers { display : grid !important ; gap : 24 px !important ; max-width…" at bounding box center [338, 149] width 331 height 213
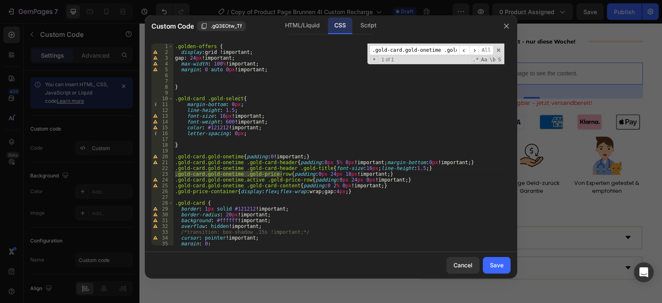
scroll to position [0, 22]
type input ".gold-card.gold-onetime .gold-price-row"
click at [322, 174] on div ".golden-offers { display : grid !important ; gap : 24 px !important ; max-width…" at bounding box center [338, 149] width 331 height 213
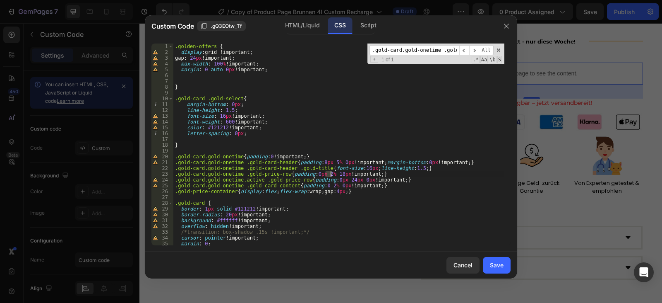
scroll to position [0, 12]
click at [327, 172] on div ".golden-offers { display : grid !important ; gap : 24 px !important ; max-width…" at bounding box center [338, 149] width 331 height 213
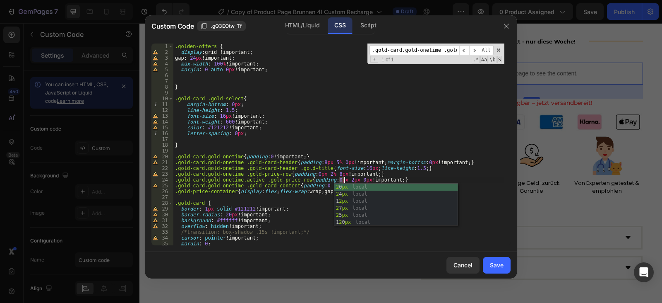
scroll to position [0, 14]
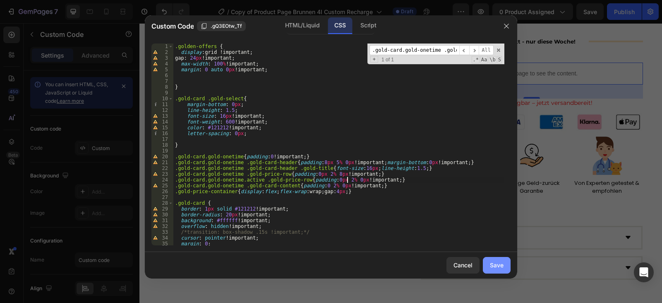
type textarea ".gold-card.gold-onetime.active .gold-price-row{padding:0px 2% 0px!important;}"
click at [501, 265] on div "Save" at bounding box center [497, 264] width 14 height 9
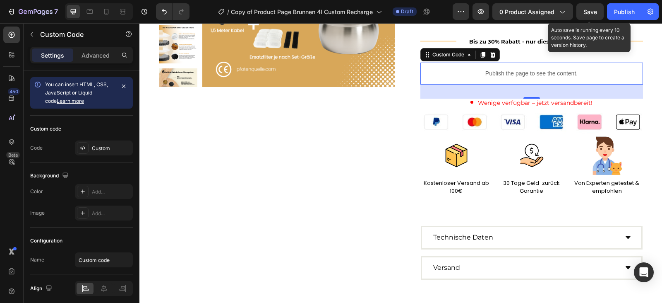
click at [596, 10] on span "Save" at bounding box center [591, 11] width 14 height 7
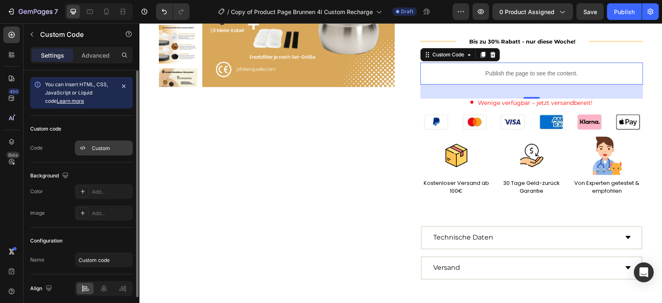
click at [102, 149] on div "Custom" at bounding box center [111, 147] width 39 height 7
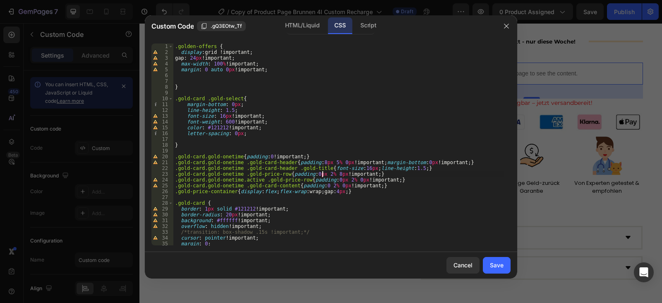
click at [323, 174] on div ".golden-offers { display : grid !important ; gap : 24 px !important ; max-width…" at bounding box center [338, 149] width 331 height 213
type textarea ".gold-card.gold-onetime.active .gold-price-row{padding:0px 5% 0px!important;}"
click at [498, 267] on div "Save" at bounding box center [497, 264] width 14 height 9
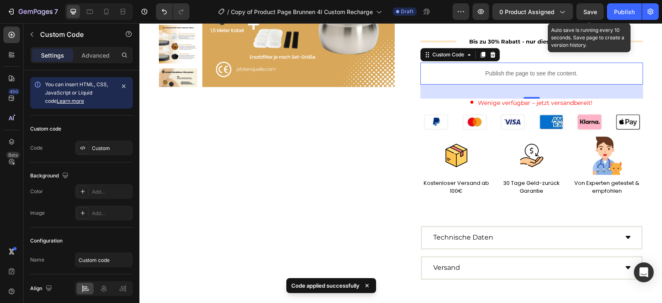
click at [588, 12] on span "Save" at bounding box center [591, 11] width 14 height 7
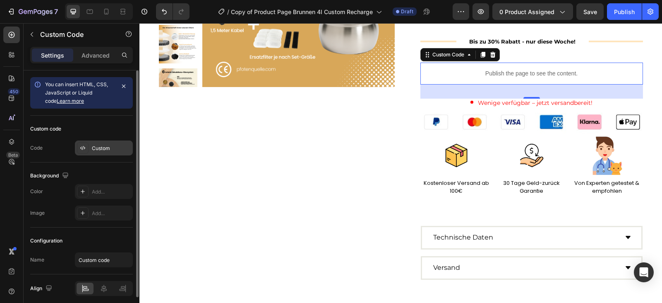
click at [106, 150] on div "Custom" at bounding box center [111, 147] width 39 height 7
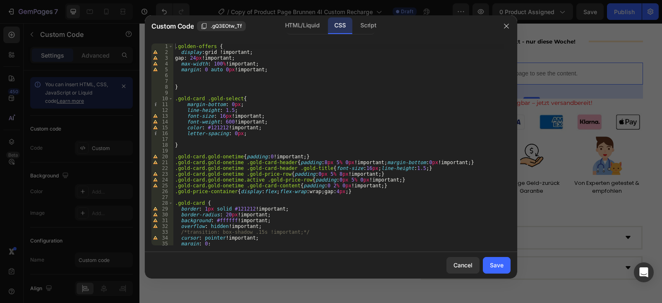
type textarea "color: #121212 !important;"
click at [307, 129] on div ".golden-offers { display : grid !important ; gap : 24 px !important ; max-width…" at bounding box center [338, 149] width 331 height 213
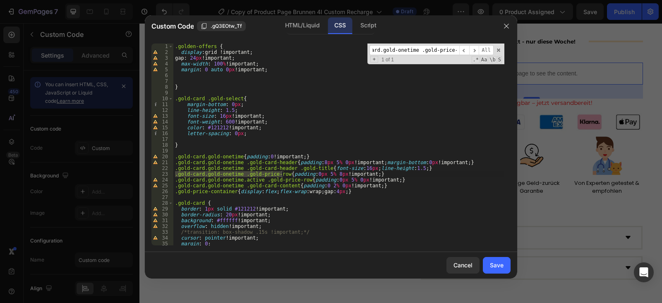
scroll to position [0, 0]
click at [401, 46] on input ".gold-card.gold-onetime .gold-price-row" at bounding box center [415, 50] width 90 height 10
paste input "btn"
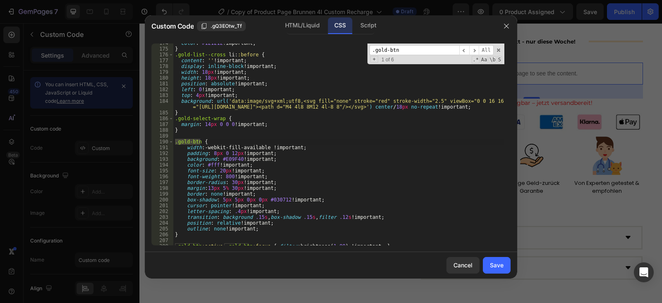
type input ".gold-btn"
click at [219, 171] on div "color : #121212 !important ; } .gold-list--cross li : :before { content : ' ' !…" at bounding box center [338, 146] width 331 height 213
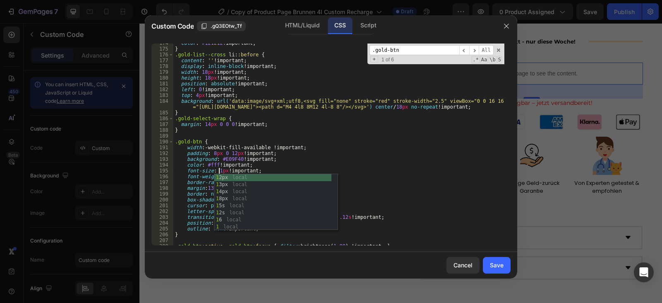
scroll to position [0, 4]
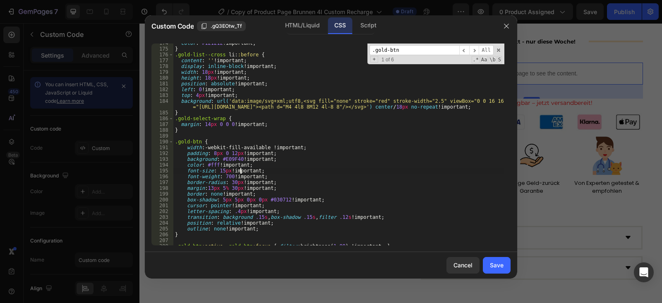
type textarea "color: #fff !important;"
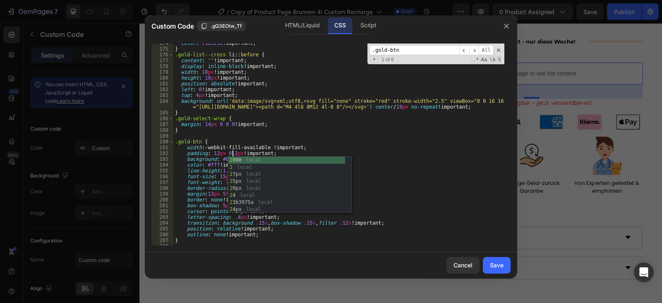
scroll to position [0, 5]
type textarea "padding: 12px 0 20px !important;"
click at [490, 262] on button "Save" at bounding box center [497, 265] width 28 height 17
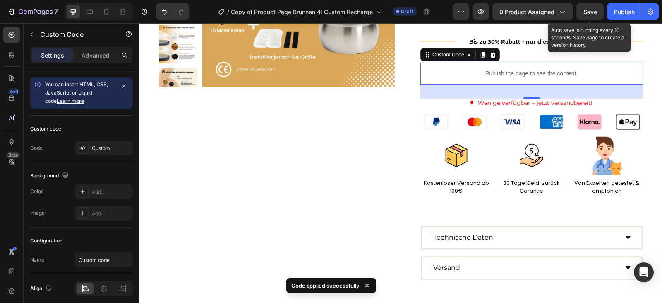
click at [592, 12] on span "Save" at bounding box center [591, 11] width 14 height 7
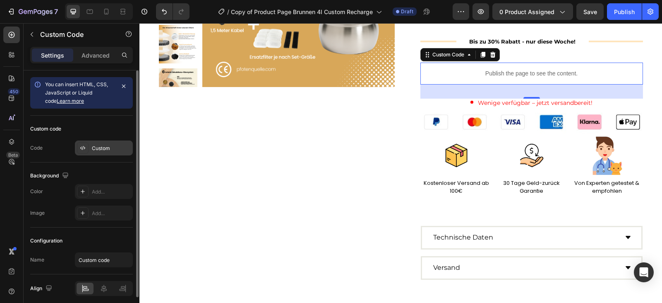
click at [116, 152] on div "Custom" at bounding box center [111, 147] width 39 height 7
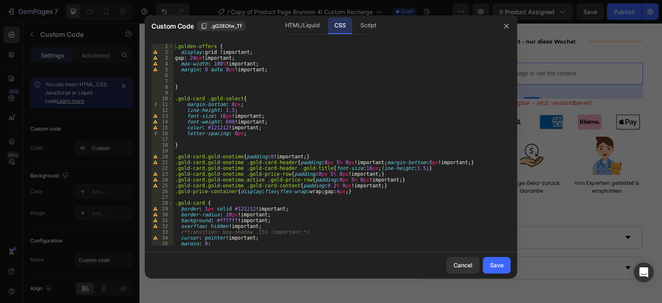
type textarea "line-height: 1.5;"
click at [341, 108] on div ".golden-offers { display : grid !important ; gap : 24 px !important ; max-width…" at bounding box center [338, 149] width 331 height 213
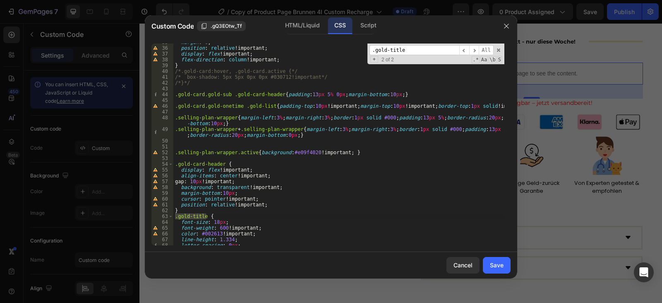
scroll to position [251, 0]
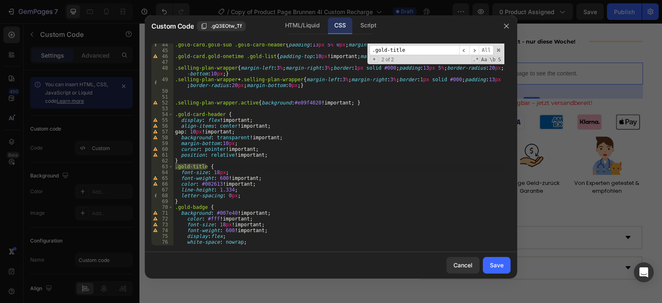
type input ".gold-title"
click at [216, 183] on div ".gold-card.gold-sub .gold-card-header { padding : 13 px 5 % 0 px ; margin-botto…" at bounding box center [338, 148] width 331 height 213
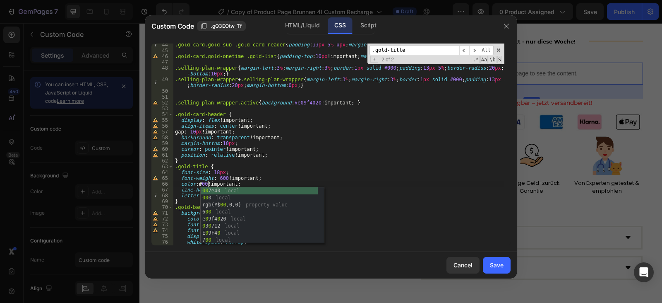
scroll to position [0, 3]
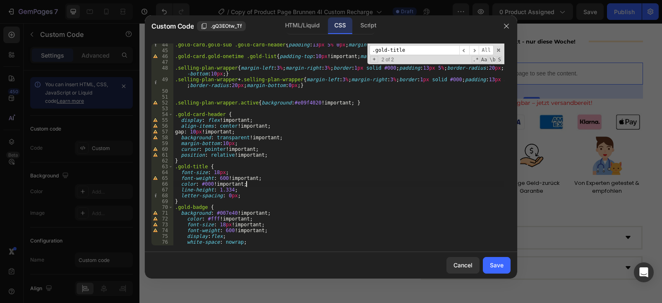
click at [259, 183] on div ".gold-card.gold-sub .gold-card-header { padding : 13 px 5 % 0 px ; margin-botto…" at bounding box center [338, 148] width 331 height 213
click at [385, 160] on div ".gold-card.gold-sub .gold-card-header { padding : 13 px 5 % 0 px ; margin-botto…" at bounding box center [338, 148] width 331 height 213
type textarea "}"
paste input "card .gold-select"
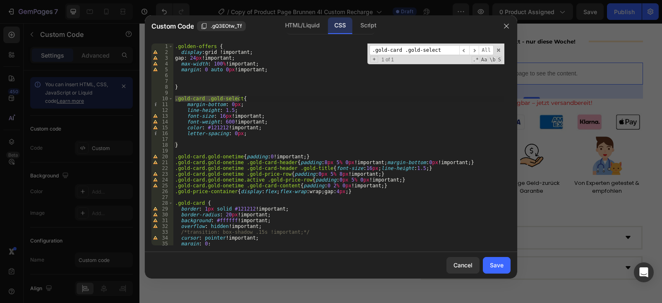
type input ".gold-card .gold-select"
click at [217, 128] on div ".golden-offers { display : grid !important ; gap : 24 px !important ; max-width…" at bounding box center [338, 149] width 331 height 213
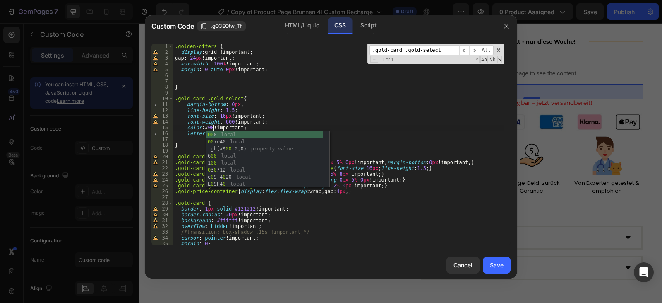
scroll to position [0, 3]
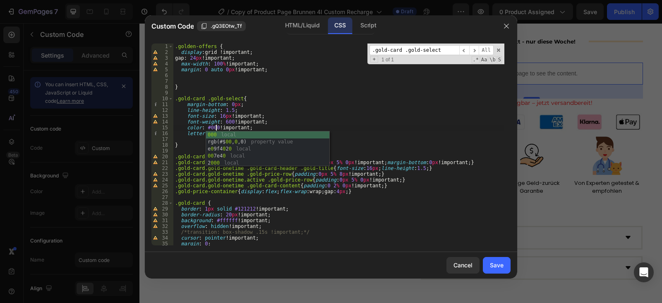
click at [265, 122] on div ".golden-offers { display : grid !important ; gap : 24 px !important ; max-width…" at bounding box center [338, 149] width 331 height 213
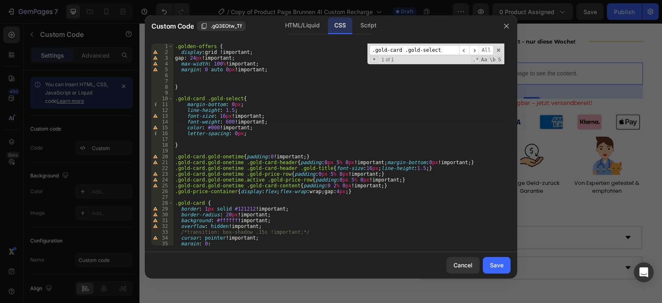
click at [434, 181] on div ".golden-offers { display : grid !important ; gap : 24 px !important ; max-width…" at bounding box center [338, 149] width 331 height 213
type textarea ".gold-card.gold-onetime.active .gold-price-row{padding:0px 5% 0px!important;}"
paste input "price-main"
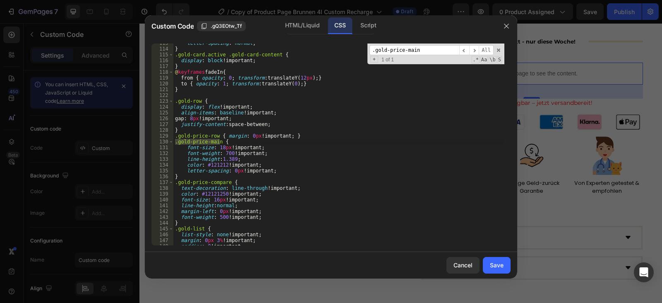
scroll to position [676, 0]
type input ".gold-price-main"
click at [214, 163] on div "letter-spacing : normal ; } .gold-card.active .gold-card-content { display : bl…" at bounding box center [338, 146] width 331 height 213
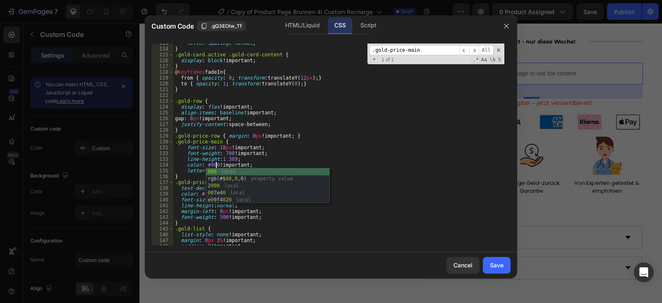
click at [265, 165] on div "letter-spacing : normal ; } .gold-card.active .gold-card-content { display : bl…" at bounding box center [338, 146] width 331 height 213
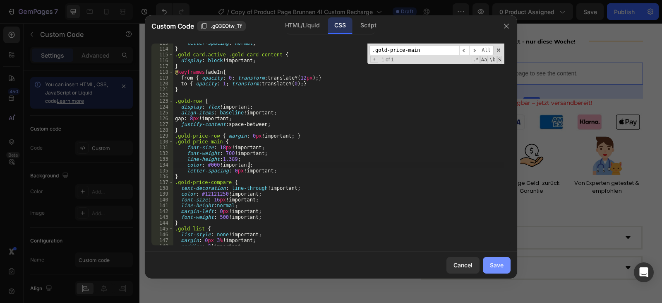
type textarea "color: #000 !important;"
click at [502, 265] on div "Save" at bounding box center [497, 264] width 14 height 9
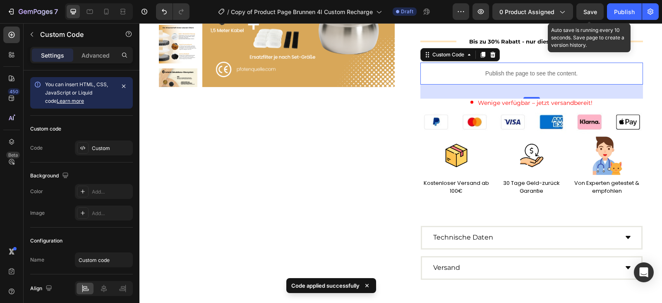
click at [587, 10] on span "Save" at bounding box center [591, 11] width 14 height 7
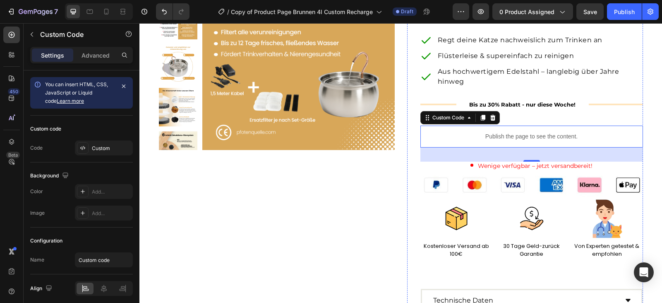
scroll to position [0, 0]
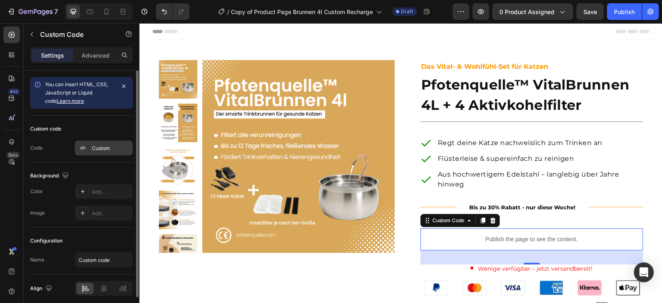
click at [108, 149] on div "Custom" at bounding box center [111, 147] width 39 height 7
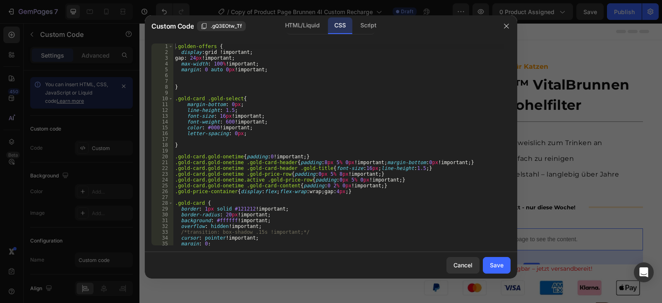
type textarea "letter-spacing: 0px;"
click at [344, 133] on div ".golden-offers { display : grid !important ; gap : 24 px !important ; max-width…" at bounding box center [338, 149] width 331 height 213
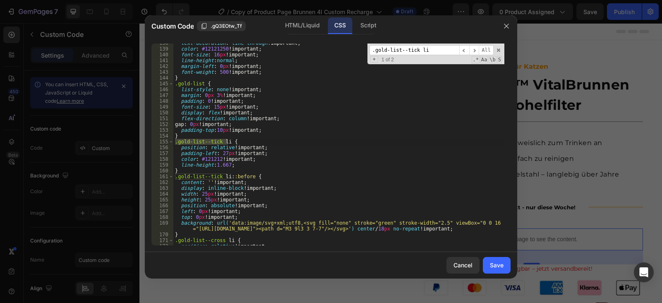
scroll to position [821, 0]
type input ".gold-list--tick li"
click at [212, 158] on div "text-decoration : line-through !important ; color : #12121250 !important ; font…" at bounding box center [338, 146] width 331 height 213
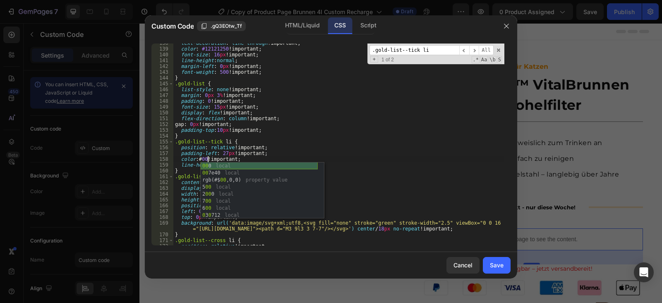
scroll to position [0, 3]
click at [313, 158] on div "text-decoration : line-through !important ; color : #12121250 !important ; font…" at bounding box center [338, 146] width 331 height 213
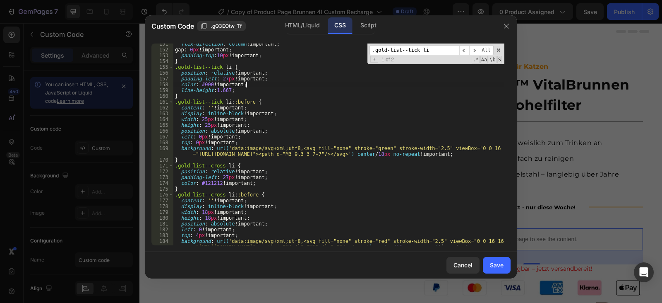
scroll to position [895, 0]
click at [210, 182] on div "flex-direction : column !important ; gap : 0 px !important ; padding-top : 10 p…" at bounding box center [338, 150] width 331 height 219
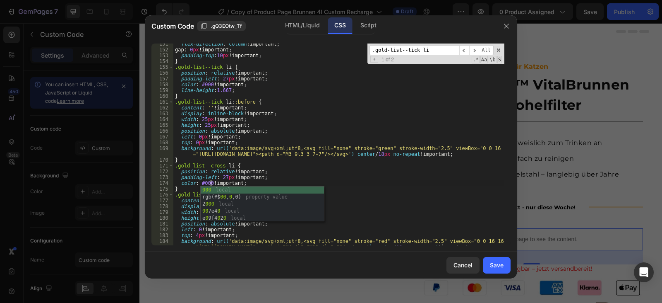
click at [288, 177] on div "flex-direction : column !important ; gap : 0 px !important ; padding-top : 10 p…" at bounding box center [338, 150] width 331 height 219
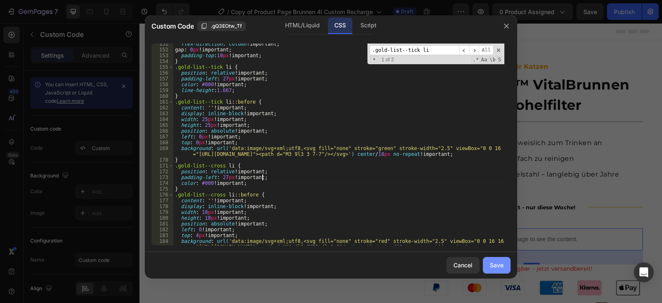
type textarea "padding-left: 27px !important;"
click at [506, 266] on button "Save" at bounding box center [497, 265] width 28 height 17
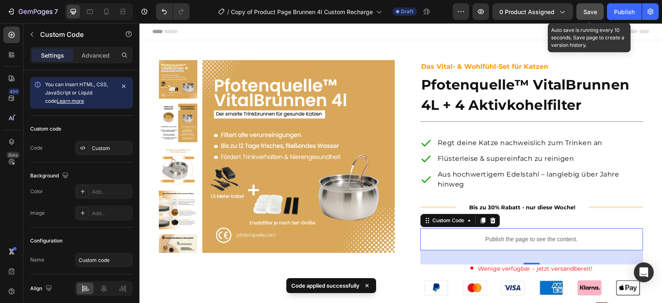
click at [583, 13] on button "Save" at bounding box center [590, 11] width 27 height 17
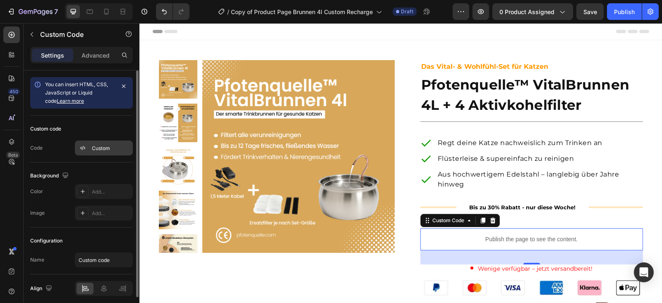
click at [101, 151] on div "Custom" at bounding box center [111, 147] width 39 height 7
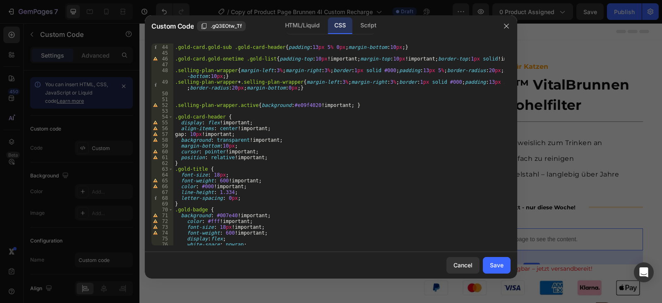
scroll to position [248, 0]
click at [311, 25] on div "HTML/Liquid" at bounding box center [303, 25] width 48 height 17
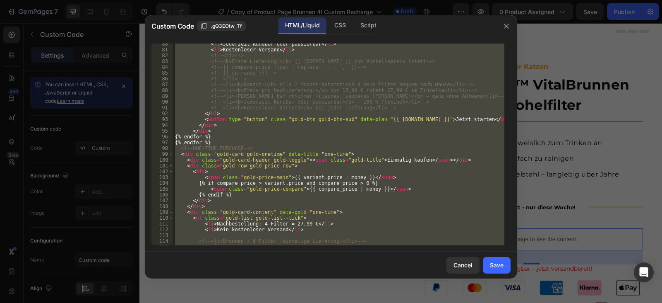
scroll to position [508, 0]
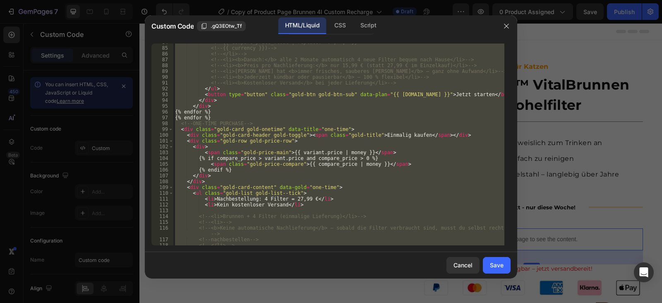
click at [284, 192] on div "<!-- {{ compare_price_float | replace: '.', ',' }} --> <!-- {{ currency }}) -->…" at bounding box center [338, 144] width 331 height 202
click at [284, 192] on div "<!-- {{ compare_price_float | replace: '.', ',' }} --> <!-- {{ currency }}) -->…" at bounding box center [338, 145] width 331 height 213
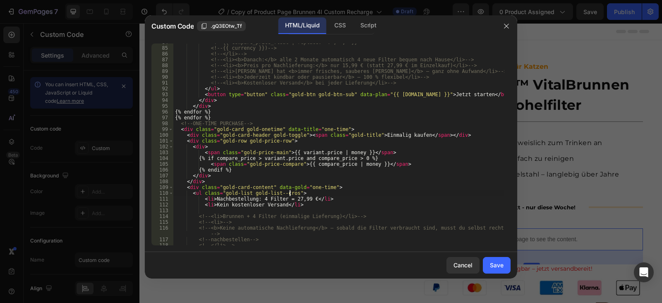
scroll to position [0, 10]
type textarea "<ul class="gold-list gold-list--cross">"
click at [493, 265] on div "Save" at bounding box center [497, 264] width 14 height 9
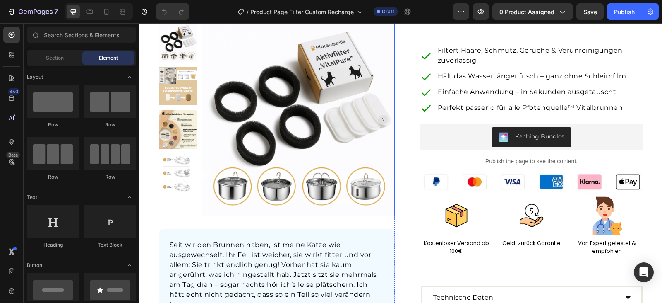
scroll to position [124, 0]
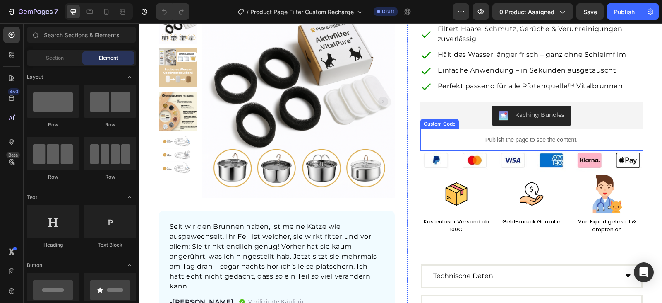
click at [524, 143] on p "Publish the page to see the content." at bounding box center [532, 139] width 223 height 9
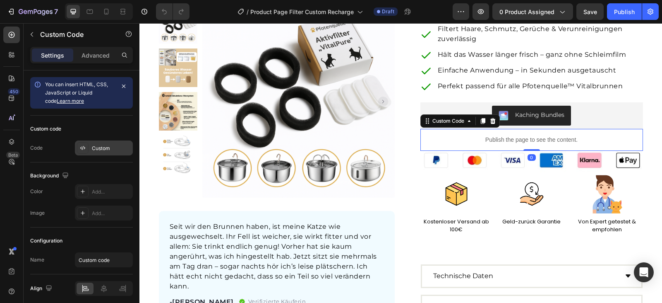
click at [108, 147] on div "Custom" at bounding box center [111, 147] width 39 height 7
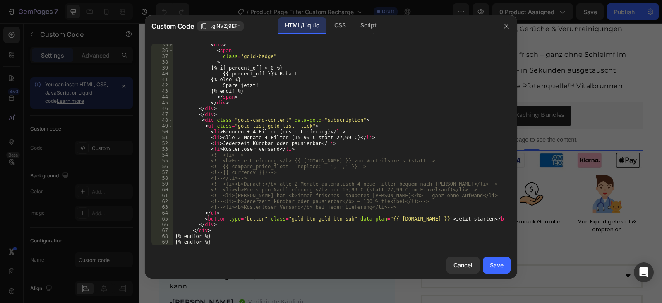
scroll to position [0, 0]
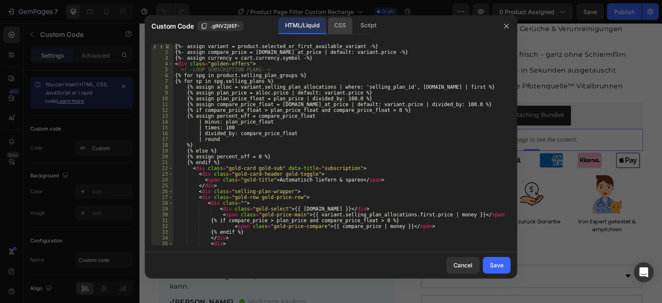
click at [354, 26] on div "CSS" at bounding box center [368, 25] width 29 height 17
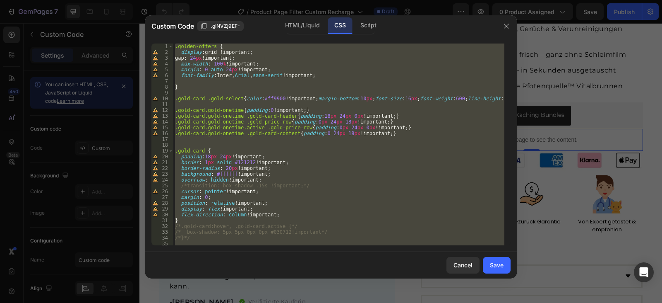
click at [403, 128] on div ".golden-offers { display : grid !important ; gap : 24 px !important ; max-width…" at bounding box center [338, 144] width 331 height 202
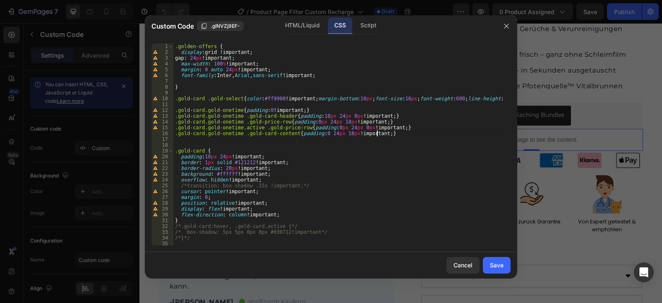
click at [398, 132] on div ".golden-offers { display : grid !important ; gap : 24 px !important ; max-width…" at bounding box center [338, 149] width 331 height 213
type textarea ".gold-card.gold-onetime .gold-card-content{padding:0 24px 18px!important;}"
click at [387, 135] on div ".golden-offers { display : grid !important ; gap : 24 px !important ; max-width…" at bounding box center [338, 149] width 331 height 213
click at [507, 27] on icon "button" at bounding box center [506, 26] width 7 height 7
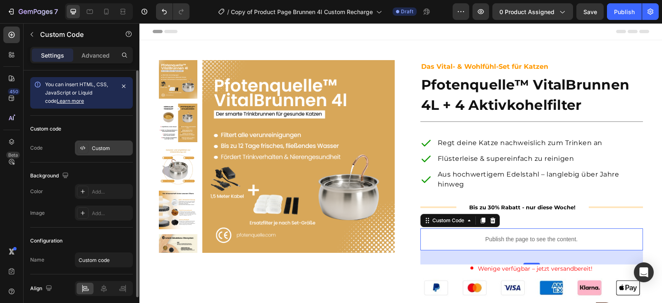
click at [96, 151] on div "Custom" at bounding box center [111, 147] width 39 height 7
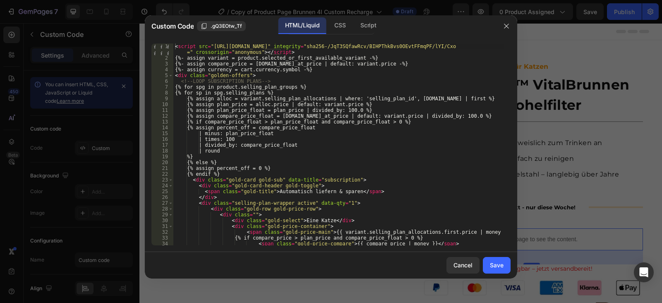
scroll to position [50, 0]
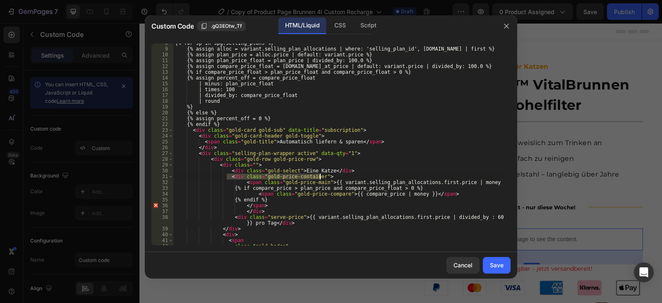
drag, startPoint x: 226, startPoint y: 178, endPoint x: 328, endPoint y: 178, distance: 101.4
click at [328, 178] on div "{% for sp in spg.selling_plans %} {% assign alloc = variant.selling_plan_alloca…" at bounding box center [338, 146] width 331 height 213
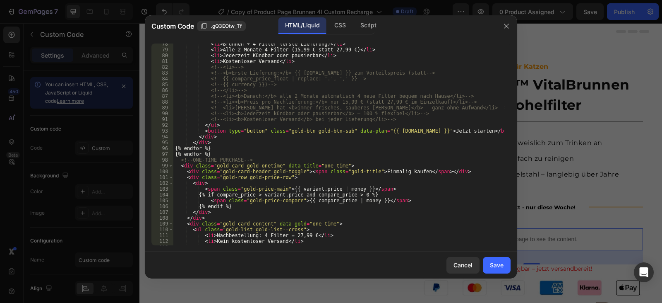
scroll to position [472, 0]
click at [229, 185] on div "< li > Brunnen + 4 Filter (erste Lieferung) </ li > < li > Alle 2 Monate 4 Filt…" at bounding box center [338, 147] width 331 height 213
click at [200, 185] on div "< li > Brunnen + 4 Filter (erste Lieferung) </ li > < li > Alle 2 Monate 4 Filt…" at bounding box center [338, 147] width 331 height 213
paste textarea "<div class="gold-price-container">"
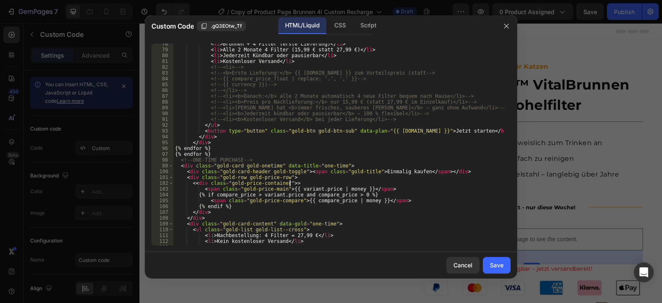
click at [298, 185] on div "< li > Brunnen + 4 Filter (erste Lieferung) </ li > < li > Alle 2 Monate 4 Filt…" at bounding box center [338, 147] width 331 height 213
click at [196, 183] on div "< li > Brunnen + 4 Filter (erste Lieferung) </ li > < li > Alle 2 Monate 4 Filt…" at bounding box center [338, 147] width 331 height 213
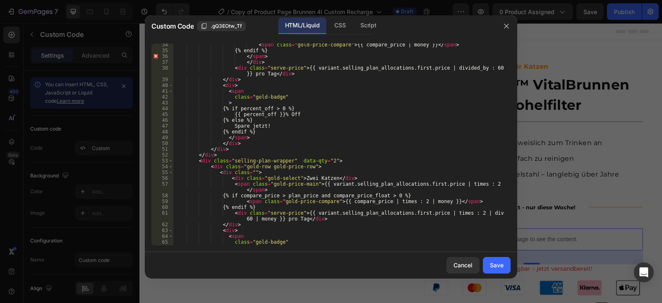
scroll to position [224, 0]
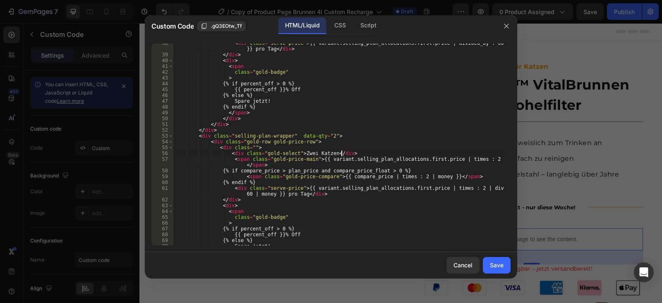
click at [366, 151] on div "< div class = "serve-price" > {{ variant.selling_plan_allocations.first.price |…" at bounding box center [338, 149] width 331 height 219
type textarea "<div class="gold-select">Zwei Katzen</div>"
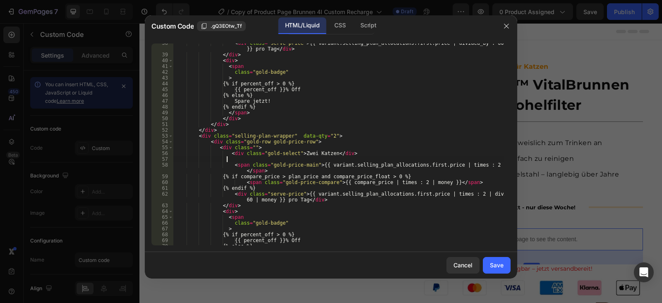
paste textarea "<div class="gold-price-container">"
click at [269, 187] on div "< div class = "serve-price" > {{ variant.selling_plan_allocations.first.price |…" at bounding box center [338, 149] width 331 height 219
type textarea "{% endif %}"
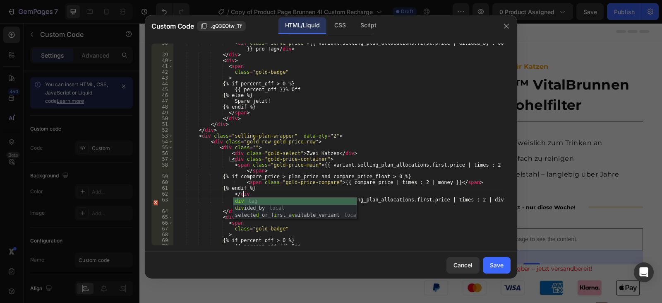
scroll to position [0, 5]
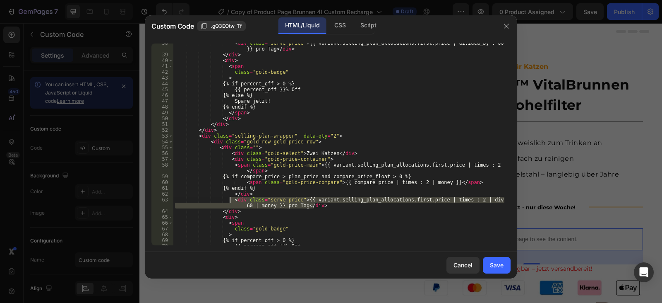
drag, startPoint x: 324, startPoint y: 204, endPoint x: 230, endPoint y: 198, distance: 94.6
click at [230, 198] on div "< div class = "serve-price" > {{ variant.selling_plan_allocations.first.price |…" at bounding box center [338, 149] width 331 height 219
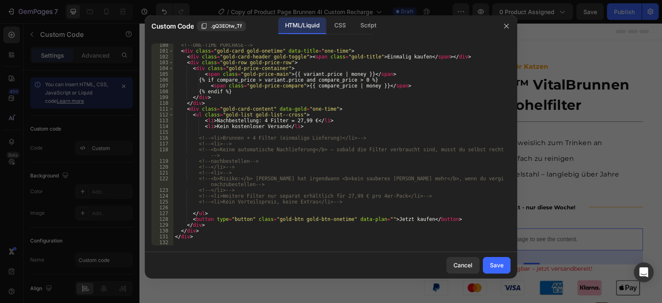
scroll to position [524, 0]
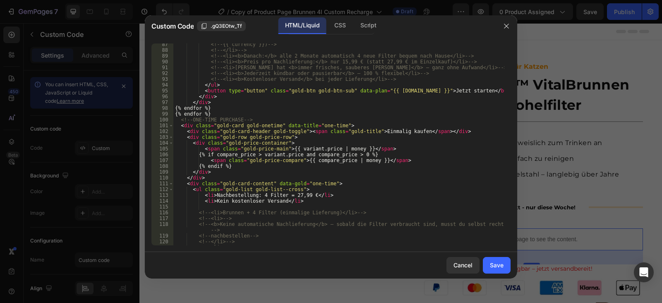
click at [202, 171] on div "<!-- {{ currency }}) --> <!-- </li> --> <!-- <li><b>Danach:</b> alle 2 Monate a…" at bounding box center [338, 147] width 331 height 213
type textarea "</div>"
click at [217, 171] on div "<!-- {{ currency }}) --> <!-- </li> --> <!-- <li><b>Danach:</b> alle 2 Monate a…" at bounding box center [338, 147] width 331 height 213
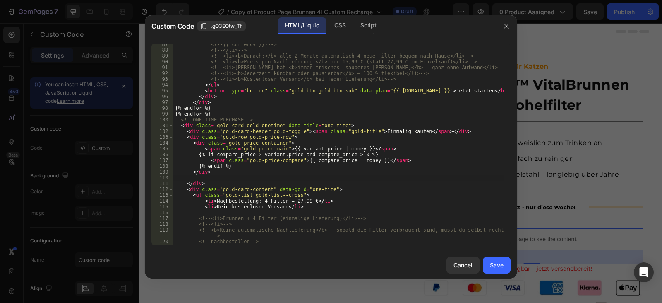
paste textarea "<div class="serve-price">{{ variant.selling_plan_allocations.first.price | time…"
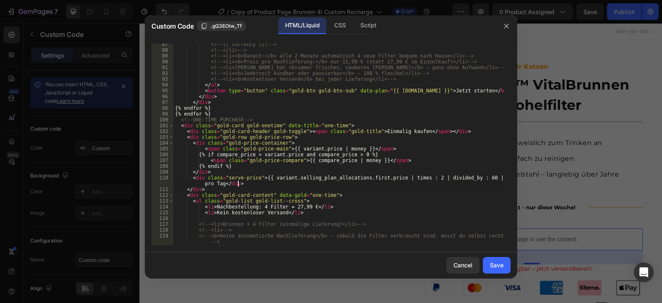
click at [313, 177] on div "<!-- {{ currency }}) --> <!-- </li> --> <!-- <li><b>Danach:</b> alle 2 Monate a…" at bounding box center [338, 147] width 331 height 213
click at [383, 178] on div "<!-- {{ currency }}) --> <!-- </li> --> <!-- <li><b>Danach:</b> alle 2 Monate a…" at bounding box center [338, 147] width 331 height 213
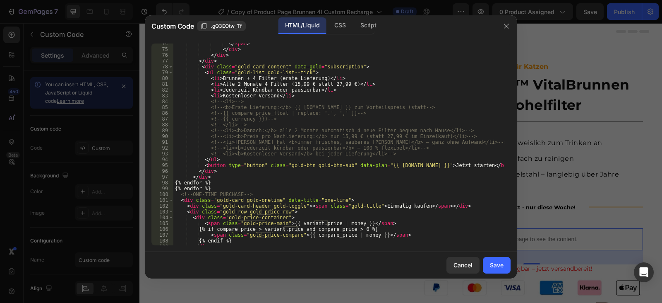
scroll to position [474, 0]
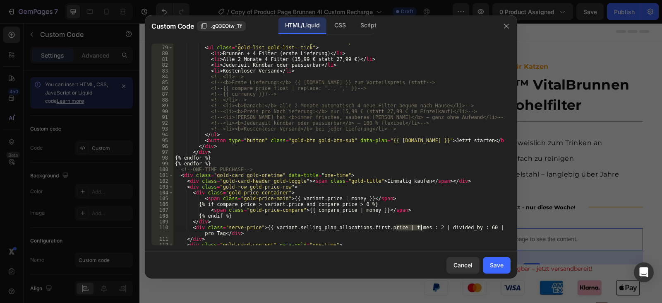
drag, startPoint x: 396, startPoint y: 229, endPoint x: 421, endPoint y: 228, distance: 25.7
click at [421, 228] on div "< div class = "gold-card-content" data-gold = "subscription" > < ul class = "go…" at bounding box center [338, 145] width 331 height 213
type textarea "<div class="serve-price">{{ variant.selling_plan_allocations.first.price | divi…"
click at [492, 260] on div "Save" at bounding box center [497, 264] width 14 height 9
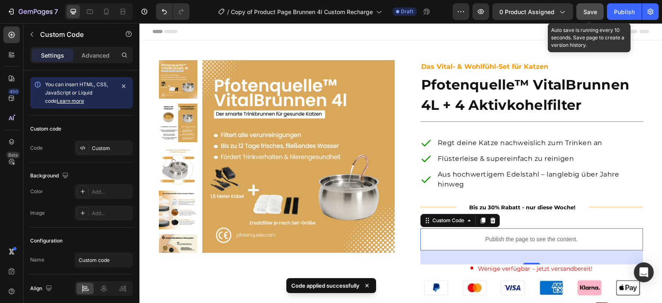
click at [594, 14] on span "Save" at bounding box center [591, 11] width 14 height 7
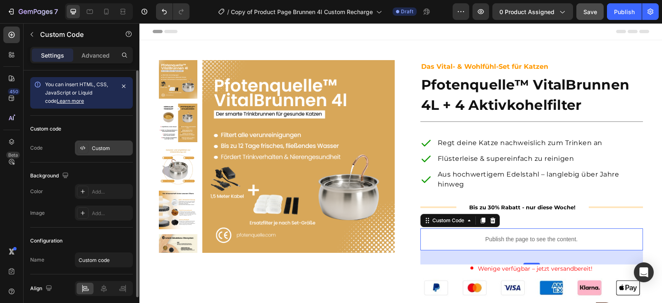
click at [94, 144] on div "Custom" at bounding box center [111, 147] width 39 height 7
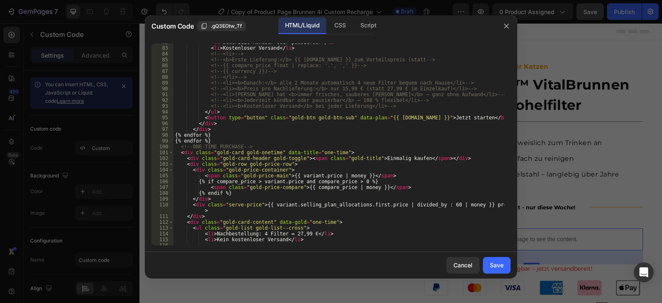
scroll to position [546, 0]
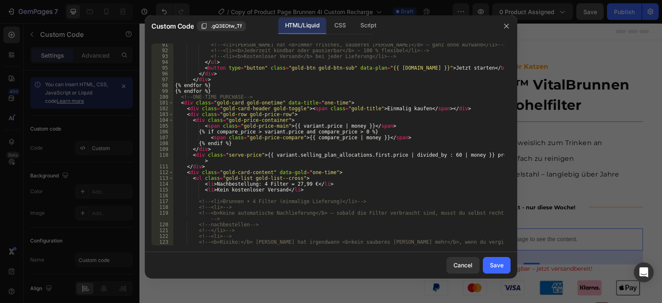
type textarea "<div class="serve-price">{{ variant.selling_plan_allocations.first.price | divi…"
drag, startPoint x: 188, startPoint y: 156, endPoint x: 227, endPoint y: 154, distance: 38.6
click at [227, 154] on div "<!-- <li>Deine Katze hat <b>immer frisches, sauberes Wasser</b> – ganz ohne Auf…" at bounding box center [338, 151] width 331 height 219
click at [228, 161] on div "<!-- <li>Deine Katze hat <b>immer frisches, sauberes Wasser</b> – ganz ohne Auf…" at bounding box center [338, 151] width 331 height 219
drag, startPoint x: 228, startPoint y: 161, endPoint x: 132, endPoint y: 156, distance: 96.2
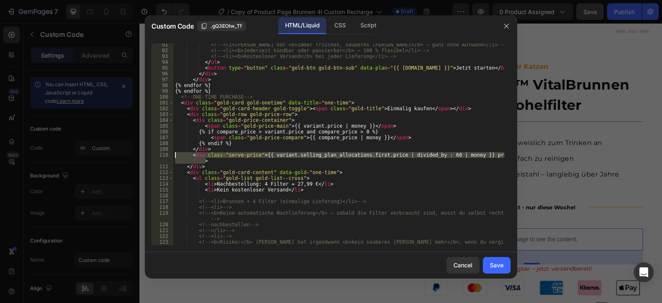
click at [132, 156] on div "Custom Code .gQ3EOtw_Tf HTML/Liquid CSS Script <div class="serve-price">{{ vari…" at bounding box center [331, 151] width 662 height 303
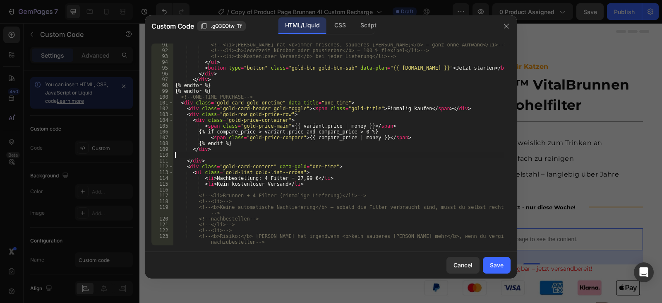
type textarea "</div>"
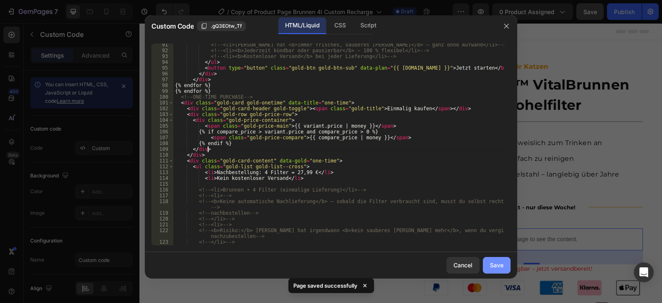
click at [498, 264] on div "Save" at bounding box center [497, 264] width 14 height 9
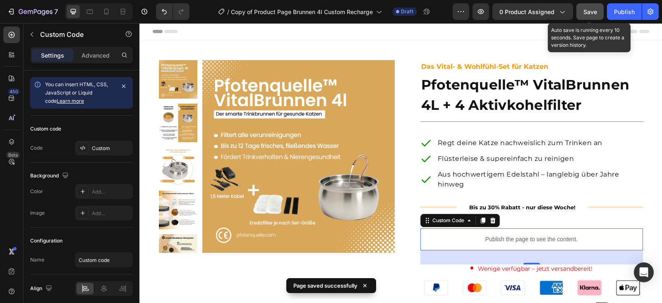
click at [595, 9] on span "Save" at bounding box center [591, 11] width 14 height 7
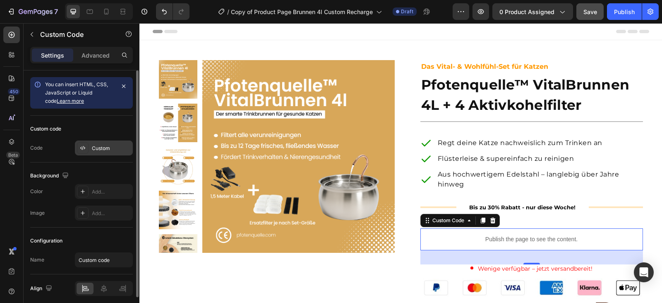
click at [110, 149] on div "Custom" at bounding box center [111, 147] width 39 height 7
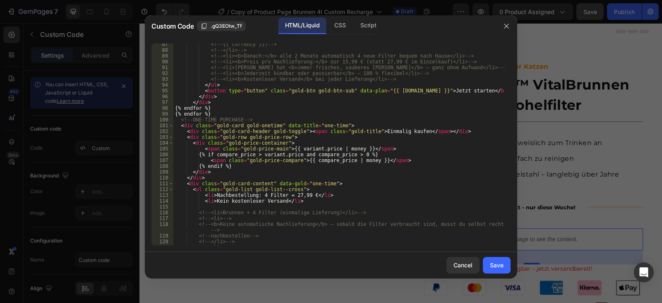
scroll to position [524, 0]
click at [193, 139] on div "<!-- {{ currency }}) --> <!-- </li> --> <!-- <li><b>Danach:</b> alle 2 Monate a…" at bounding box center [338, 147] width 331 height 213
click at [218, 181] on div "<!-- {{ currency }}) --> <!-- </li> --> <!-- <li><b>Danach:</b> alle 2 Monate a…" at bounding box center [338, 147] width 331 height 213
click at [221, 177] on div "<!-- {{ currency }}) --> <!-- </li> --> <!-- <li><b>Danach:</b> alle 2 Monate a…" at bounding box center [338, 147] width 331 height 213
type textarea "</div>"
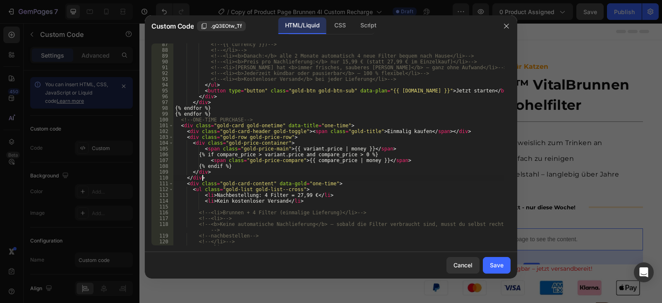
scroll to position [0, 0]
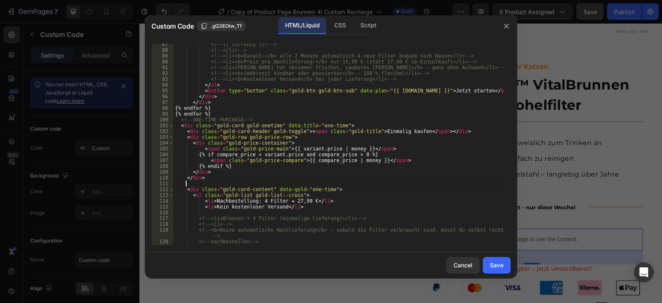
paste textarea "<div class="serve-price">{{ variant.selling_plan_allocations.first.price | time…"
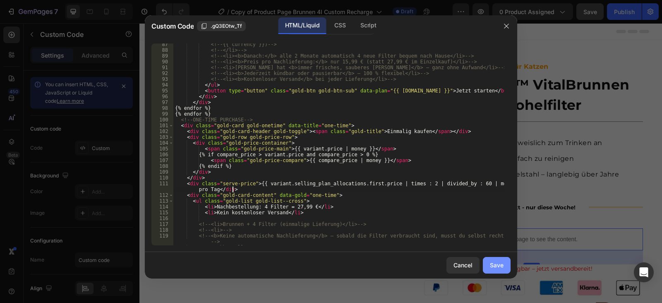
type textarea "<div class="serve-price">{{ variant.selling_plan_allocations.first.price | time…"
click at [502, 264] on div "Save" at bounding box center [497, 264] width 14 height 9
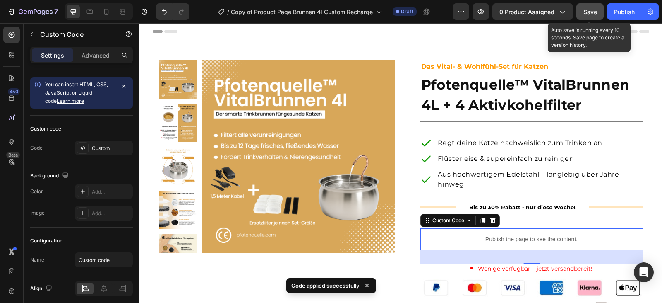
click at [596, 12] on span "Save" at bounding box center [591, 11] width 14 height 7
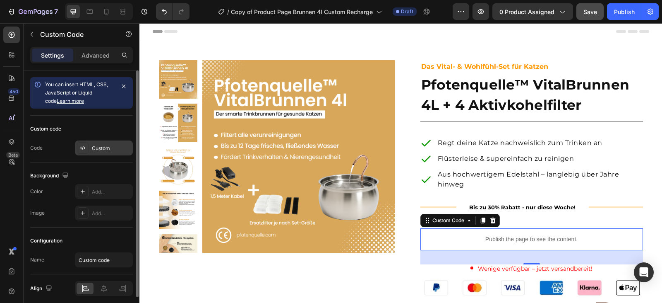
click at [107, 147] on div "Custom" at bounding box center [111, 147] width 39 height 7
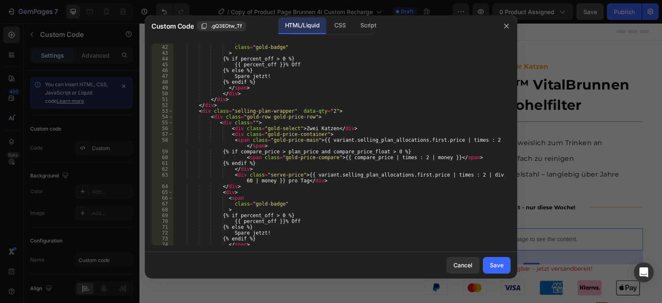
scroll to position [248, 0]
click at [214, 115] on div "< span class = "gold-badge" > {% if percent_off > 0 %} {{ percent_off }}% Off {…" at bounding box center [338, 144] width 331 height 213
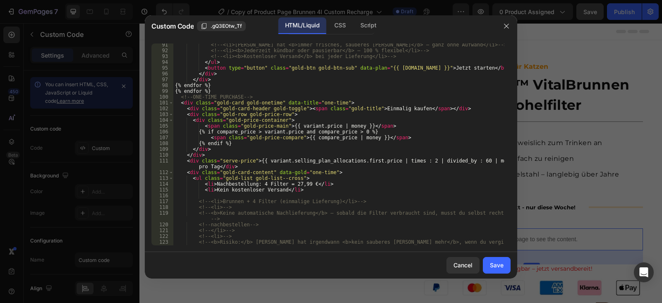
scroll to position [571, 0]
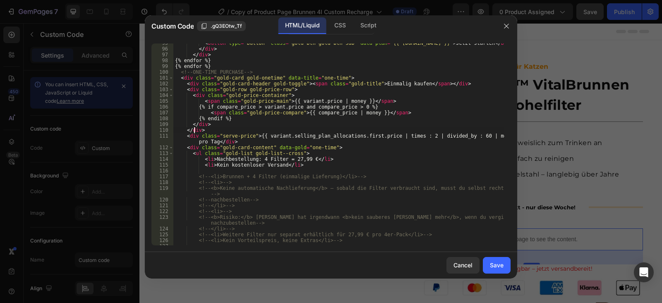
click at [195, 129] on div "< button type = "button" class = "gold-btn gold-btn-sub" data-plan = "{{ sp.id …" at bounding box center [338, 146] width 331 height 213
drag, startPoint x: 247, startPoint y: 142, endPoint x: 186, endPoint y: 135, distance: 61.2
click at [186, 135] on div "< button type = "button" class = "gold-btn gold-btn-sub" data-plan = "{{ sp.id …" at bounding box center [338, 146] width 331 height 213
type textarea "<div class="serve-price">{{ variant.selling_plan_allocations.first.price | time…"
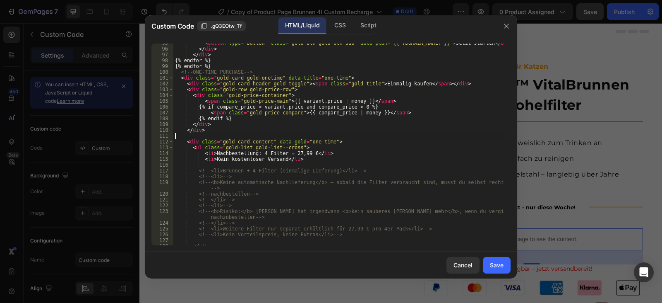
type textarea "</div>"
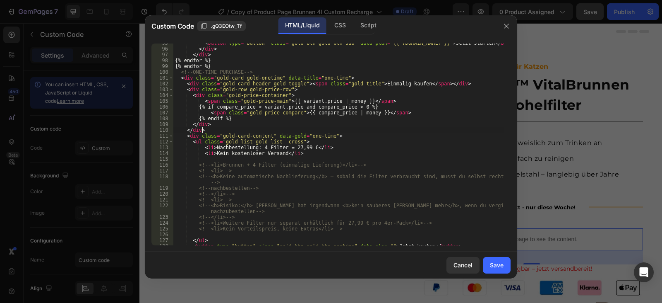
scroll to position [0, 0]
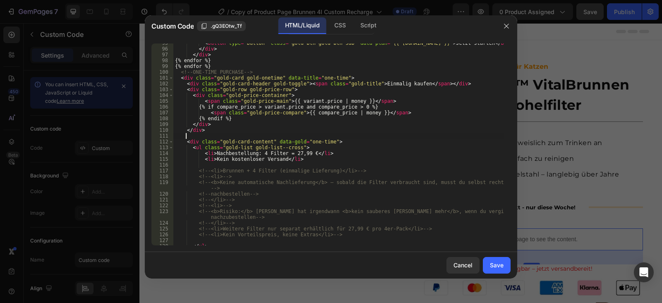
click at [195, 132] on div "< button type = "button" class = "gold-btn gold-btn-sub" data-plan = "{{ sp.id …" at bounding box center [338, 146] width 331 height 213
click at [198, 96] on div "< button type = "button" class = "gold-btn gold-btn-sub" data-plan = "{{ sp.id …" at bounding box center [338, 146] width 331 height 213
click at [214, 124] on div "< button type = "button" class = "gold-btn gold-btn-sub" data-plan = "{{ sp.id …" at bounding box center [338, 146] width 331 height 213
click at [250, 130] on div "< button type = "button" class = "gold-btn gold-btn-sub" data-plan = "{{ sp.id …" at bounding box center [338, 146] width 331 height 213
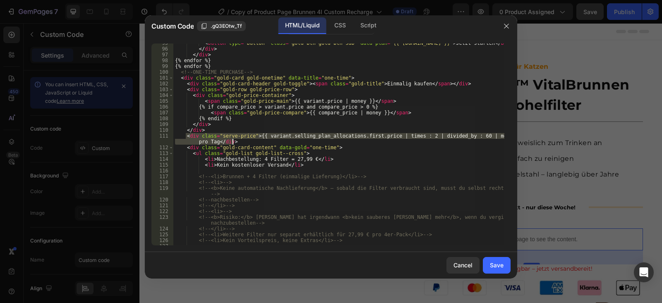
click at [241, 134] on div "< button type = "button" class = "gold-btn gold-btn-sub" data-plan = "{{ sp.id …" at bounding box center [338, 144] width 331 height 202
click at [241, 134] on div "< button type = "button" class = "gold-btn gold-btn-sub" data-plan = "{{ sp.id …" at bounding box center [338, 146] width 331 height 213
click at [228, 136] on div "< button type = "button" class = "gold-btn gold-btn-sub" data-plan = "{{ sp.id …" at bounding box center [338, 146] width 331 height 213
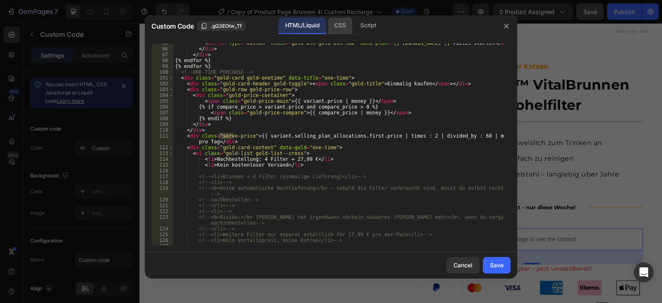
click at [354, 29] on div "CSS" at bounding box center [368, 25] width 29 height 17
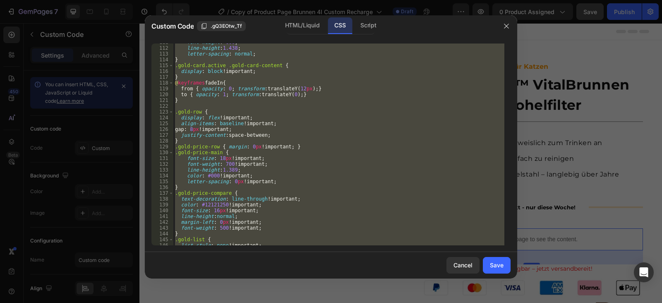
scroll to position [690, 0]
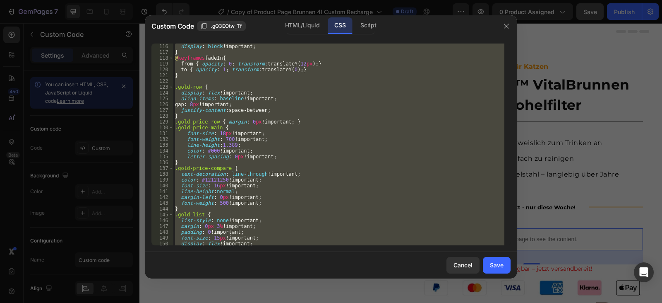
click at [424, 178] on div "display : block !important ; } @ keyframes fadeIn { from { opacity : 0 ; transf…" at bounding box center [338, 144] width 331 height 202
type textarea "color: #12121250 !important;"
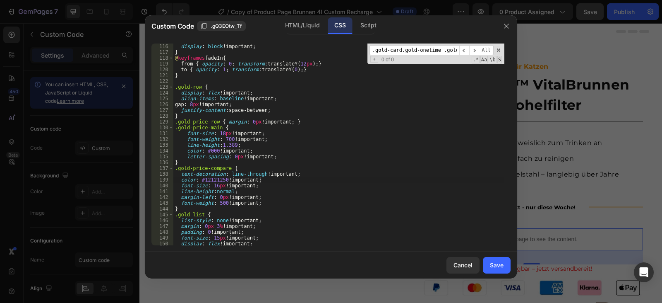
scroll to position [27, 0]
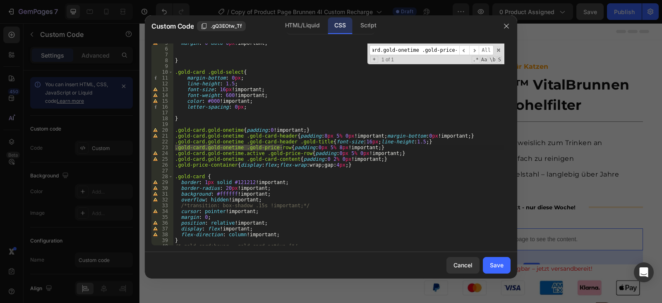
type input ".gold-card.gold-onetime .gold-price-row"
click at [328, 148] on div "margin : 0 auto 0 px !important ; } .gold-card .gold-select { margin-bottom : 0…" at bounding box center [338, 146] width 331 height 213
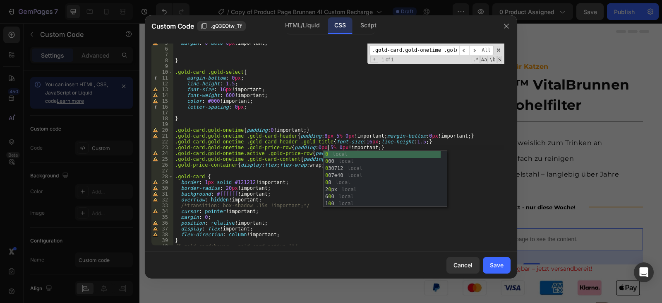
click at [369, 145] on div "margin : 0 auto 0 px !important ; } .gold-card .gold-select { margin-bottom : 0…" at bounding box center [338, 146] width 331 height 213
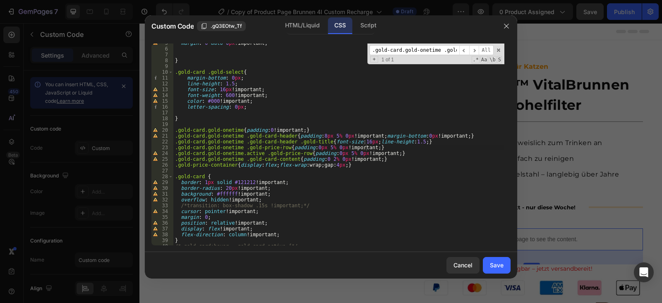
click at [269, 152] on div "margin : 0 auto 0 px !important ; } .gold-card .gold-select { margin-bottom : 0…" at bounding box center [338, 146] width 331 height 213
paste textarea "serve-price"
click at [337, 154] on div "margin : 0 auto 0 px !important ; } .gold-card .gold-select { margin-bottom : 0…" at bounding box center [338, 146] width 331 height 213
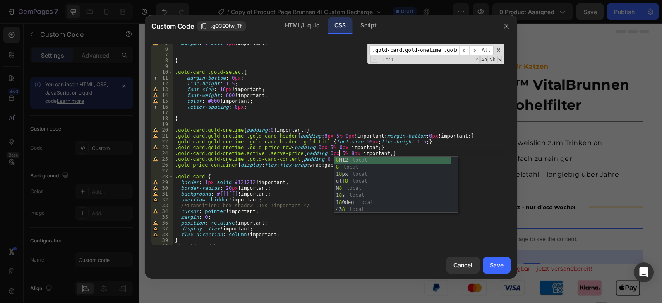
click at [379, 147] on div "margin : 0 auto 0 px !important ; } .gold-card .gold-select { margin-bottom : 0…" at bounding box center [338, 146] width 331 height 213
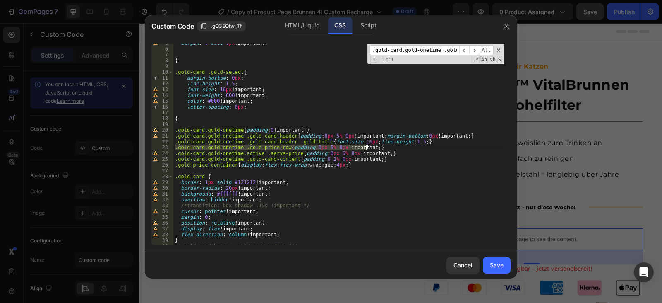
drag, startPoint x: 175, startPoint y: 148, endPoint x: 379, endPoint y: 144, distance: 204.1
click at [379, 144] on div "margin : 0 auto 0 px !important ; } .gold-card .gold-select { margin-bottom : 0…" at bounding box center [338, 146] width 331 height 213
type textarea ".gold-card.gold-onetime .gold-price-row{padding:0px 5% 0px!important;}"
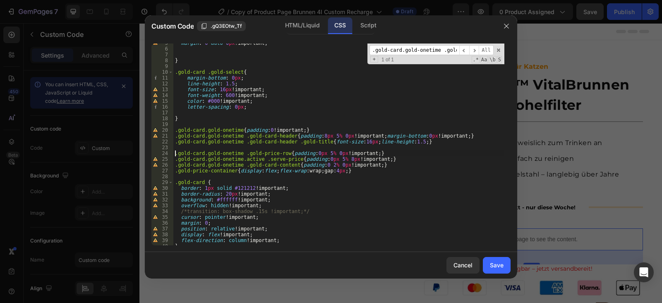
scroll to position [0, 0]
paste textarea ".gold-card.gold-onetime .gold-price-row{padding:0px 5% 0px!important;}"
drag, startPoint x: 259, startPoint y: 160, endPoint x: 293, endPoint y: 160, distance: 33.5
click at [293, 160] on div "margin : 0 auto 0 px !important ; } .gold-card .gold-select { margin-bottom : 0…" at bounding box center [338, 146] width 331 height 213
drag, startPoint x: 240, startPoint y: 149, endPoint x: 281, endPoint y: 148, distance: 40.6
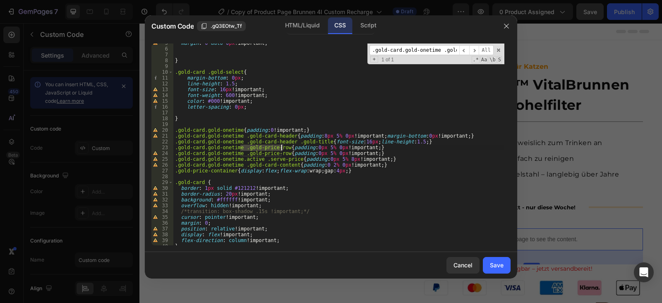
click at [281, 148] on div "margin : 0 auto 0 px !important ; } .gold-card .gold-select { margin-bottom : 0…" at bounding box center [338, 146] width 331 height 213
paste textarea "serve-price"
drag, startPoint x: 368, startPoint y: 149, endPoint x: 274, endPoint y: 147, distance: 93.6
click at [274, 147] on div "margin : 0 auto 0 px !important ; } .gold-card .gold-select { margin-bottom : 0…" at bounding box center [338, 146] width 331 height 213
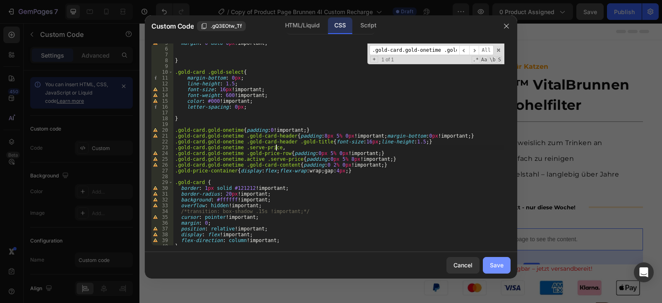
type textarea ".gold-card.gold-onetime .serve-price,"
click at [494, 259] on button "Save" at bounding box center [497, 265] width 28 height 17
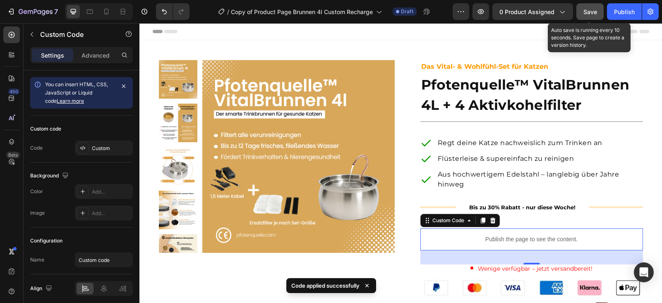
click at [592, 15] on span "Save" at bounding box center [591, 11] width 14 height 7
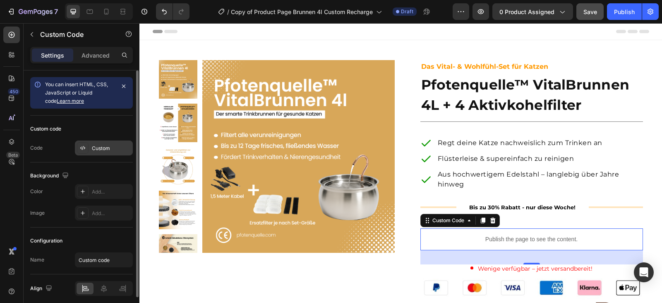
click at [97, 149] on div "Custom" at bounding box center [111, 147] width 39 height 7
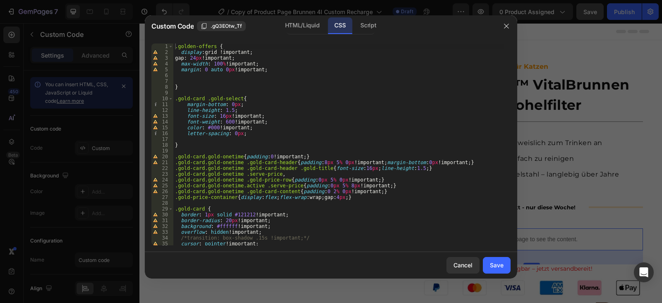
click at [282, 175] on div ".golden-offers { display : grid !important ; gap : 24 px !important ; max-width…" at bounding box center [338, 149] width 331 height 213
drag, startPoint x: 281, startPoint y: 180, endPoint x: 368, endPoint y: 177, distance: 86.5
click at [368, 177] on div ".golden-offers { display : grid !important ; gap : 24 px !important ; max-width…" at bounding box center [338, 149] width 331 height 213
click at [335, 172] on div ".golden-offers { display : grid !important ; gap : 24 px !important ; max-width…" at bounding box center [338, 149] width 331 height 213
paste textarea "{padding:0px 5% 0px!important;}"
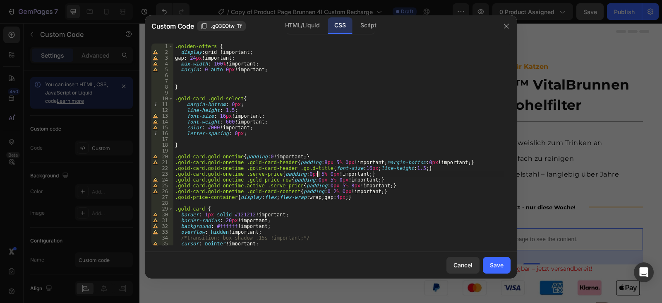
click at [317, 174] on div ".golden-offers { display : grid !important ; gap : 24 px !important ; max-width…" at bounding box center [338, 149] width 331 height 213
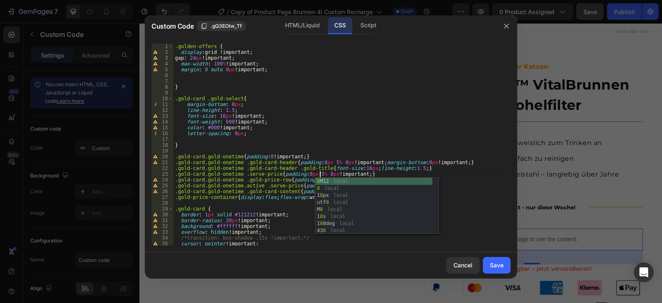
scroll to position [0, 12]
click at [376, 171] on div ".golden-offers { display : grid !important ; gap : 24 px !important ; max-width…" at bounding box center [338, 149] width 331 height 213
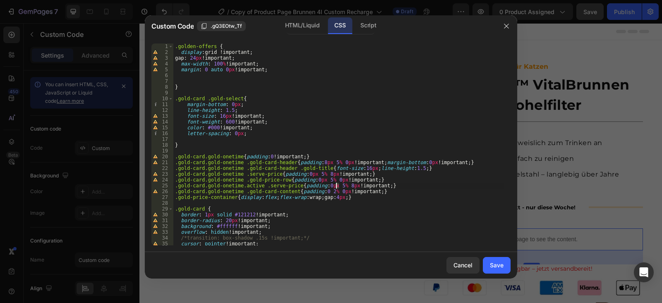
click at [336, 185] on div ".golden-offers { display : grid !important ; gap : 24 px !important ; max-width…" at bounding box center [338, 149] width 331 height 213
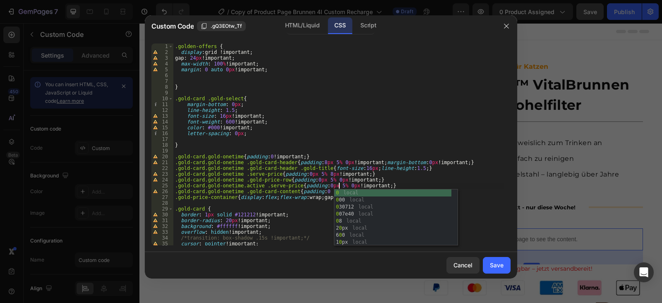
click at [397, 177] on div ".golden-offers { display : grid !important ; gap : 24 px !important ; max-width…" at bounding box center [338, 149] width 331 height 213
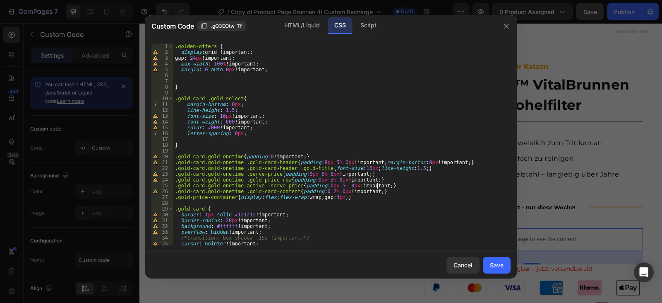
click at [402, 184] on div ".golden-offers { display : grid !important ; gap : 24 px !important ; max-width…" at bounding box center [338, 149] width 331 height 213
click at [373, 172] on div ".golden-offers { display : grid !important ; gap : 24 px !important ; max-width…" at bounding box center [338, 149] width 331 height 213
type textarea ".gold-card.gold-onetime .serve-price{padding:0px 5% 8px!important;line-height:1…"
click at [493, 266] on div "Save" at bounding box center [497, 264] width 14 height 9
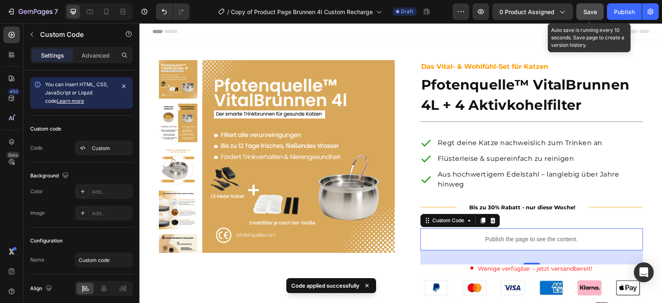
click at [588, 12] on span "Save" at bounding box center [591, 11] width 14 height 7
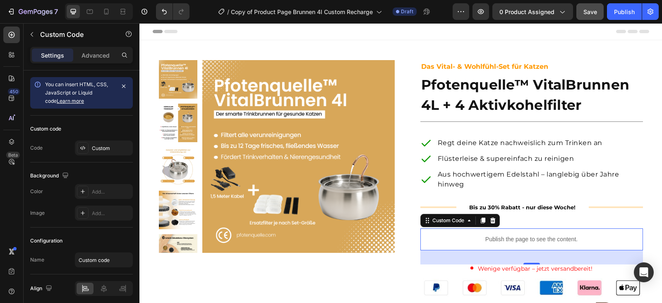
click at [329, 171] on img at bounding box center [298, 156] width 192 height 192
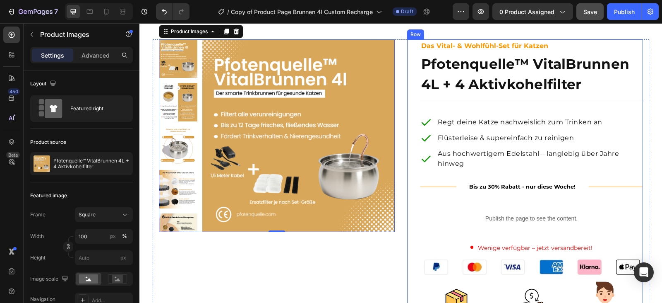
scroll to position [41, 0]
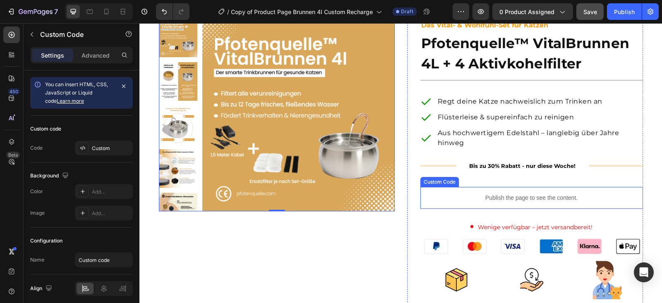
click at [509, 197] on p "Publish the page to see the content." at bounding box center [532, 197] width 223 height 9
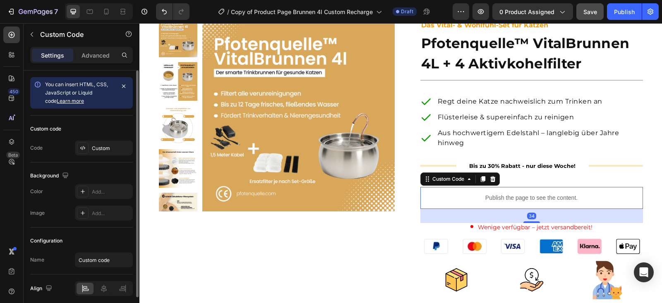
scroll to position [33, 0]
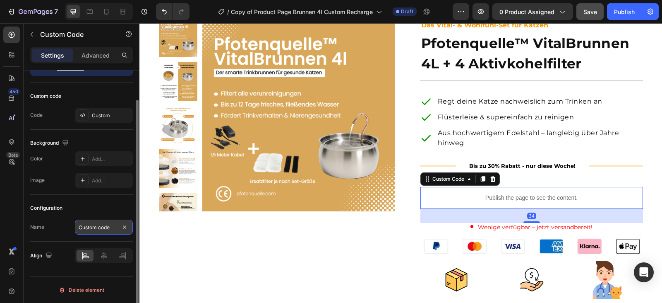
click at [97, 231] on input "Custom code" at bounding box center [104, 226] width 58 height 15
click at [105, 200] on div "Configuration Name Custom code" at bounding box center [81, 218] width 103 height 47
click at [96, 108] on div "Custom" at bounding box center [104, 115] width 58 height 15
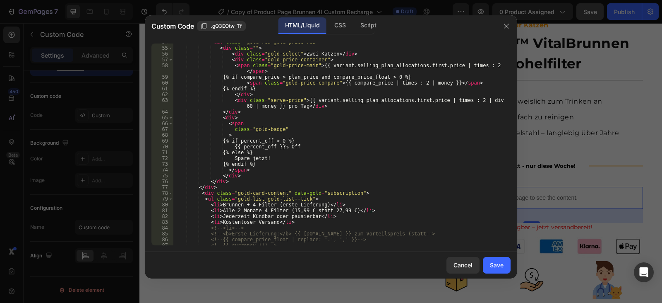
scroll to position [397, 0]
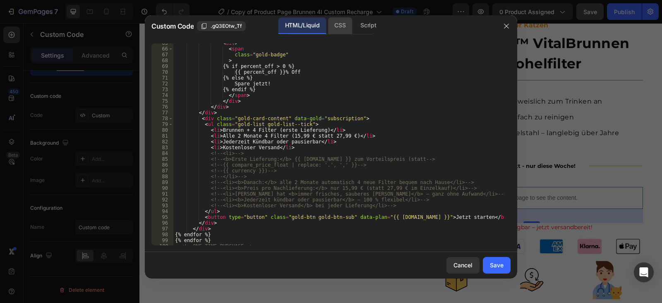
click at [354, 22] on div "CSS" at bounding box center [368, 25] width 29 height 17
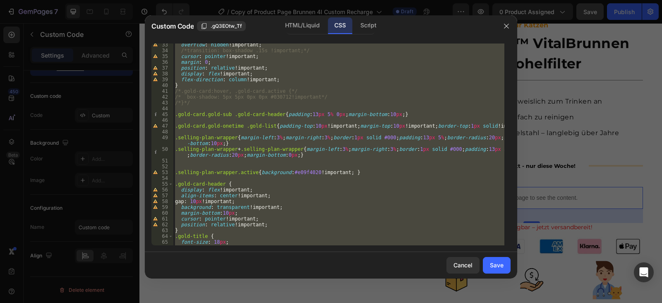
scroll to position [38, 0]
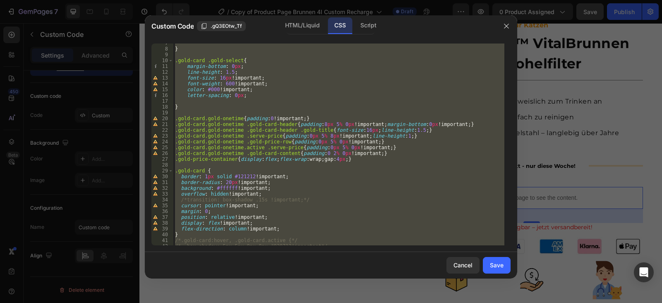
click at [401, 135] on div "} .gold-card .gold-select { margin-bottom : 0 px ; line-height : 1.5 ; font-siz…" at bounding box center [338, 144] width 331 height 202
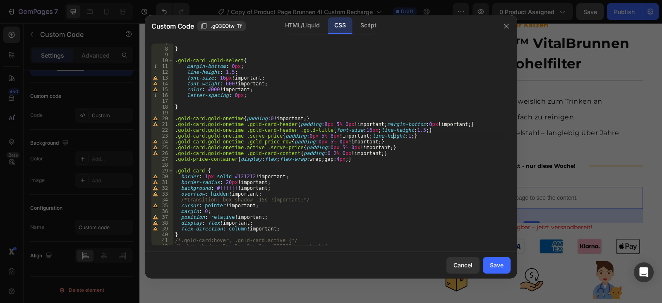
paste textarea "letter-spacing: normal"
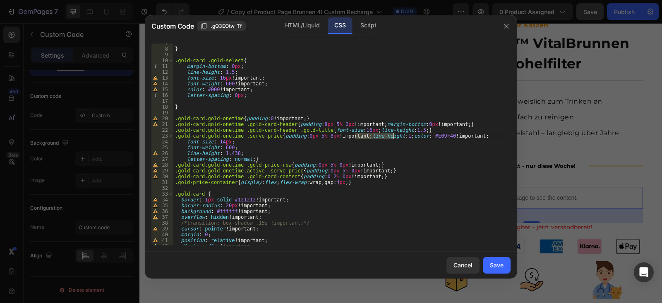
drag, startPoint x: 355, startPoint y: 135, endPoint x: 393, endPoint y: 137, distance: 38.1
click at [393, 137] on div "} .gold-card .gold-select { margin-bottom : 0 px ; line-height : 1.5 ; font-siz…" at bounding box center [338, 146] width 331 height 213
type textarea ".gold-card.gold-onetime .serve-price{padding:0px 5% 8px!important;color: #E09F4…"
click at [493, 268] on div "Save" at bounding box center [497, 264] width 14 height 9
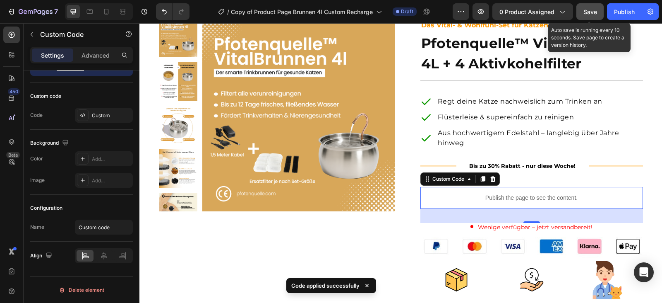
click at [588, 5] on button "Save" at bounding box center [590, 11] width 27 height 17
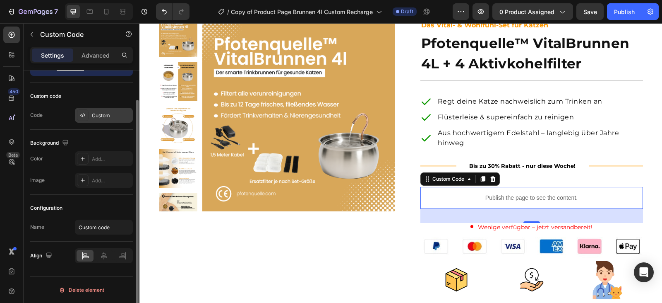
click at [99, 114] on div "Custom" at bounding box center [111, 115] width 39 height 7
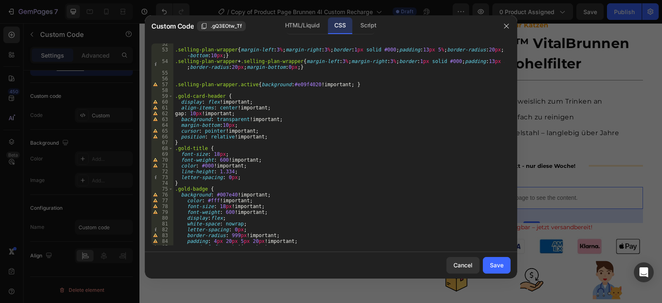
scroll to position [174, 0]
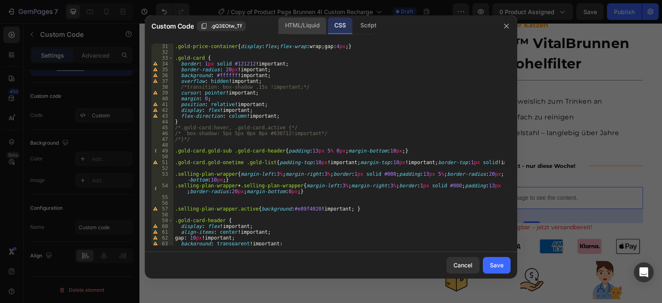
click at [305, 24] on div "HTML/Liquid" at bounding box center [303, 25] width 48 height 17
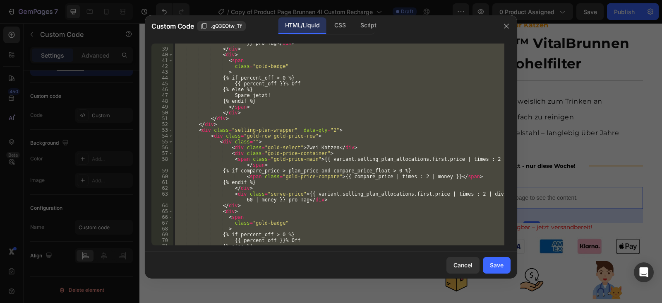
scroll to position [254, 0]
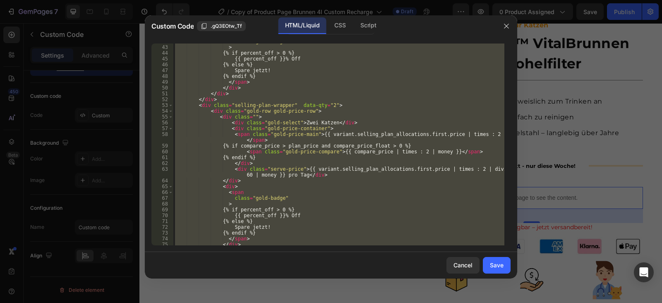
click at [280, 158] on div "class = "gold-badge" > {% if percent_off > 0 %} {{ percent_off }}% Off {% else …" at bounding box center [338, 144] width 331 height 202
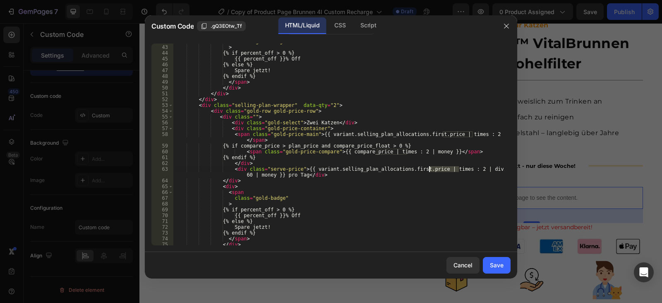
drag, startPoint x: 459, startPoint y: 168, endPoint x: 429, endPoint y: 169, distance: 30.7
click at [429, 169] on div "class = "gold-badge" > {% if percent_off > 0 %} {{ percent_off }}% Off {% else …" at bounding box center [338, 144] width 331 height 213
type textarea "<div class="serve-price">{{ variant.selling_plan_allocations.first.price | divi…"
click at [496, 267] on div "Save" at bounding box center [497, 264] width 14 height 9
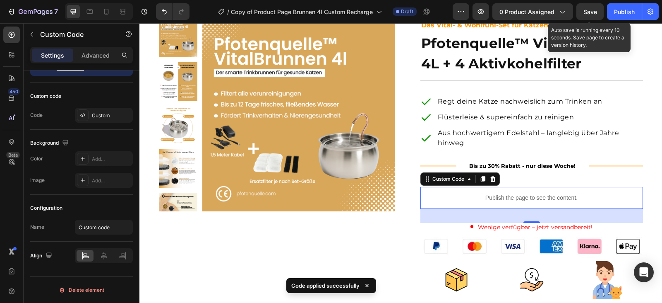
click at [584, 10] on span "Save" at bounding box center [591, 11] width 14 height 7
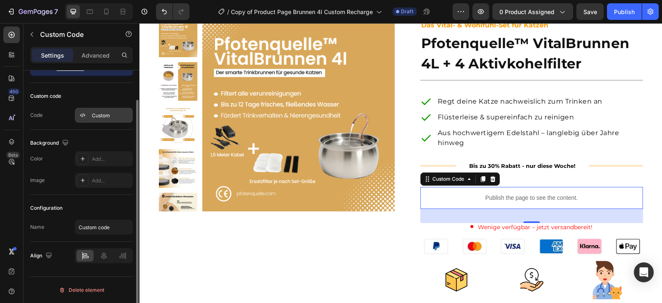
click at [99, 112] on div "Custom" at bounding box center [111, 115] width 39 height 7
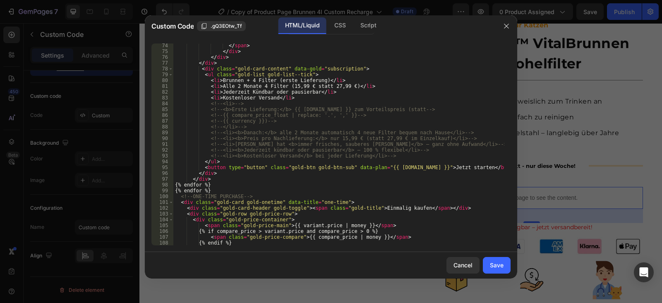
scroll to position [447, 0]
click at [410, 168] on div "</ span > </ div > </ div > </ div > < div class = "gold-card-content" data-gol…" at bounding box center [338, 149] width 331 height 213
click at [439, 167] on div "</ span > </ div > </ div > </ div > < div class = "gold-card-content" data-gol…" at bounding box center [338, 149] width 331 height 213
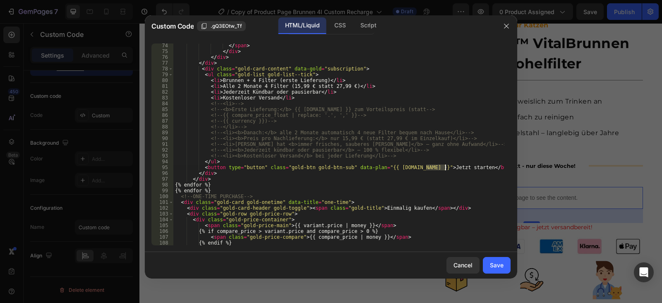
click at [410, 170] on div "</ span > </ div > </ div > </ div > < div class = "gold-card-content" data-gol…" at bounding box center [338, 149] width 331 height 213
drag, startPoint x: 409, startPoint y: 167, endPoint x: 446, endPoint y: 167, distance: 36.4
click at [446, 167] on div "</ span > </ div > </ div > </ div > < div class = "gold-card-content" data-gol…" at bounding box center [338, 149] width 331 height 213
paste textarea "Beginnen Sie jetzt"
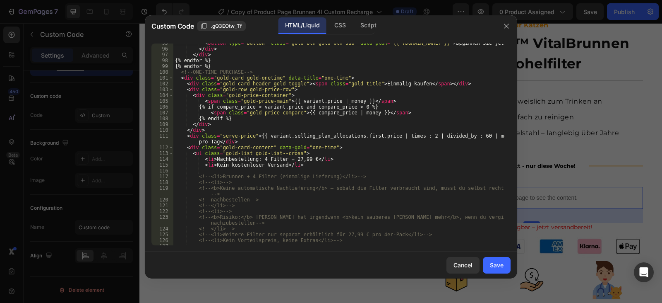
scroll to position [610, 0]
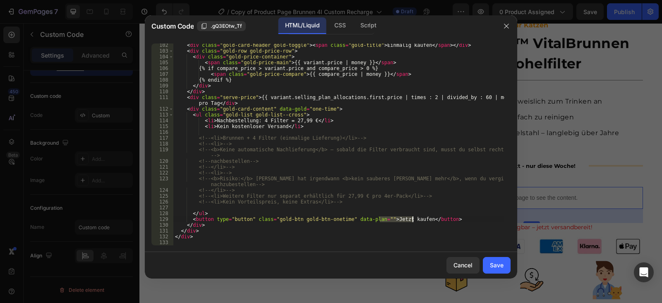
drag, startPoint x: 380, startPoint y: 220, endPoint x: 412, endPoint y: 218, distance: 31.9
click at [412, 218] on div "< div class = "gold-card-header gold-toggle" > < span class = "gold-title" > Ei…" at bounding box center [338, 148] width 331 height 213
paste textarea "Versuchen Sie es einmal"
type textarea "<button type="button" class="gold-btn gold-btn-onetime" data-plan="">Versuchen …"
click at [495, 262] on div "Save" at bounding box center [497, 264] width 14 height 9
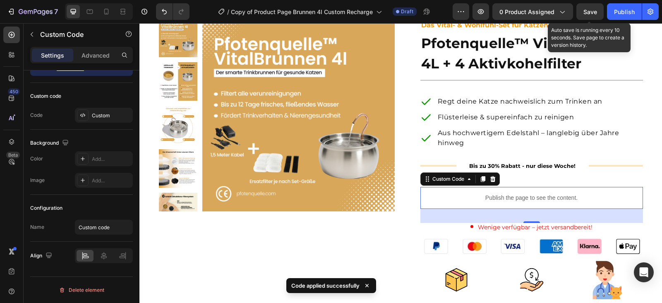
click at [592, 14] on span "Save" at bounding box center [591, 11] width 14 height 7
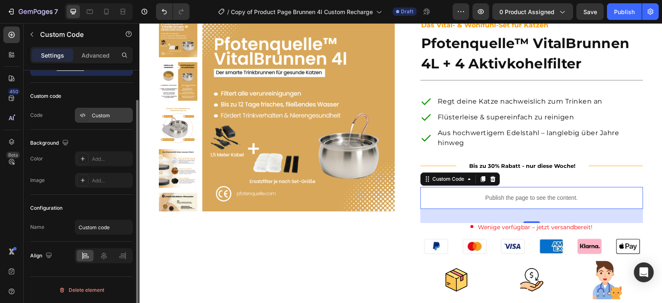
click at [109, 113] on div "Custom" at bounding box center [111, 115] width 39 height 7
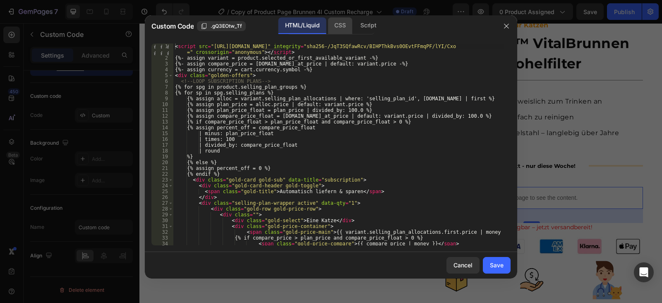
click at [354, 25] on div "CSS" at bounding box center [368, 25] width 29 height 17
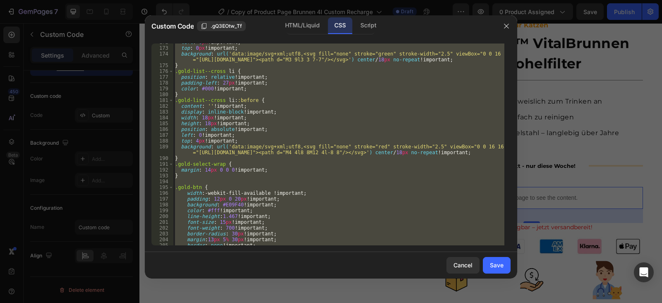
scroll to position [1068, 0]
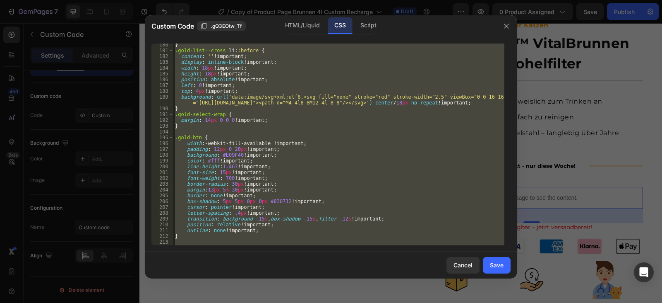
click at [225, 148] on div "} .gold-list--cross li : :before { content : ' ' !important ; display : inline-…" at bounding box center [338, 144] width 331 height 202
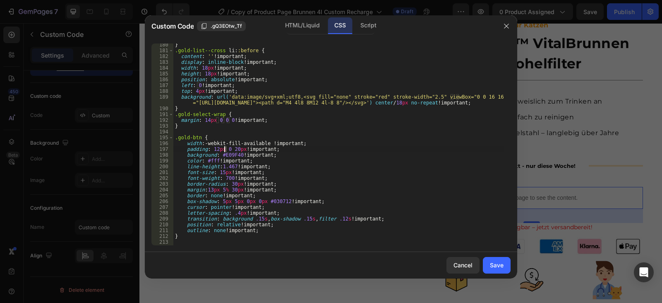
click at [225, 148] on div "} .gold-list--cross li : :before { content : ' ' !important ; display : inline-…" at bounding box center [338, 148] width 331 height 213
click at [228, 149] on div "} .gold-list--cross li : :before { content : ' ' !important ; display : inline-…" at bounding box center [338, 144] width 331 height 202
type textarea "padding: 12px 20px !important;"
click at [492, 260] on div "Save" at bounding box center [497, 264] width 14 height 9
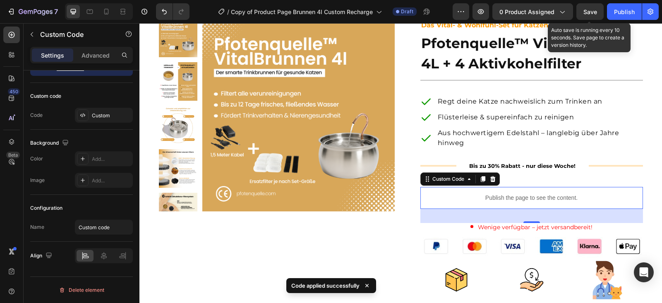
click at [594, 12] on span "Save" at bounding box center [591, 11] width 14 height 7
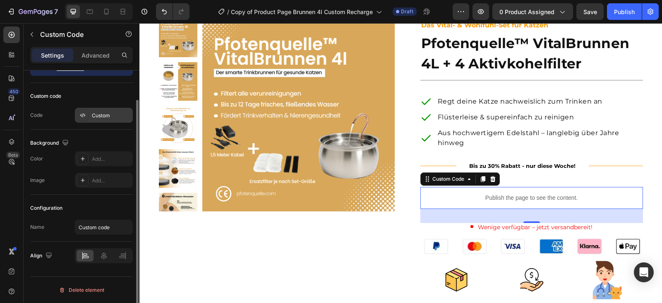
click at [101, 121] on div "Custom" at bounding box center [104, 115] width 58 height 15
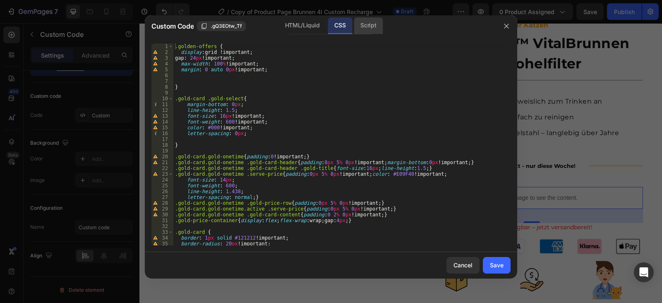
click at [366, 24] on div "Script" at bounding box center [368, 25] width 29 height 17
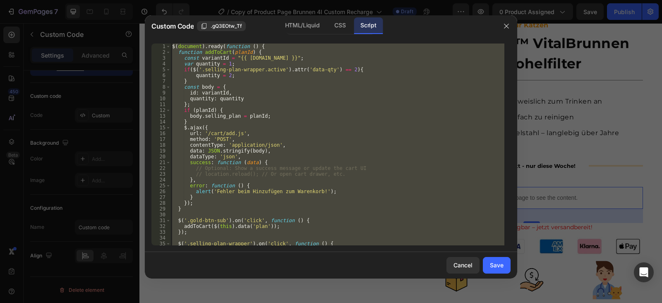
click at [368, 64] on div "$ ( document ) . ready ( function ( ) { function addToCart ( planId ) { const v…" at bounding box center [338, 144] width 334 height 202
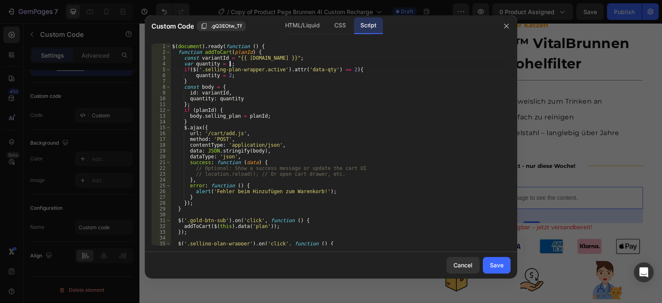
click at [343, 67] on div "$ ( document ) . ready ( function ( ) { function addToCart ( planId ) { const v…" at bounding box center [338, 149] width 334 height 213
type textarea "if($('.selling-plan-wrapper.active').attr('data-qty') == 2 and planId != '){"
click at [494, 263] on div "Save" at bounding box center [497, 264] width 14 height 9
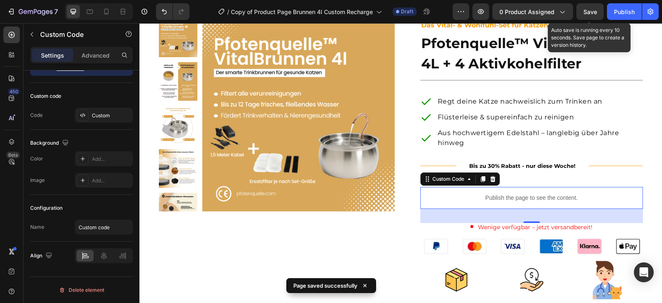
click at [592, 9] on span "Save" at bounding box center [591, 11] width 14 height 7
click at [589, 10] on span "Save" at bounding box center [591, 11] width 14 height 7
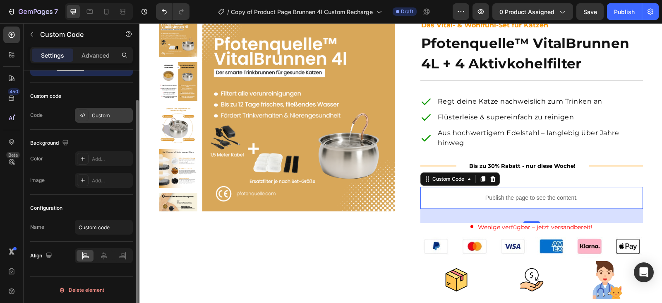
click at [87, 118] on div at bounding box center [83, 115] width 12 height 12
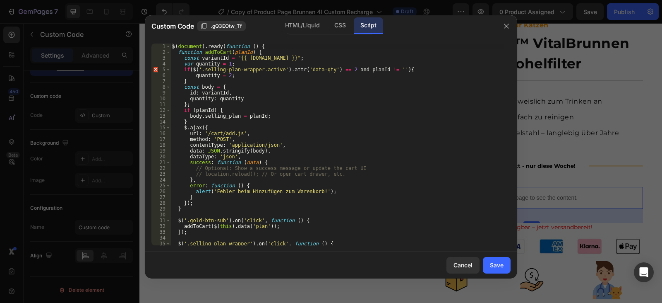
click at [349, 69] on div "$ ( document ) . ready ( function ( ) { function addToCart ( planId ) { const v…" at bounding box center [338, 149] width 334 height 213
type textarea "if($('.selling-plan-wrapper.active').attr('data-qty') == 2 && planId != ''){"
click at [491, 268] on div "Save" at bounding box center [497, 264] width 14 height 9
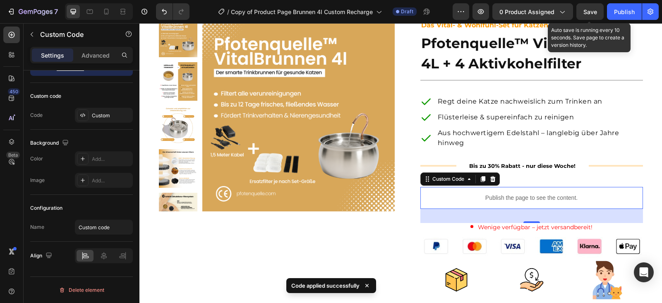
click at [591, 11] on span "Save" at bounding box center [591, 11] width 14 height 7
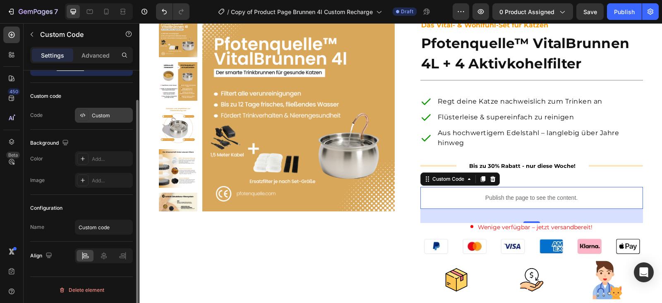
click at [101, 115] on div "Custom" at bounding box center [111, 115] width 39 height 7
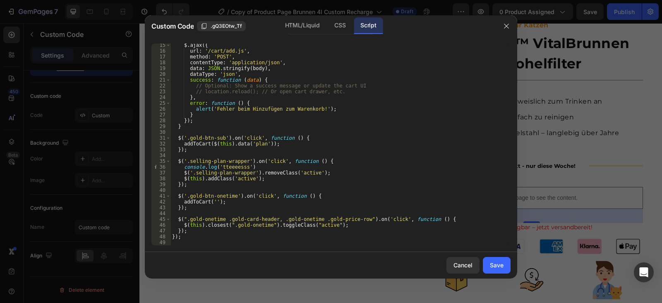
scroll to position [0, 0]
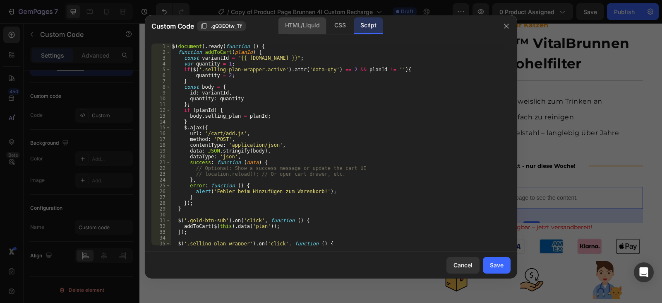
click at [328, 26] on div "HTML/Liquid" at bounding box center [340, 25] width 24 height 17
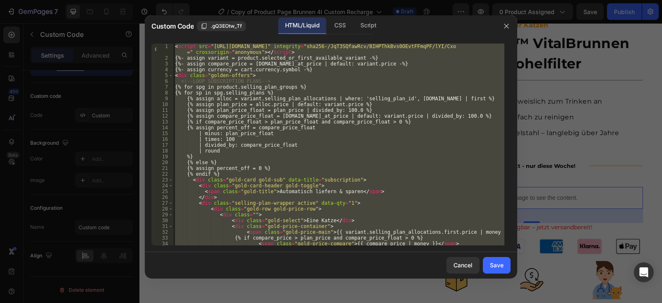
click at [367, 81] on div "< script src = "[URL][DOMAIN_NAME]" integrity = "sha256-/JqT3SQfawRcv/BIHPThkBv…" at bounding box center [338, 144] width 331 height 202
click at [354, 24] on div "CSS" at bounding box center [368, 25] width 29 height 17
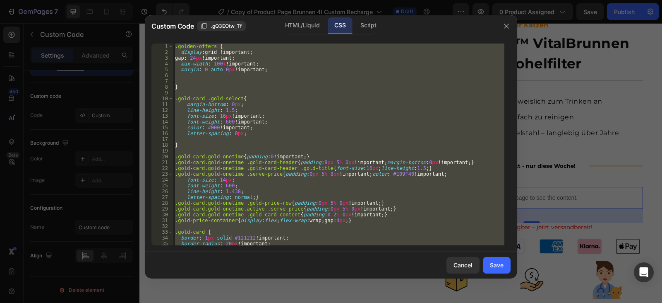
click at [351, 112] on div ".golden-offers { display : grid !important ; gap : 24 px !important ; max-width…" at bounding box center [338, 144] width 331 height 202
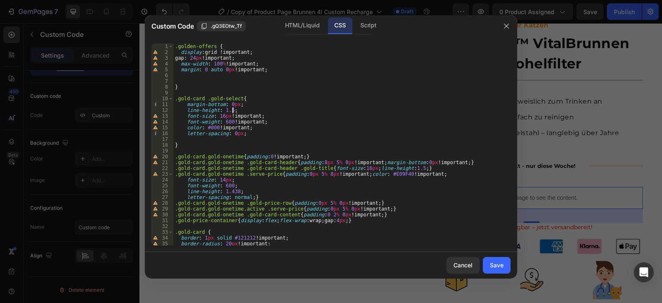
type textarea ".golden-offers .gold-card:only-child .gold-chevron { display: none !important; }"
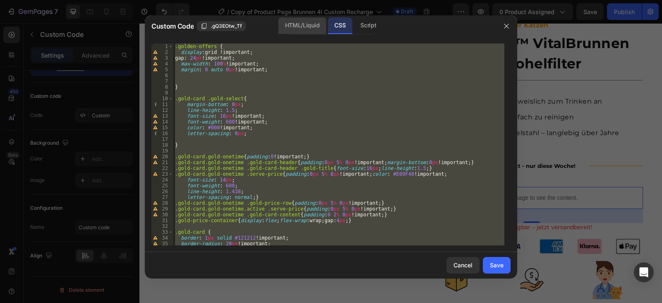
click at [307, 26] on div "HTML/Liquid" at bounding box center [303, 25] width 48 height 17
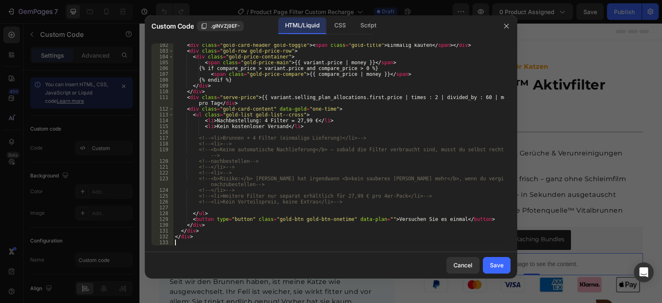
scroll to position [610, 0]
click at [354, 24] on div "CSS" at bounding box center [368, 25] width 29 height 17
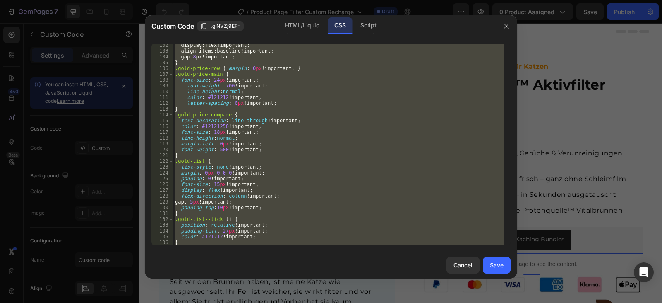
click at [348, 106] on div "display : flex ! important ; align-items : baseline ! important ; gap : 8 px ! …" at bounding box center [338, 144] width 331 height 202
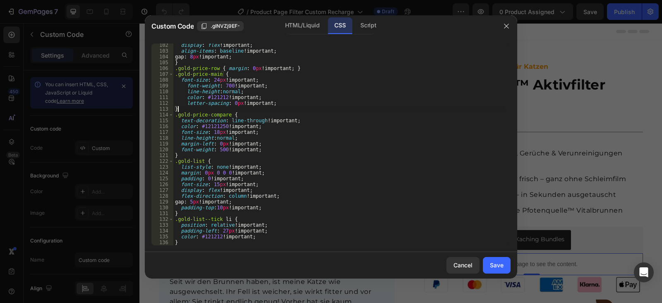
type textarea ".golden-offers .gold-card:only-child .gold-chevron { display: none !important; }"
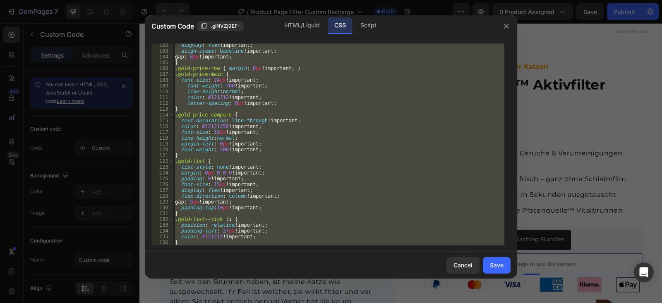
paste textarea
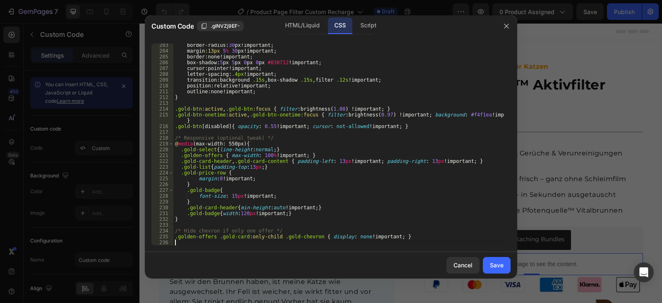
scroll to position [1207, 0]
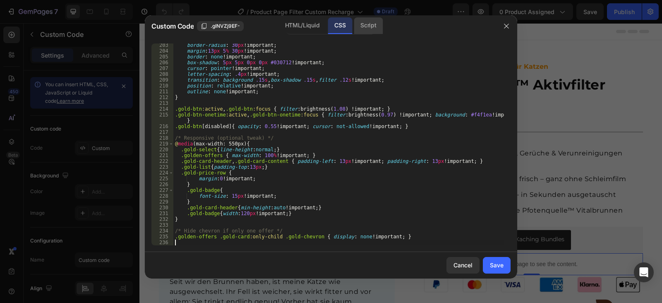
click at [367, 24] on div "Script" at bounding box center [368, 25] width 29 height 17
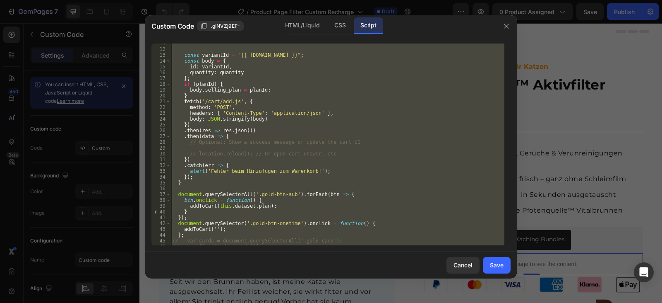
scroll to position [0, 0]
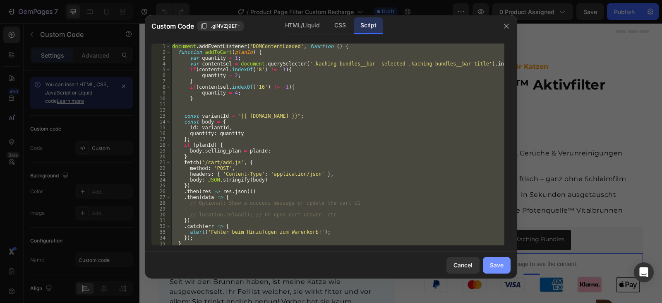
click at [494, 263] on div "Save" at bounding box center [497, 264] width 14 height 9
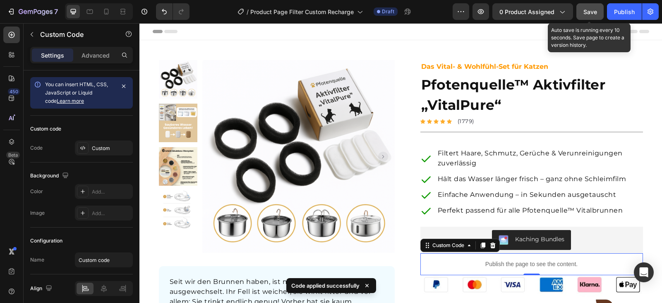
click at [596, 10] on span "Save" at bounding box center [591, 11] width 14 height 7
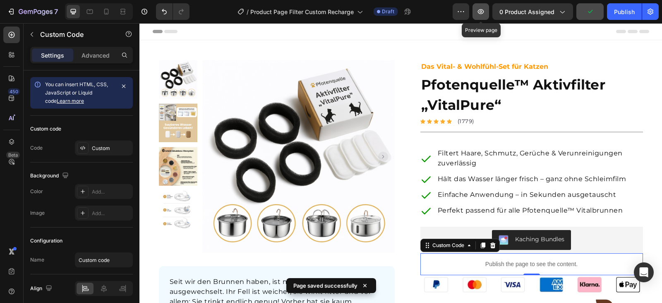
click at [481, 14] on icon "button" at bounding box center [481, 11] width 8 height 8
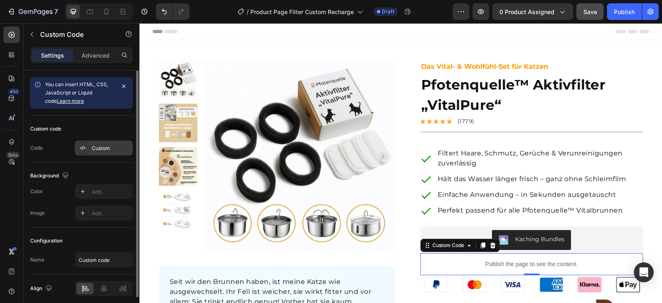
click at [108, 147] on div "Custom" at bounding box center [111, 147] width 39 height 7
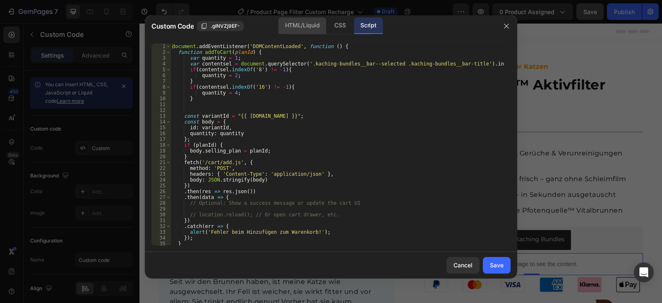
click at [328, 27] on div "HTML/Liquid" at bounding box center [340, 25] width 24 height 17
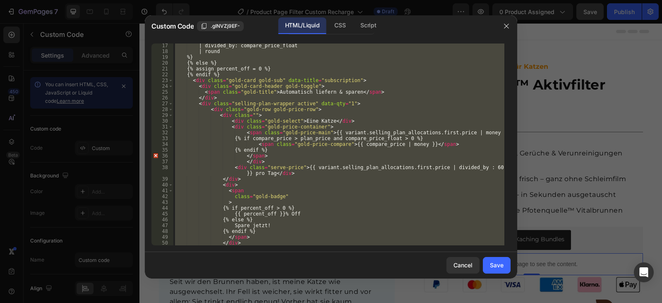
scroll to position [149, 0]
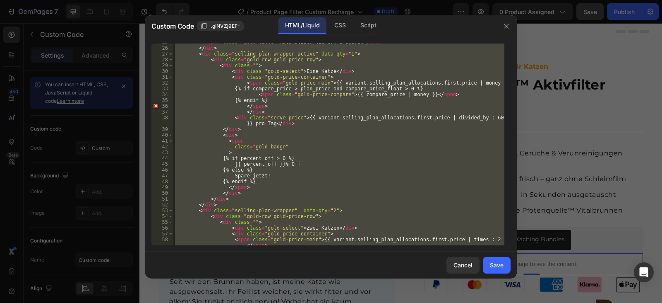
click at [233, 173] on div "< span class = "gold-title" > Automatisch liefern & sparen </ span > </ div > <…" at bounding box center [338, 144] width 331 height 202
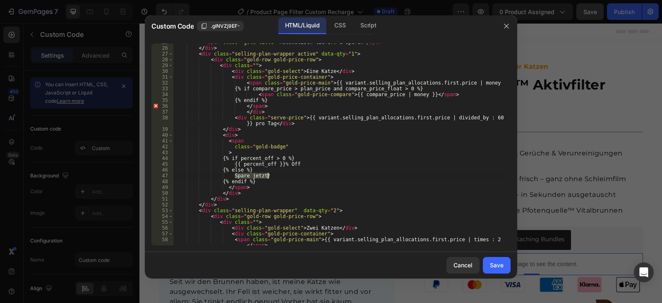
drag, startPoint x: 235, startPoint y: 173, endPoint x: 267, endPoint y: 176, distance: 31.9
click at [267, 176] on div "< span class = "gold-title" > Automatisch liefern & sparen </ span > </ div > <…" at bounding box center [338, 148] width 331 height 219
click at [354, 21] on div "CSS" at bounding box center [368, 25] width 29 height 17
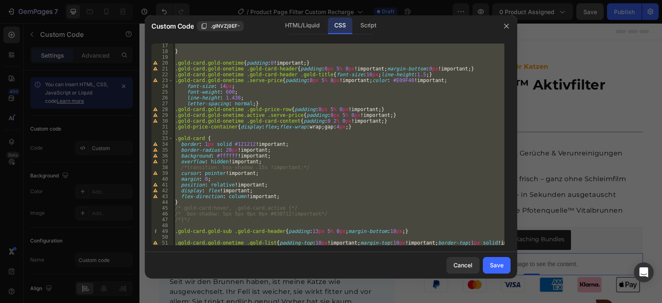
scroll to position [94, 0]
click at [262, 102] on div "} .gold-card.gold-onetime { padding : 0 !important ; } .gold-card.gold-onetime …" at bounding box center [338, 144] width 331 height 202
type textarea "letter-spacing: normal;}"
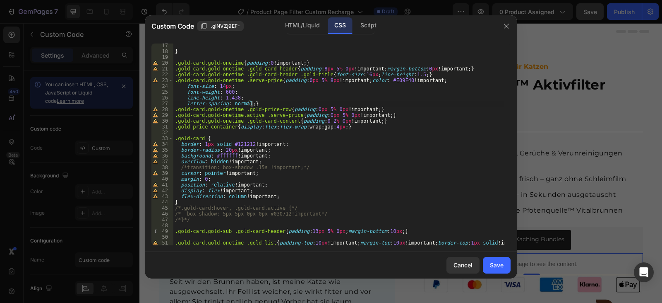
scroll to position [0, 0]
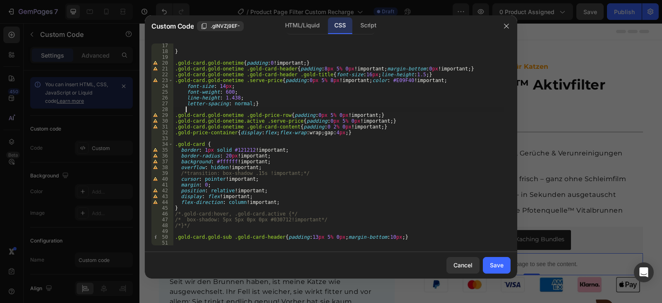
type textarea ".gold-card.gold-onetime .gold-price-row{padding:0px 5% 0px!important;}"
paste textarea ".gold-card.gold-onetime"
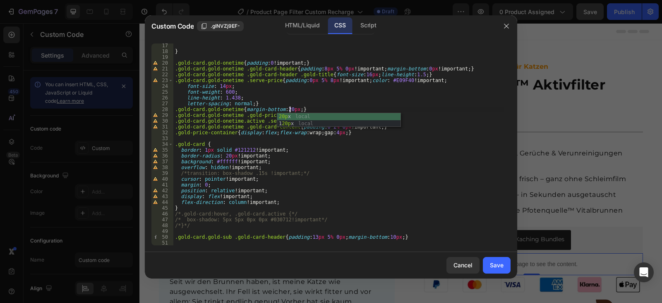
scroll to position [0, 10]
click at [289, 108] on div "} .gold-card.gold-onetime { padding : 0 !important ; } .gold-card.gold-onetime …" at bounding box center [338, 149] width 331 height 213
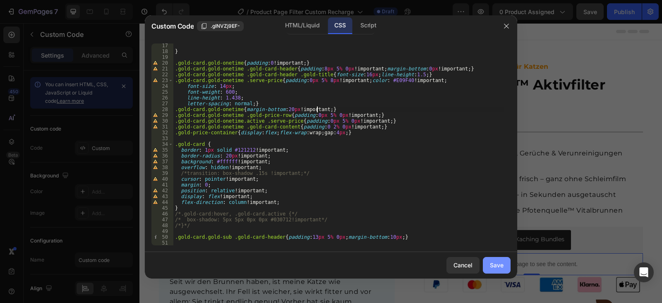
type textarea ".gold-card.gold-onetime{margin-bottom:20px!;}"
click at [503, 265] on div "Save" at bounding box center [497, 264] width 14 height 9
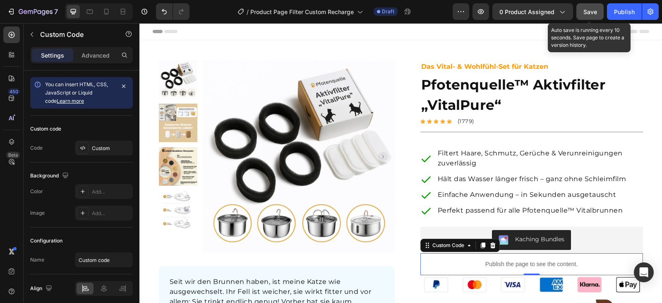
click at [594, 10] on span "Save" at bounding box center [591, 11] width 14 height 7
